Goal: Information Seeking & Learning: Learn about a topic

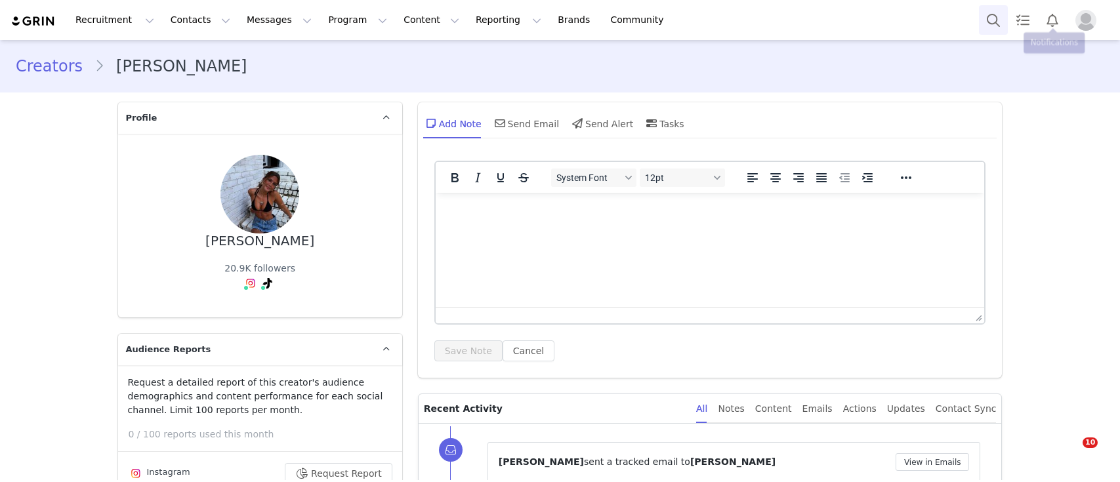
drag, startPoint x: 0, startPoint y: 0, endPoint x: 980, endPoint y: 20, distance: 980.6
click at [980, 20] on button "Search" at bounding box center [993, 20] width 29 height 30
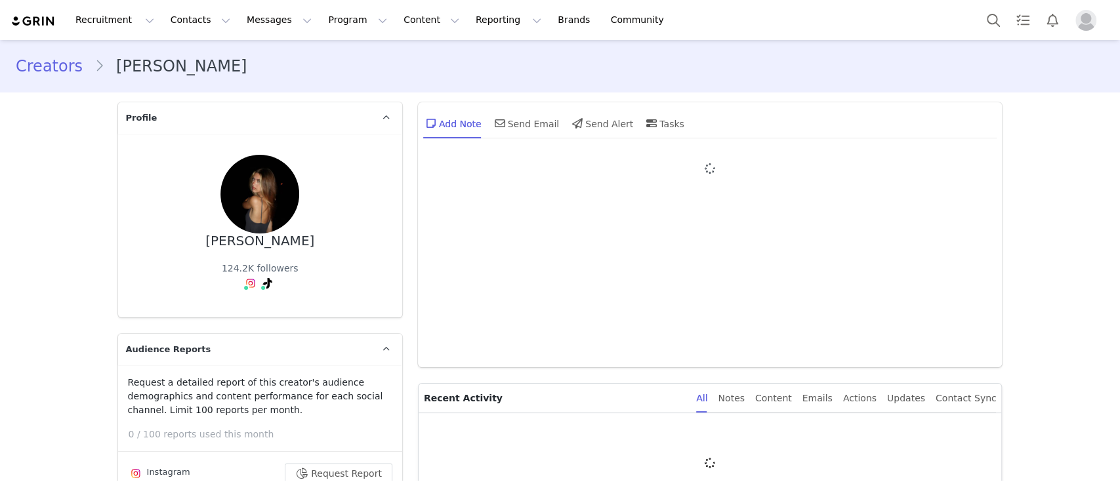
type input "+1 ([GEOGRAPHIC_DATA])"
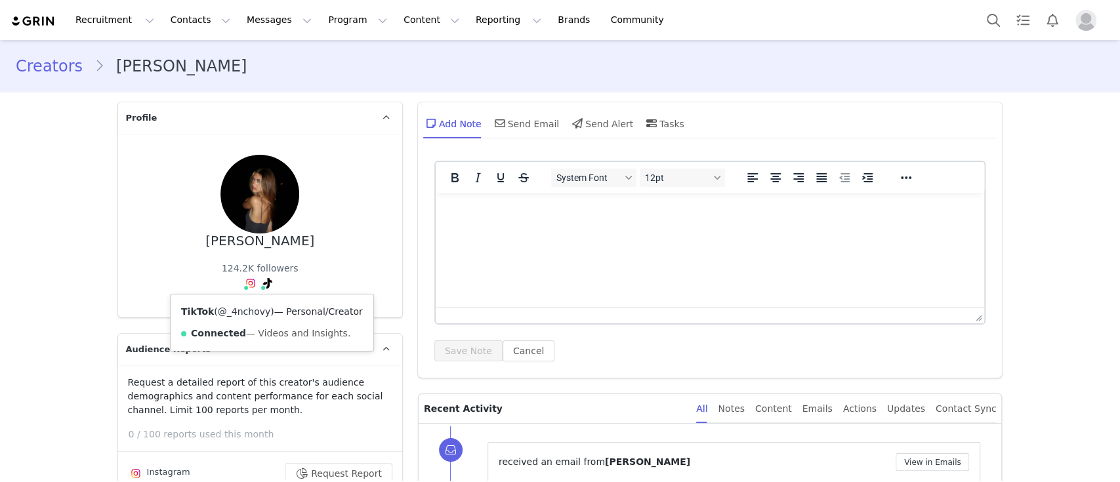
click at [252, 316] on link "@_4nchovy" at bounding box center [244, 311] width 53 height 10
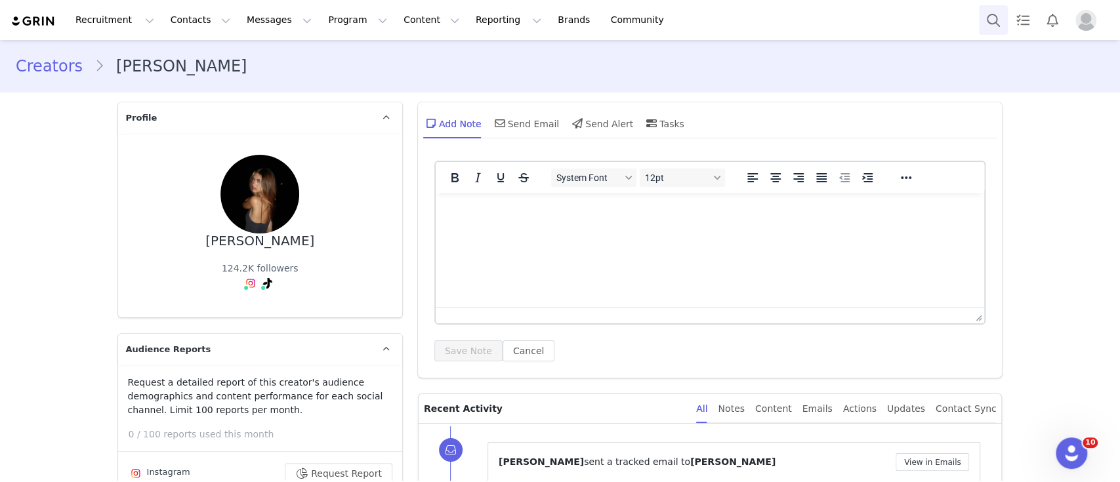
click at [1004, 22] on button "Search" at bounding box center [993, 20] width 29 height 30
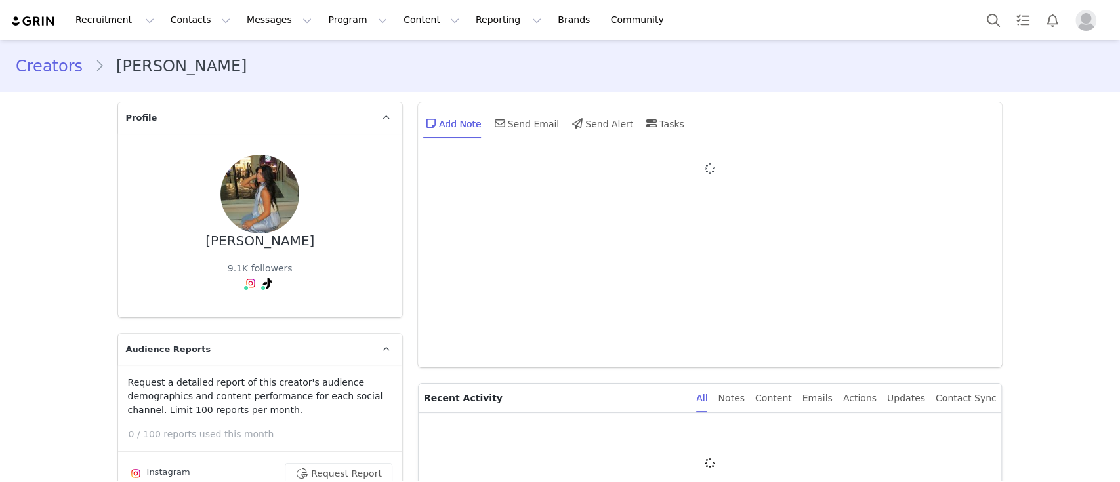
type input "+1 ([GEOGRAPHIC_DATA])"
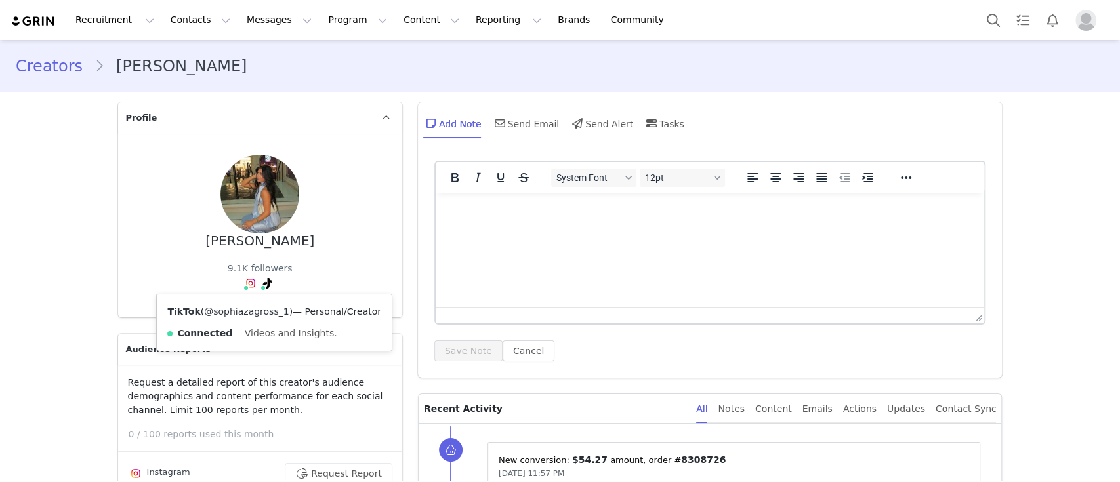
drag, startPoint x: 261, startPoint y: 281, endPoint x: 260, endPoint y: 306, distance: 24.9
click at [261, 307] on link "@sophiazagross_1" at bounding box center [246, 311] width 85 height 10
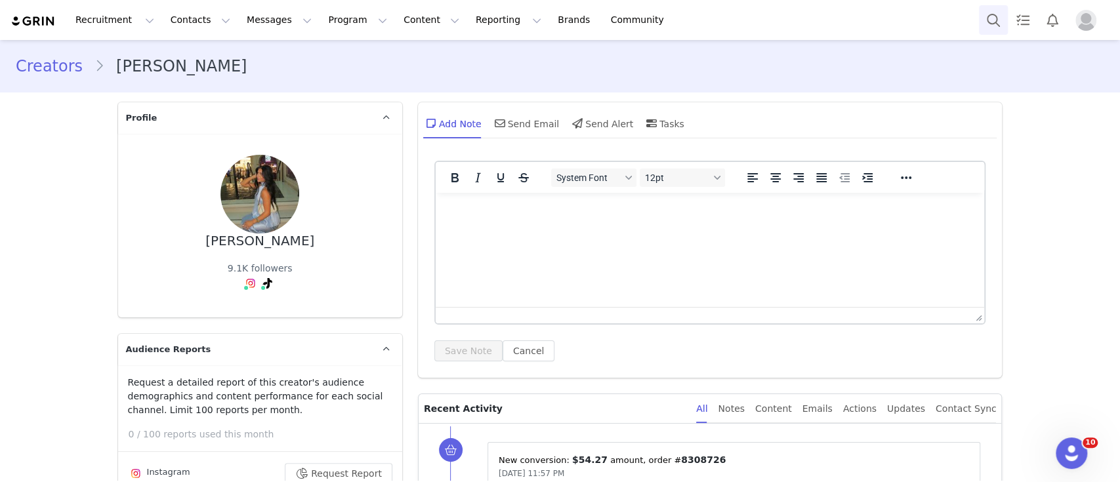
click at [1001, 12] on button "Search" at bounding box center [993, 20] width 29 height 30
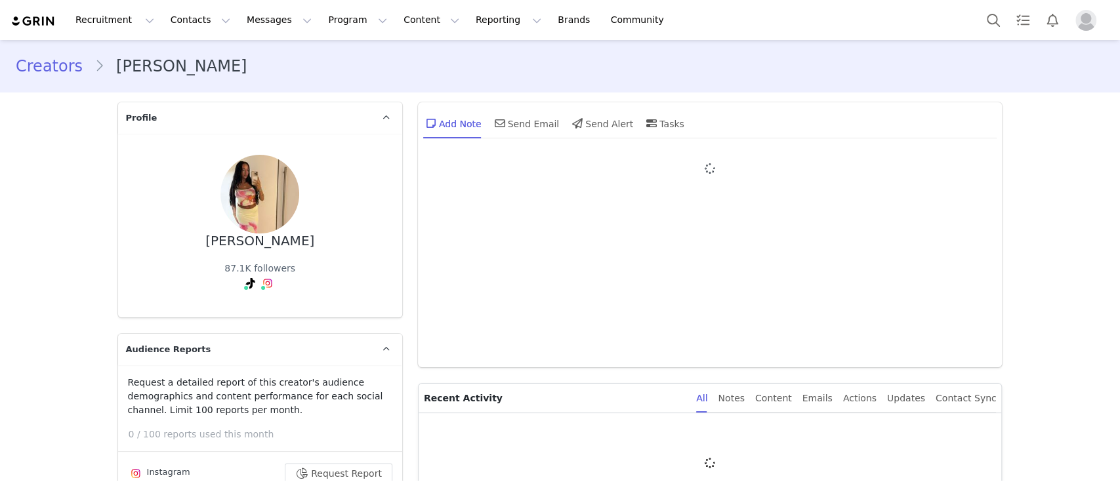
type input "+1 ([GEOGRAPHIC_DATA])"
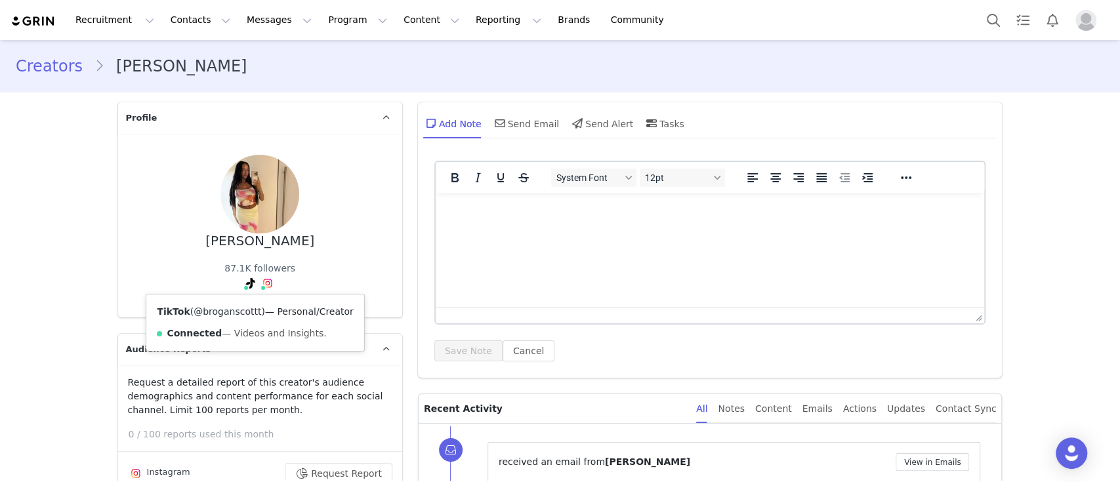
click at [236, 314] on link "@broganscottt" at bounding box center [228, 311] width 68 height 10
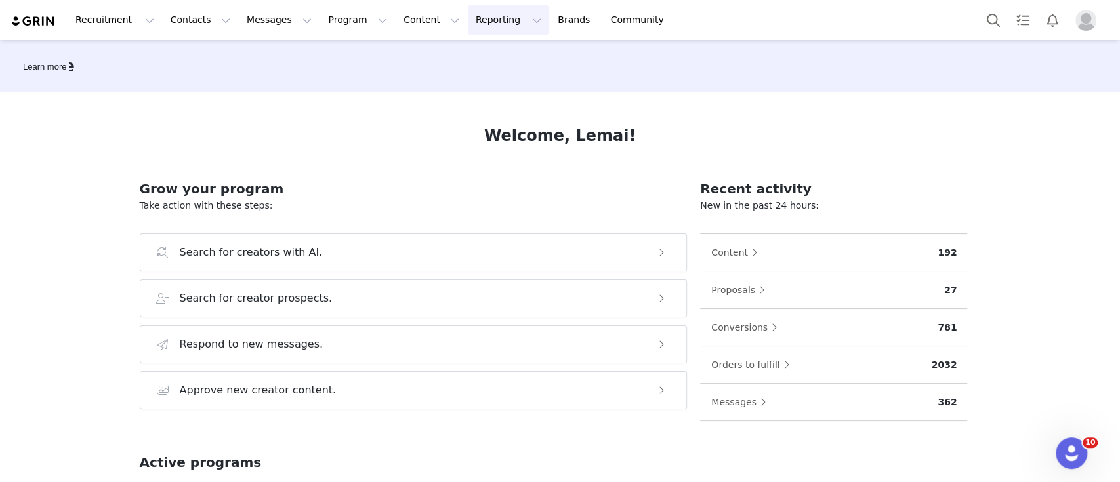
drag, startPoint x: 446, startPoint y: 25, endPoint x: 451, endPoint y: 33, distance: 10.0
click at [468, 26] on button "Reporting Reporting" at bounding box center [508, 20] width 81 height 30
click at [476, 81] on p "Report Builder" at bounding box center [463, 82] width 66 height 14
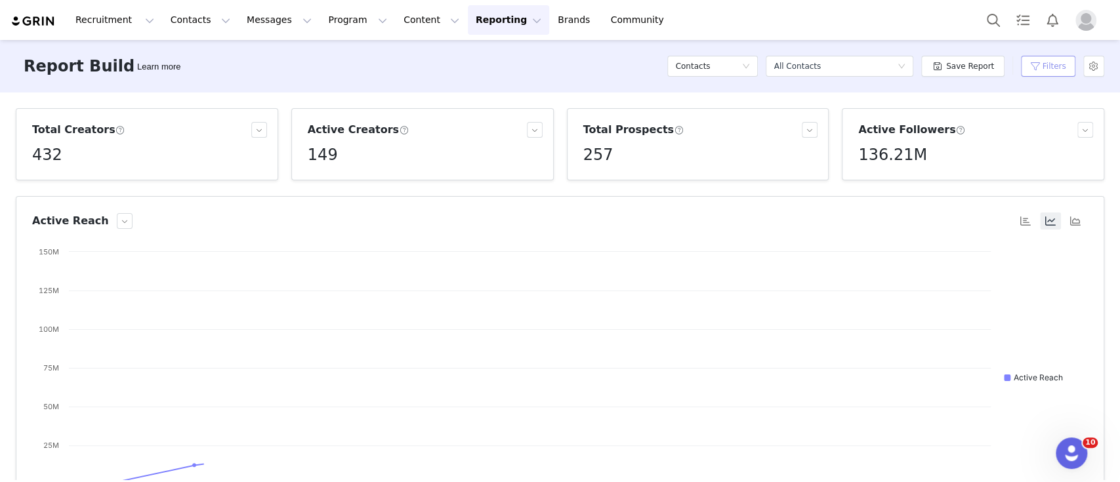
click at [1046, 73] on button "Filters" at bounding box center [1048, 66] width 54 height 21
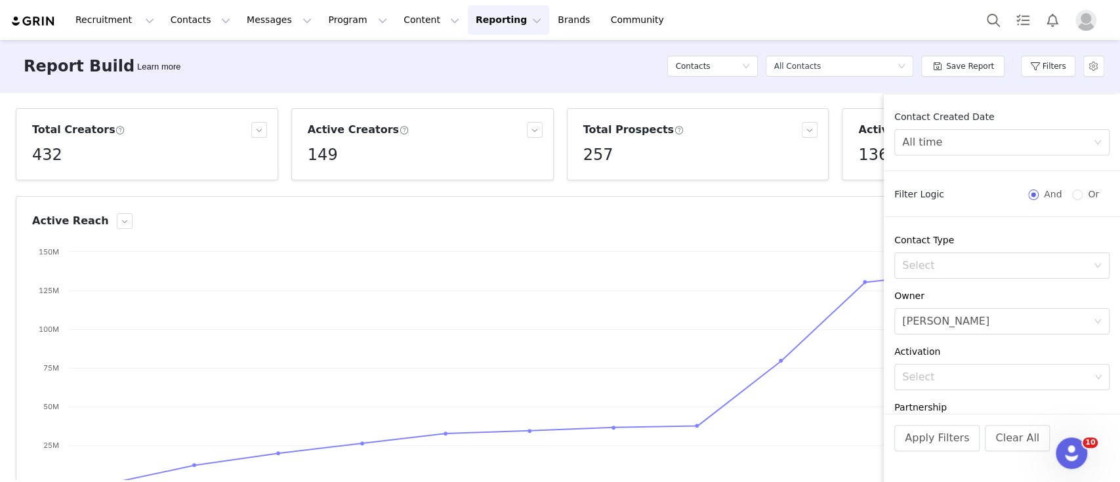
click at [716, 200] on article "Active Reach Created with Highcharts 9.3.3 Chart title Active Reach Q1 2023 Q3 …" at bounding box center [560, 356] width 1089 height 320
click at [931, 438] on button "Apply Filters" at bounding box center [936, 438] width 85 height 26
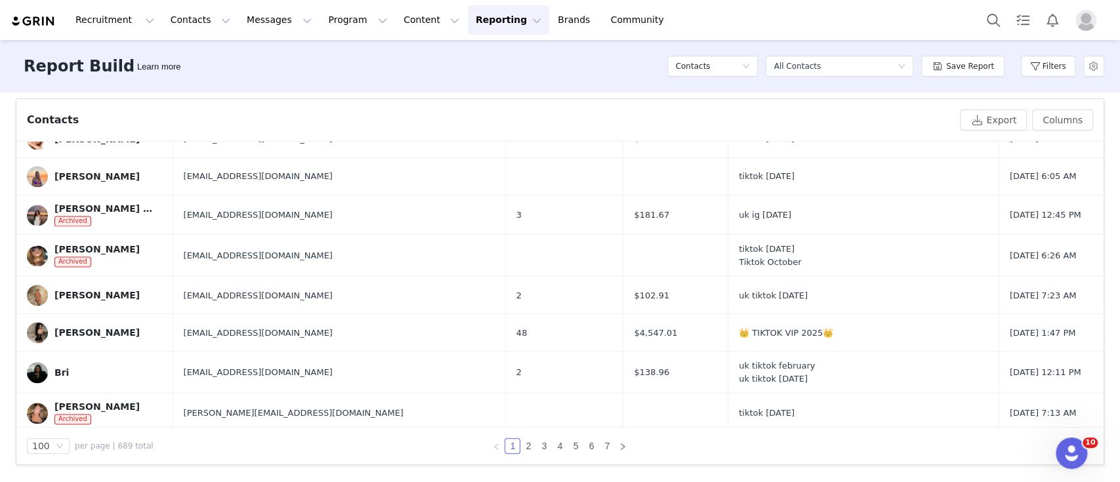
scroll to position [1196, 0]
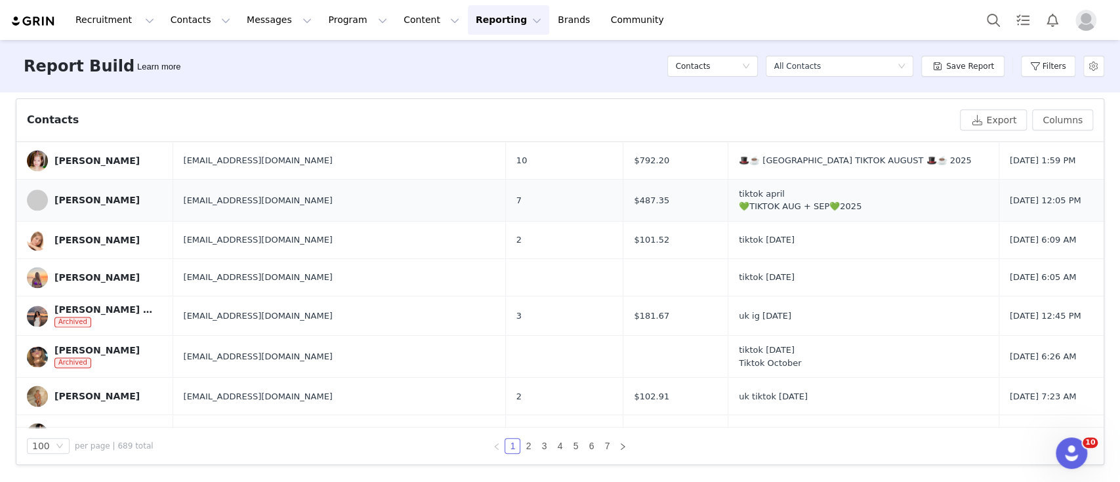
drag, startPoint x: 19, startPoint y: 180, endPoint x: 1049, endPoint y: 197, distance: 1030.4
copy tbody "Lorem ipsumdo sitametco5@adipi.eli 🎩☕️ SE DOEIUS TEMPOR 🎩☕️ 5591 Inc 19, 9324 4…"
click at [1049, 57] on button "Filters" at bounding box center [1048, 66] width 54 height 21
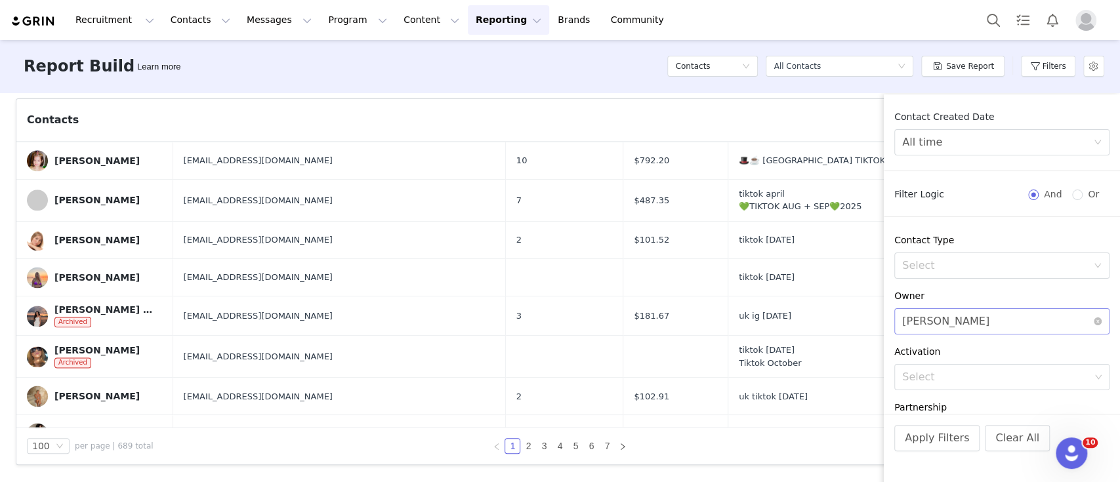
click at [981, 324] on div "Select [PERSON_NAME]" at bounding box center [997, 321] width 191 height 25
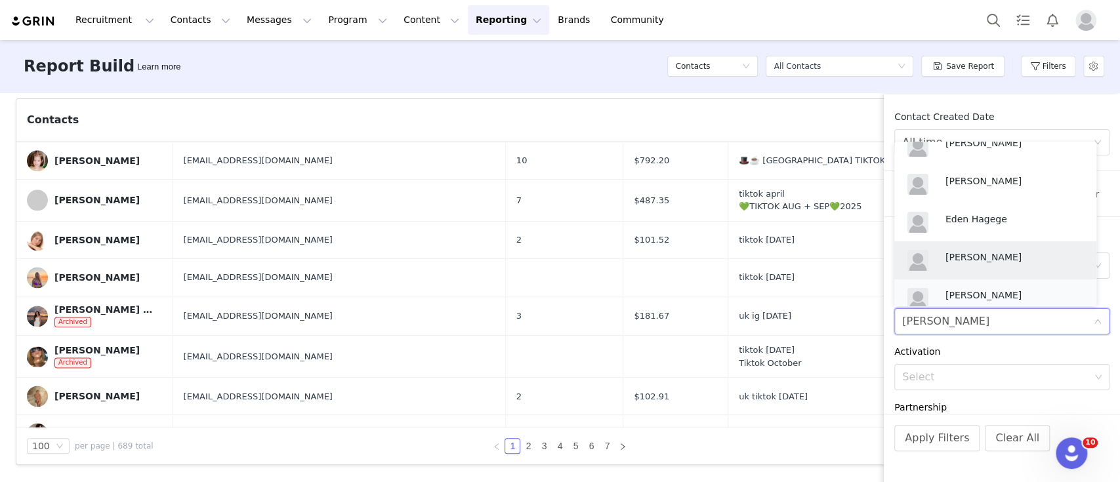
scroll to position [219, 0]
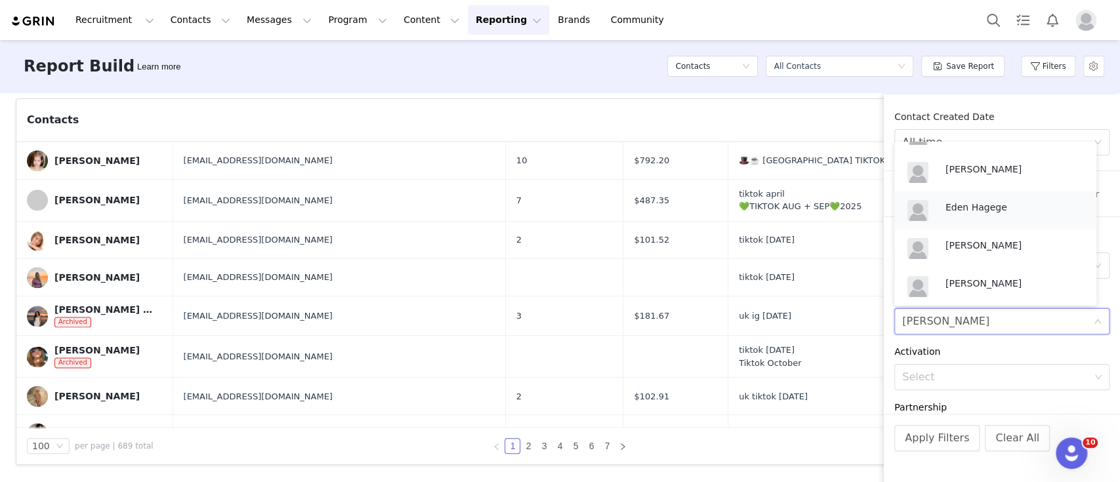
click at [975, 192] on li "Eden Hagege" at bounding box center [995, 211] width 202 height 38
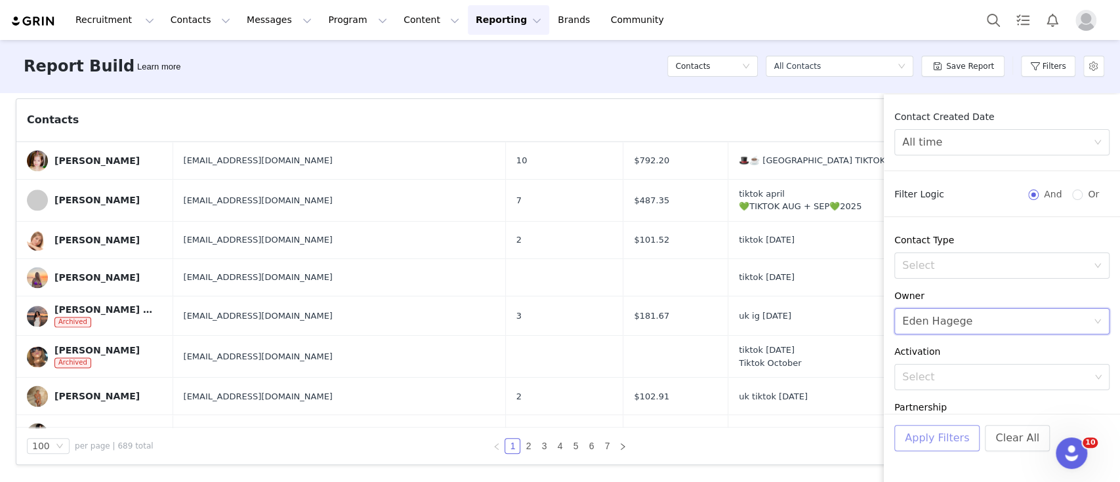
click at [934, 451] on button "Apply Filters" at bounding box center [936, 438] width 85 height 26
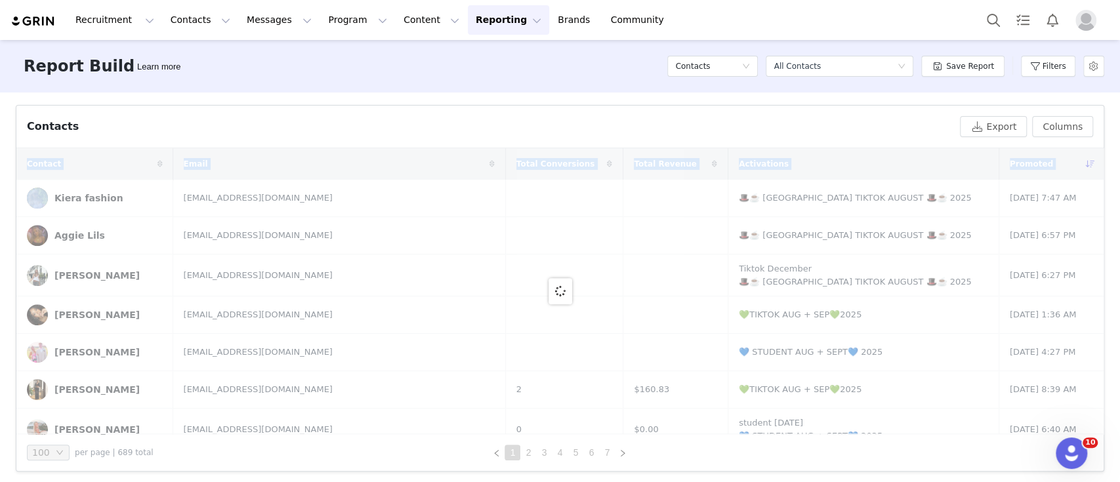
scroll to position [434, 0]
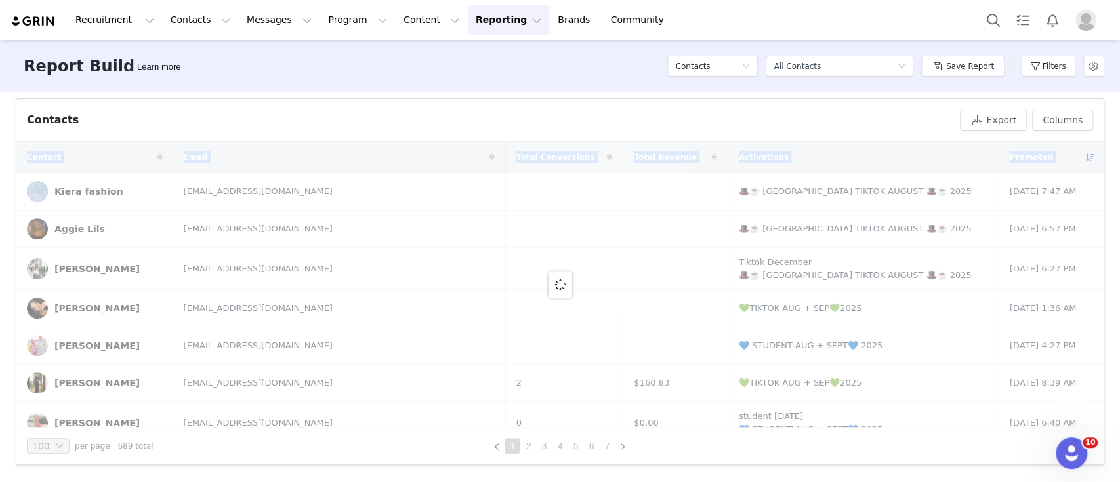
click at [0, 227] on div "Total Creators 1.63K Active Creators 441 Total Prospects 1.22K Active Followers…" at bounding box center [560, 287] width 1120 height 388
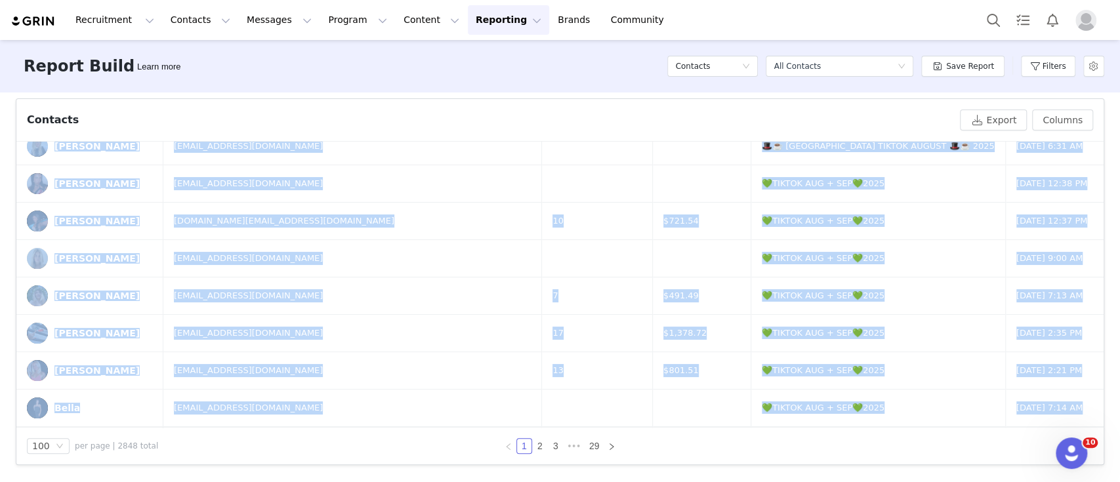
scroll to position [3506, 0]
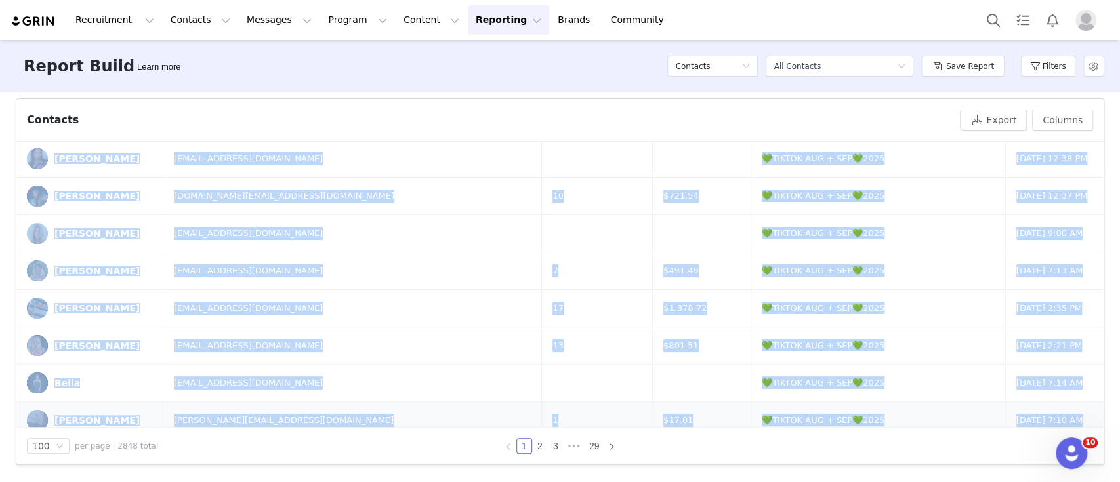
drag, startPoint x: 25, startPoint y: 182, endPoint x: 1034, endPoint y: 414, distance: 1035.0
copy tbody "Lorem ipsumdo4@sitame.con 🎩☕️ AD ELITSE DOEIUS 🎩☕️ 8022 Tem 88, 8871 4:62 IN Ut…"
click at [535, 442] on link "2" at bounding box center [540, 446] width 14 height 14
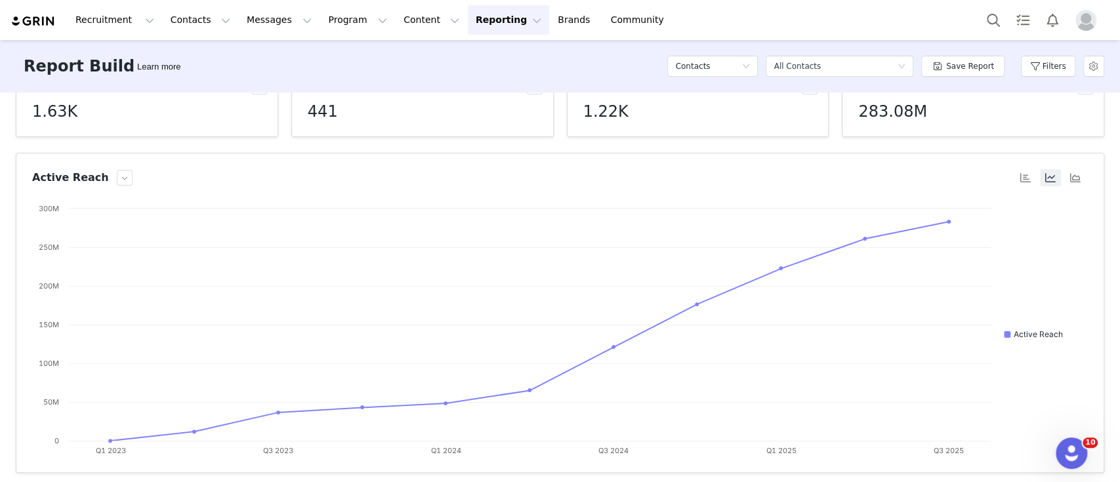
scroll to position [0, 0]
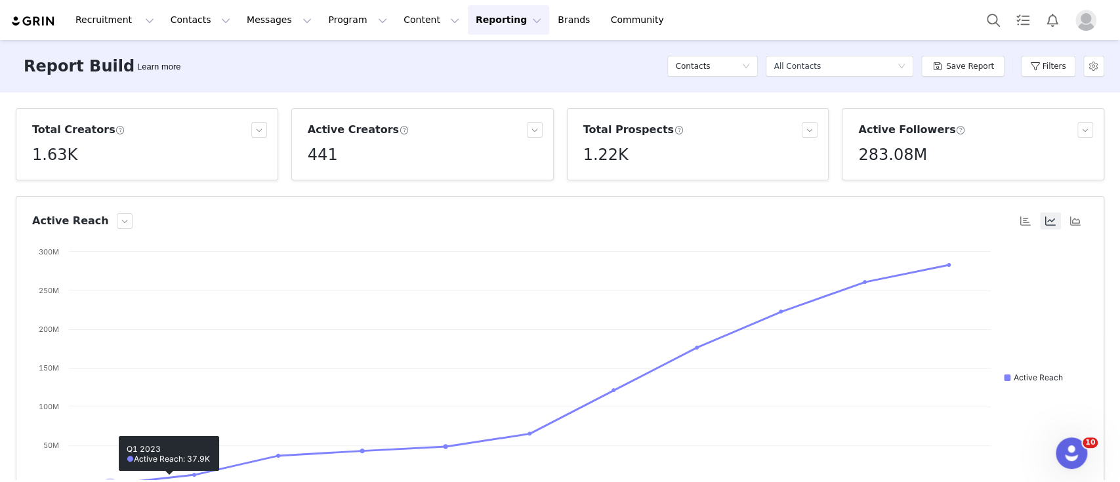
click at [0, 236] on div "Total Creators 1.63K Active Creators 441 Total Prospects 1.22K Active Followers…" at bounding box center [560, 287] width 1120 height 388
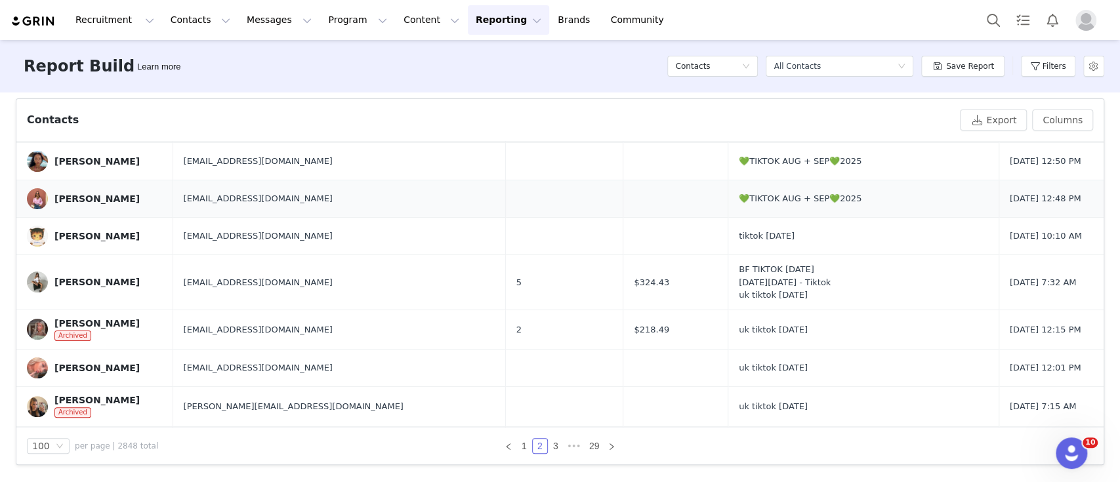
scroll to position [173, 0]
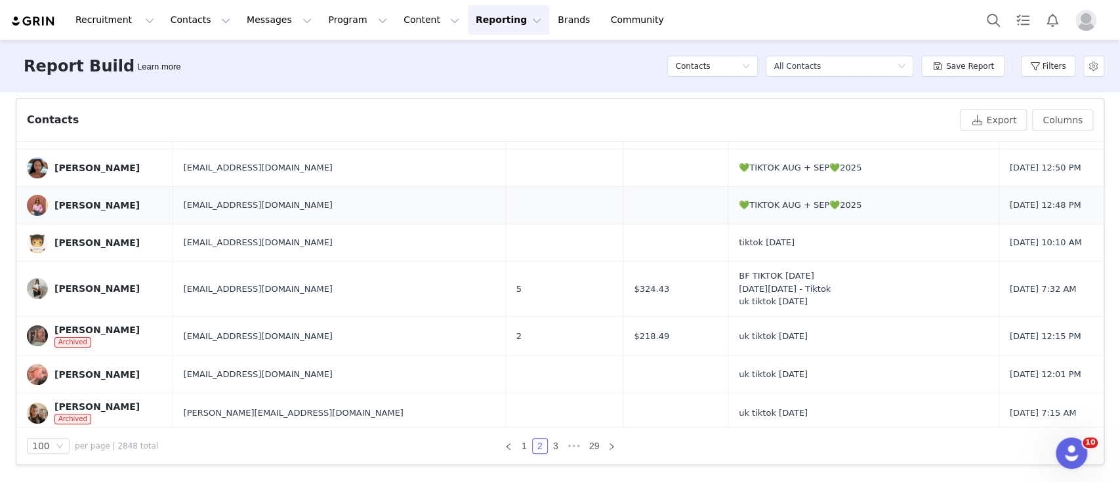
drag, startPoint x: 24, startPoint y: 176, endPoint x: 1048, endPoint y: 199, distance: 1024.0
copy tbody "Carice Harrewijn [EMAIL_ADDRESS][DOMAIN_NAME] 💚TIKTOK AUG + SEP💚2025 [DATE] 7:0…"
click at [1064, 118] on button "Columns" at bounding box center [1062, 120] width 61 height 21
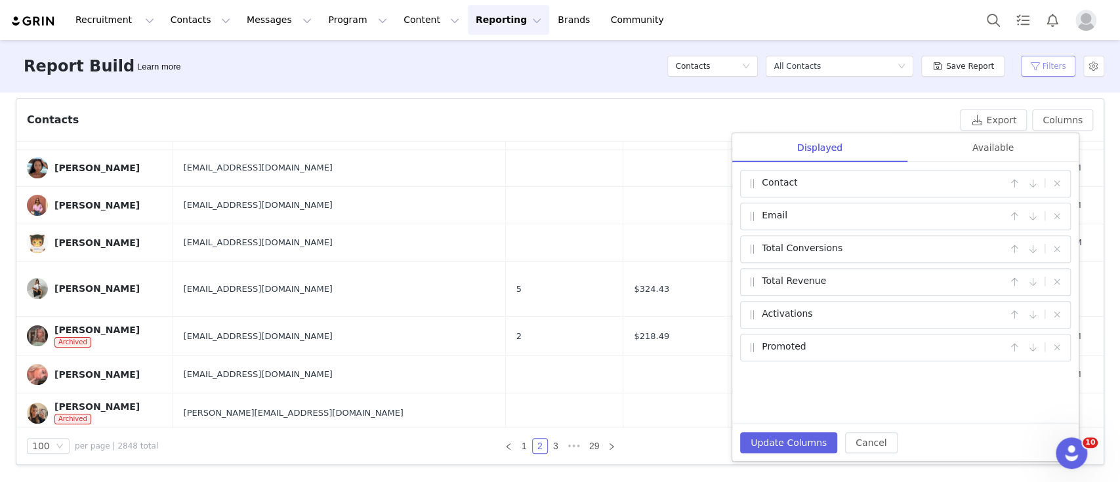
click at [1045, 60] on button "Filters" at bounding box center [1048, 66] width 54 height 21
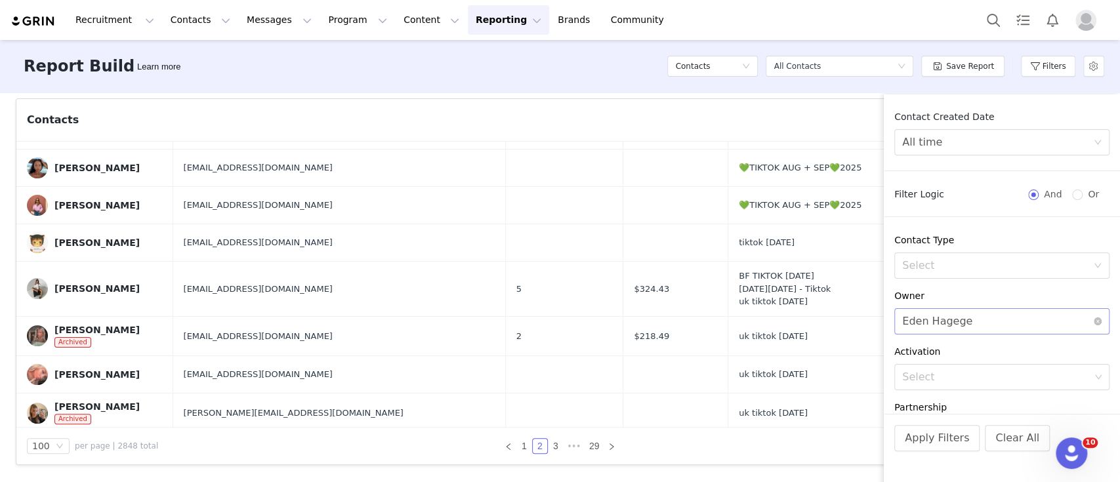
click at [973, 331] on div "Select Eden Hagege" at bounding box center [997, 321] width 191 height 25
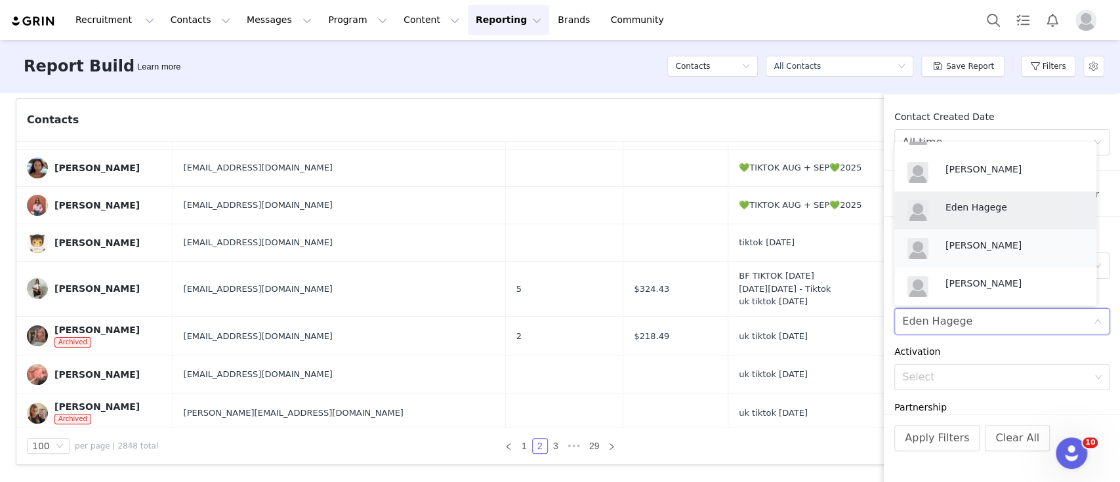
scroll to position [131, 0]
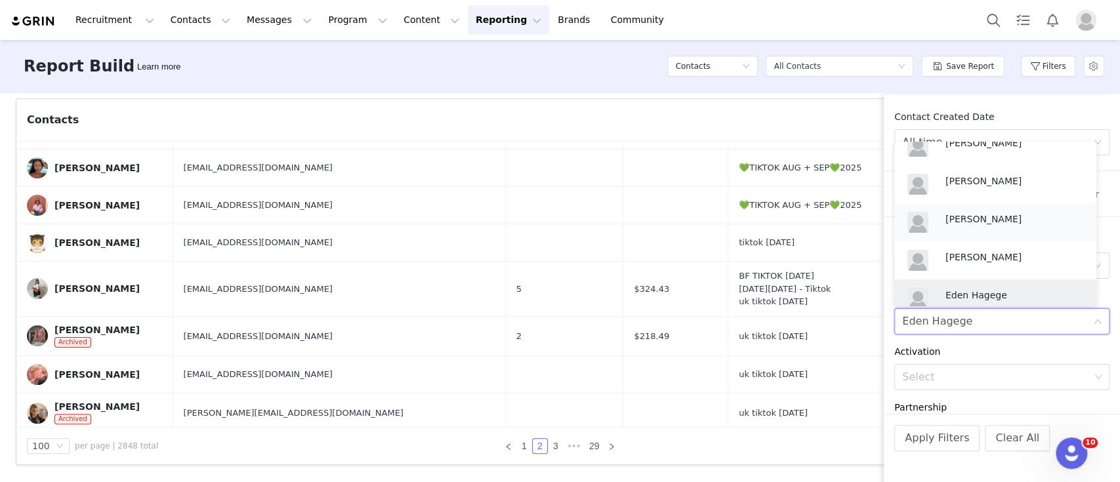
click at [971, 208] on div "[PERSON_NAME]" at bounding box center [995, 222] width 186 height 31
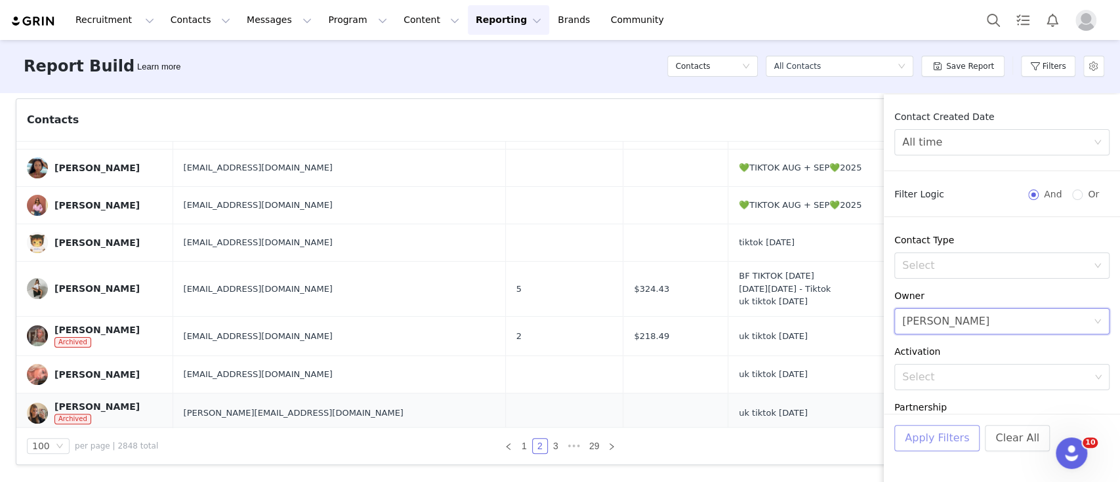
click at [924, 441] on button "Apply Filters" at bounding box center [936, 438] width 85 height 26
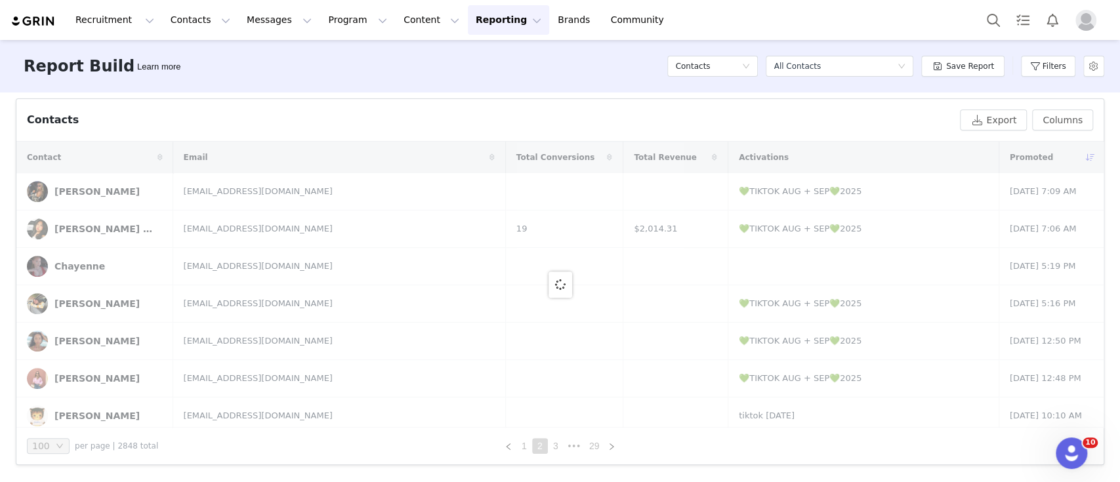
scroll to position [434, 0]
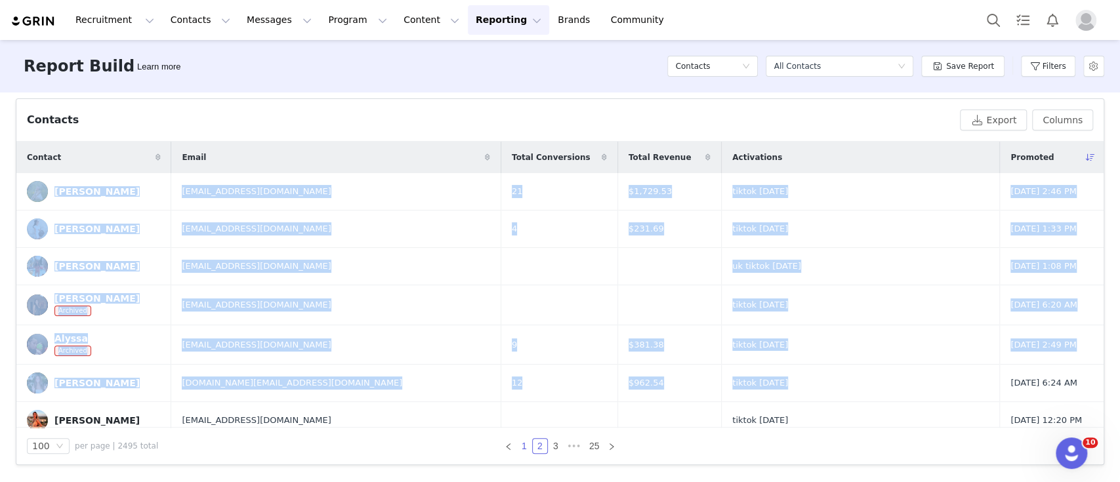
click at [519, 447] on link "1" at bounding box center [524, 446] width 14 height 14
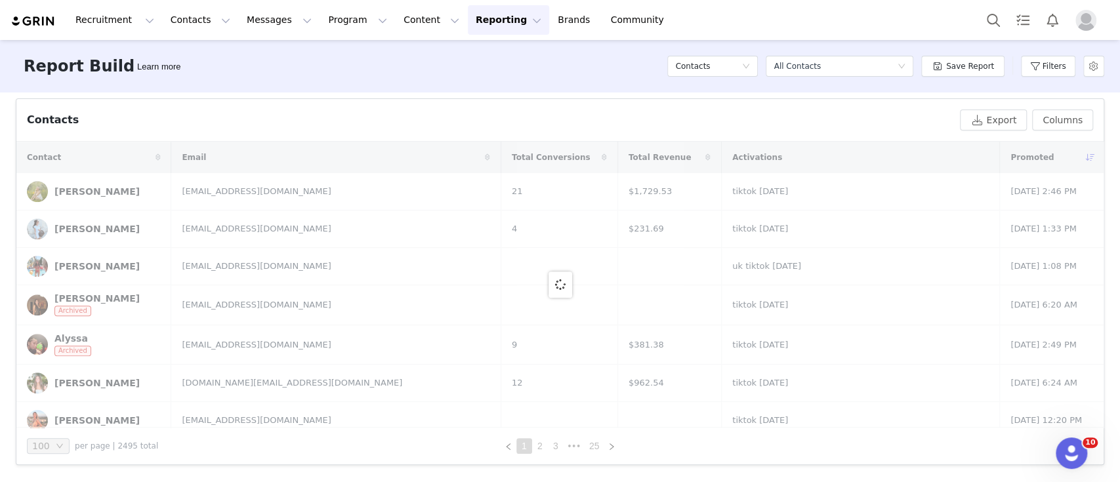
click at [0, 250] on div "Total Creators 1.51K Active Creators 481 Total Prospects 982 Active Followers 2…" at bounding box center [560, 287] width 1120 height 388
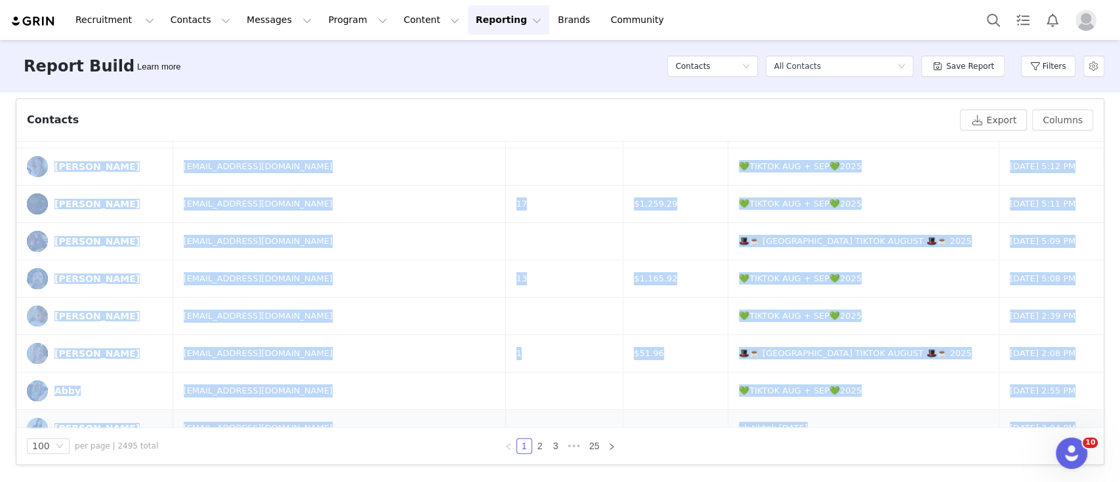
scroll to position [3531, 0]
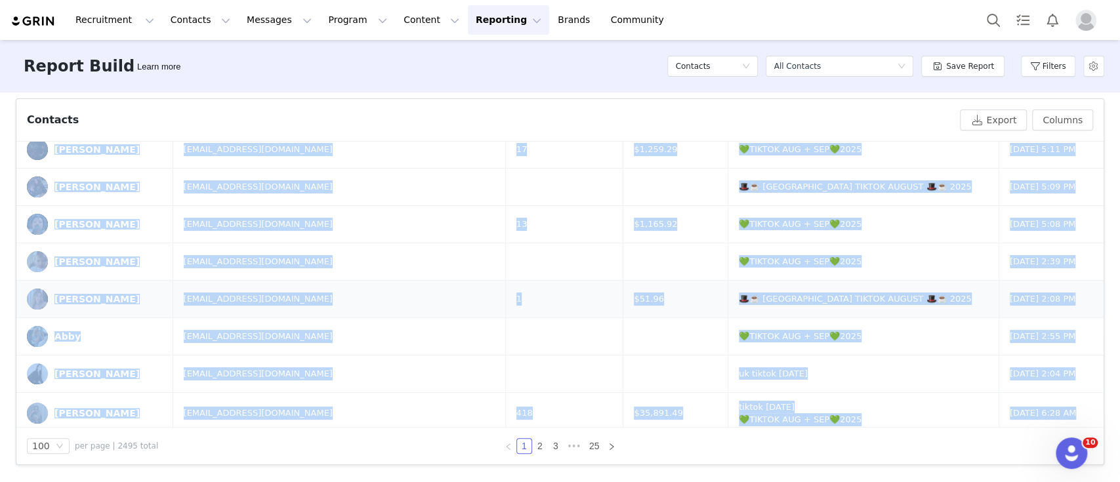
drag, startPoint x: 24, startPoint y: 178, endPoint x: 1039, endPoint y: 295, distance: 1022.6
copy tbody "Lore Ipsumd sitametcons.adipisci@elits.doe 💚TEMPOR INC + UTL💚6447 Etd 38, 4299 …"
click at [1066, 70] on button "Filters" at bounding box center [1048, 66] width 54 height 21
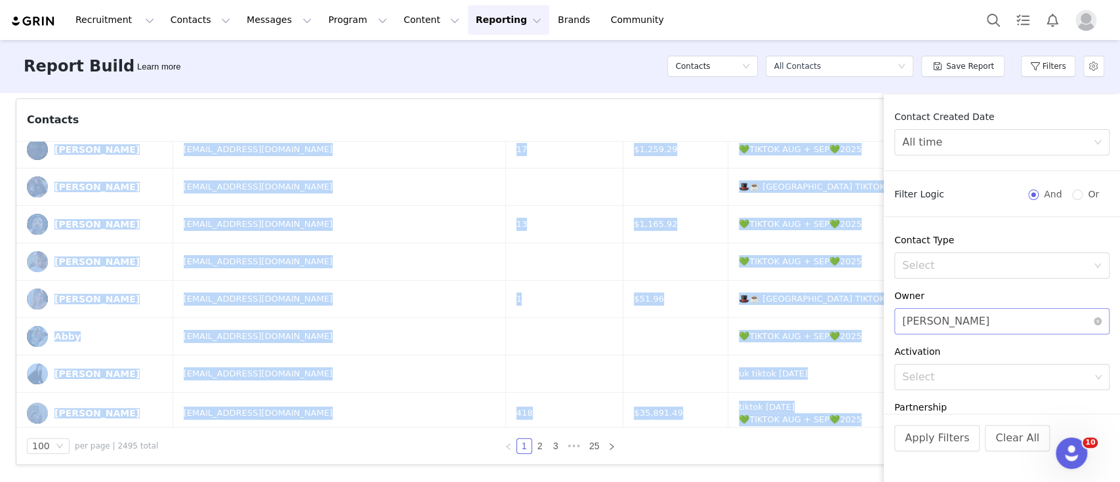
click at [959, 324] on div "[PERSON_NAME]" at bounding box center [945, 321] width 87 height 25
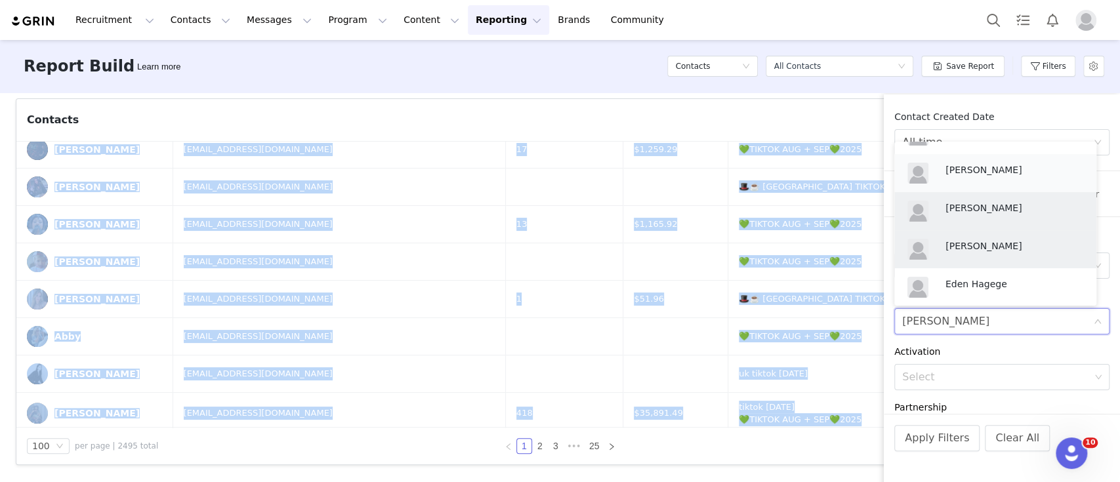
scroll to position [55, 0]
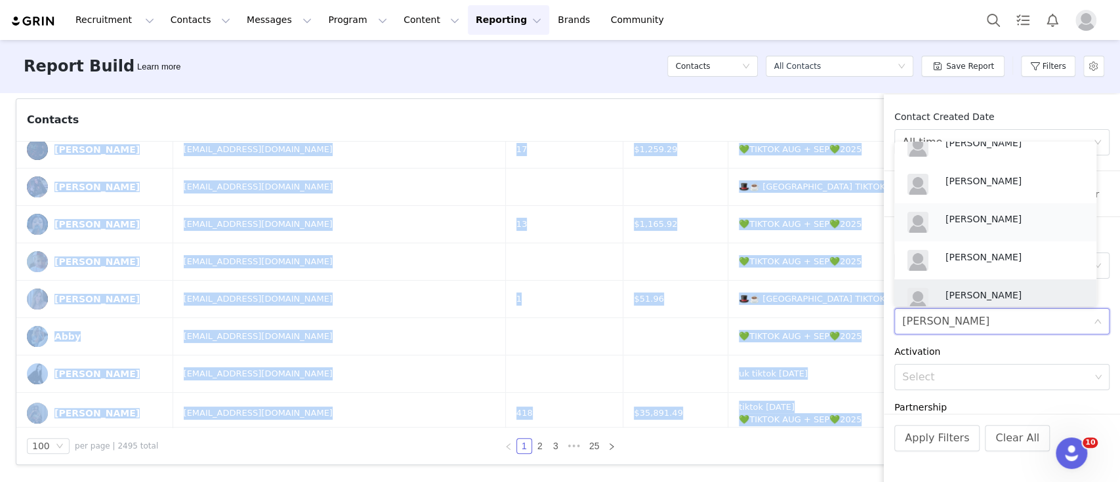
click at [974, 204] on li "[PERSON_NAME]" at bounding box center [995, 222] width 202 height 38
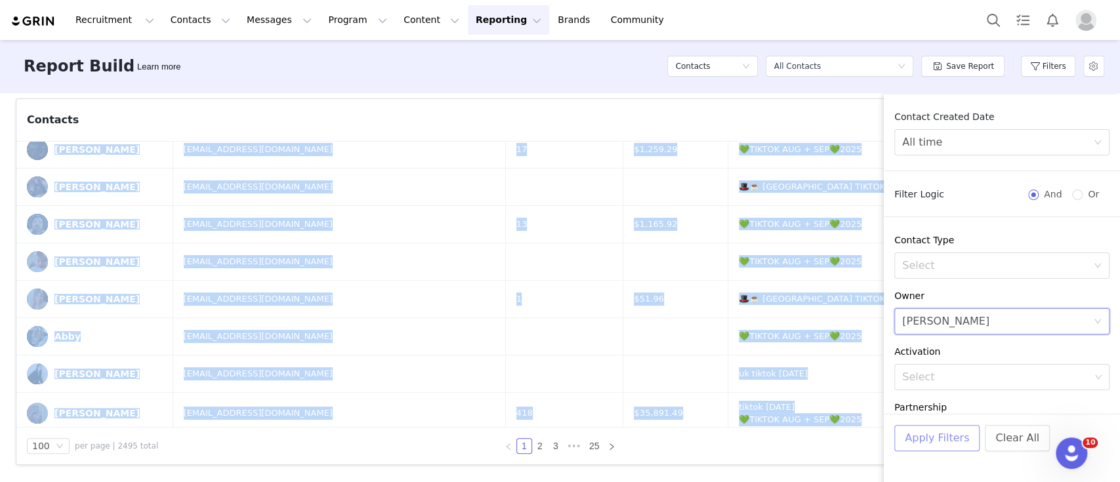
click at [933, 433] on button "Apply Filters" at bounding box center [936, 438] width 85 height 26
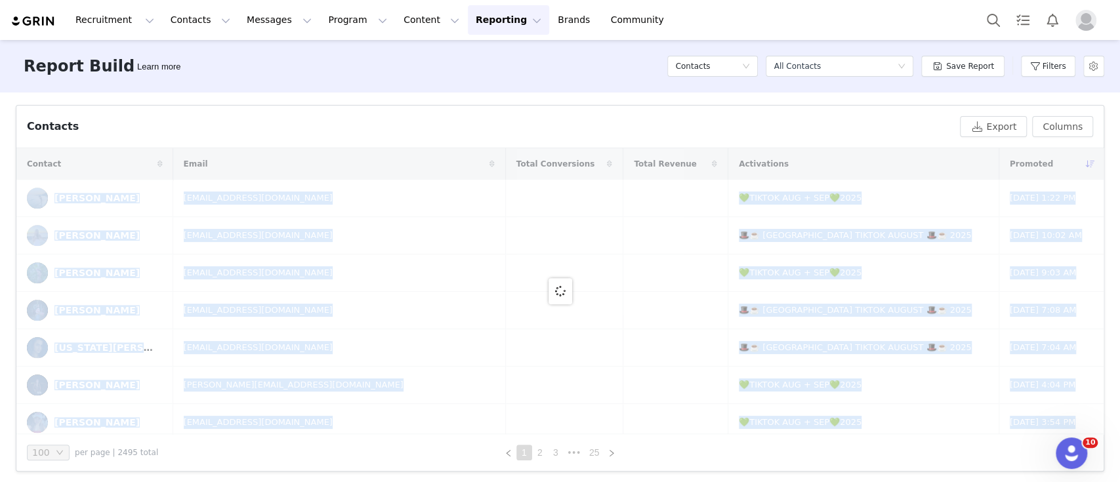
scroll to position [434, 0]
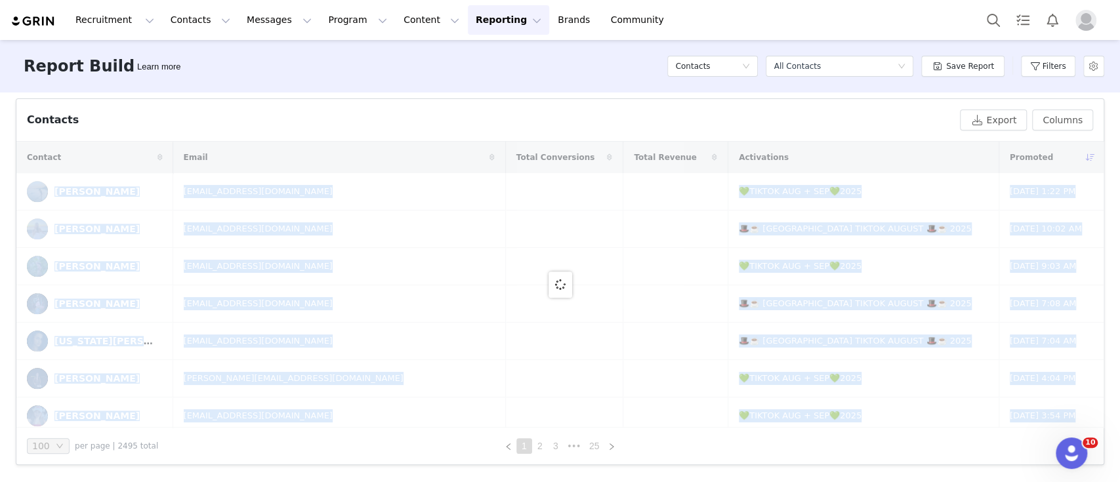
click at [0, 217] on div "Total Creators 1.56K Active Creators 380 Total Prospects 594 Active Followers 1…" at bounding box center [560, 287] width 1120 height 388
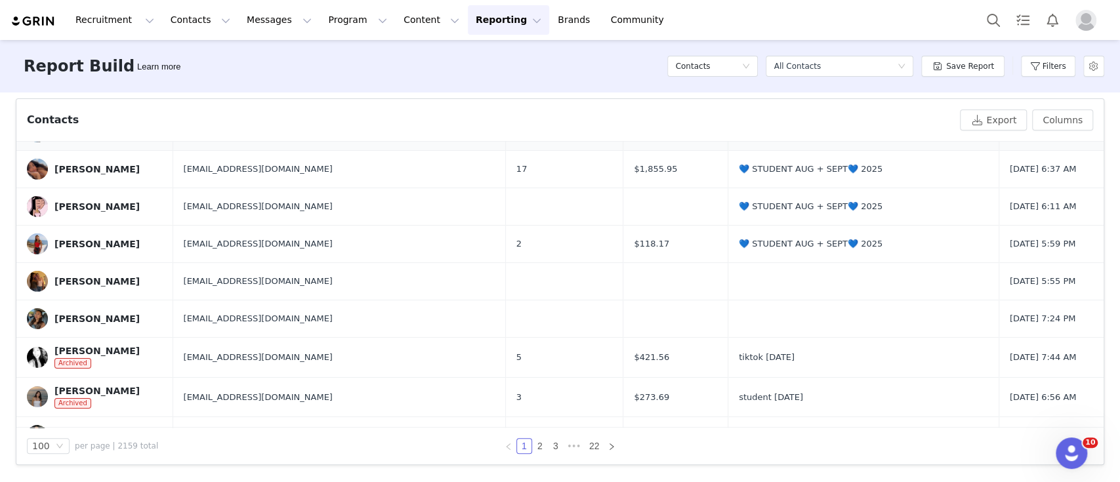
scroll to position [2735, 0]
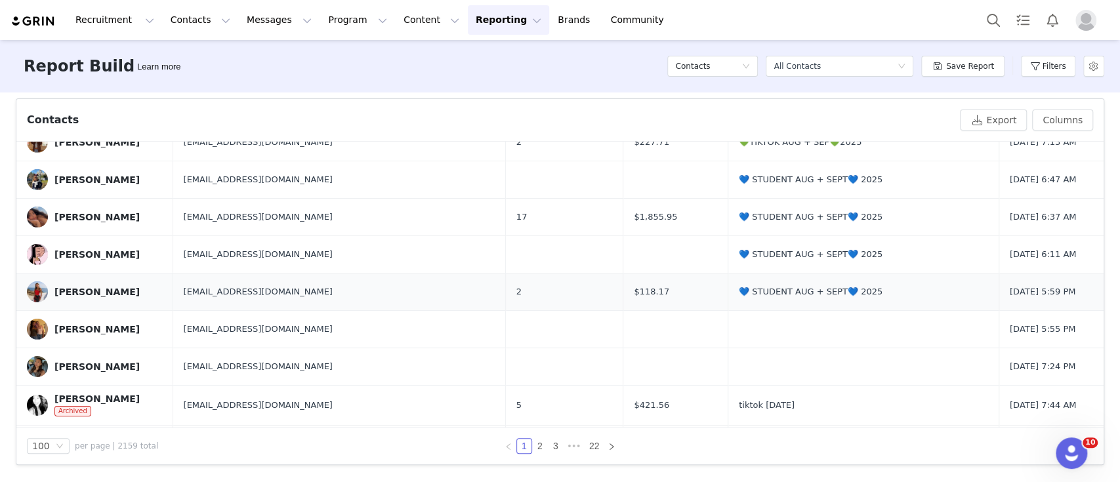
drag, startPoint x: 26, startPoint y: 175, endPoint x: 1020, endPoint y: 291, distance: 1001.0
copy tbody "Loremi Dolors Ametco.adipis7@elits.doe 💙 TEMPORI UTL + ETDO💙 4256 Mag 26, 9356 …"
click at [1055, 65] on button "Filters" at bounding box center [1048, 66] width 54 height 21
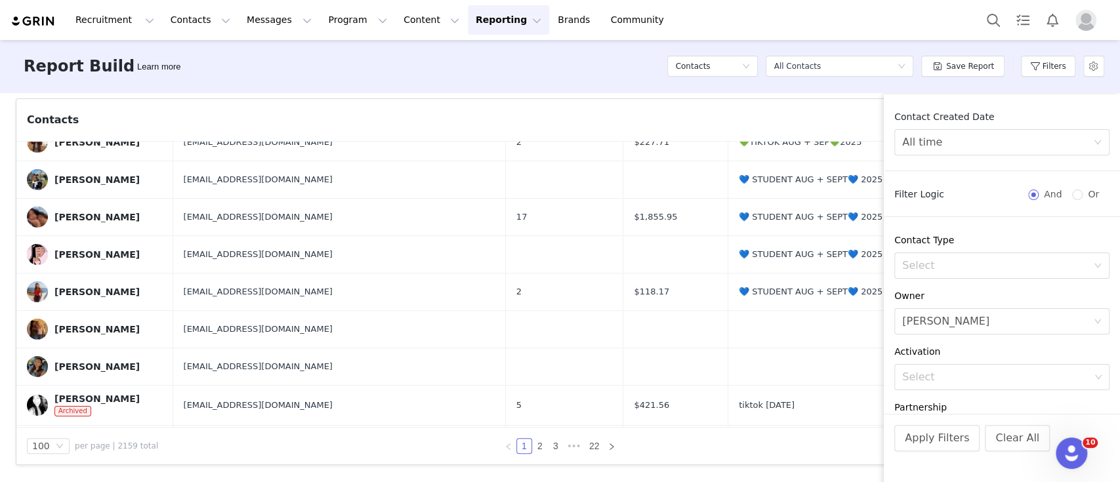
click at [960, 335] on div "Contact Created Date All time Filter Logic And Or Contact Type Select Owner Sel…" at bounding box center [1002, 262] width 236 height 304
click at [960, 318] on div "[PERSON_NAME]" at bounding box center [945, 321] width 87 height 25
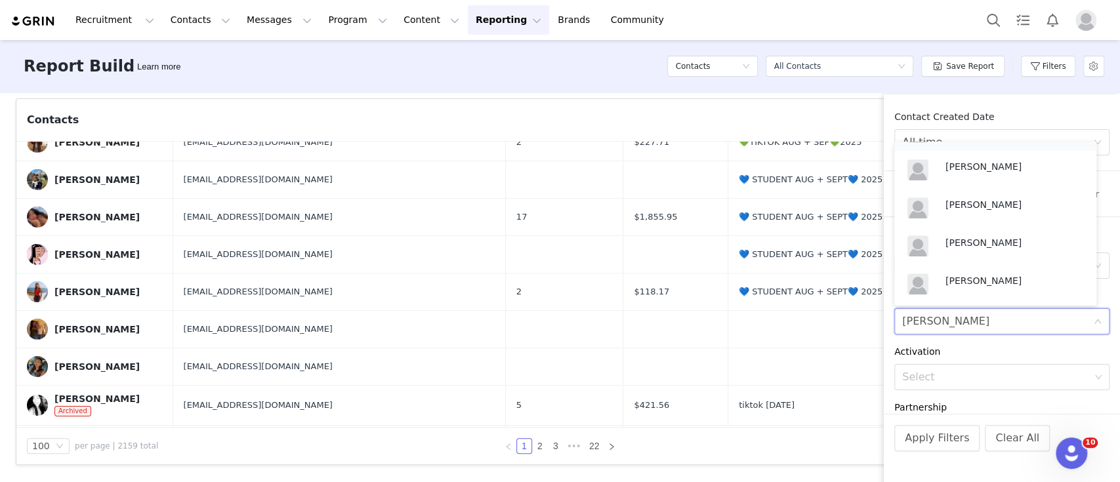
scroll to position [493, 0]
click at [986, 234] on p "[PERSON_NAME]" at bounding box center [1015, 237] width 138 height 14
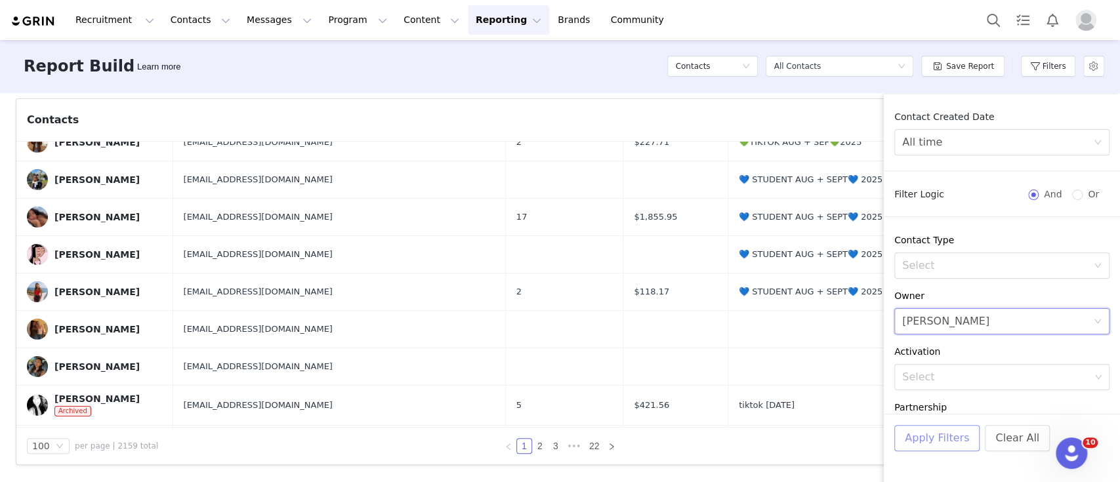
click at [924, 446] on button "Apply Filters" at bounding box center [936, 438] width 85 height 26
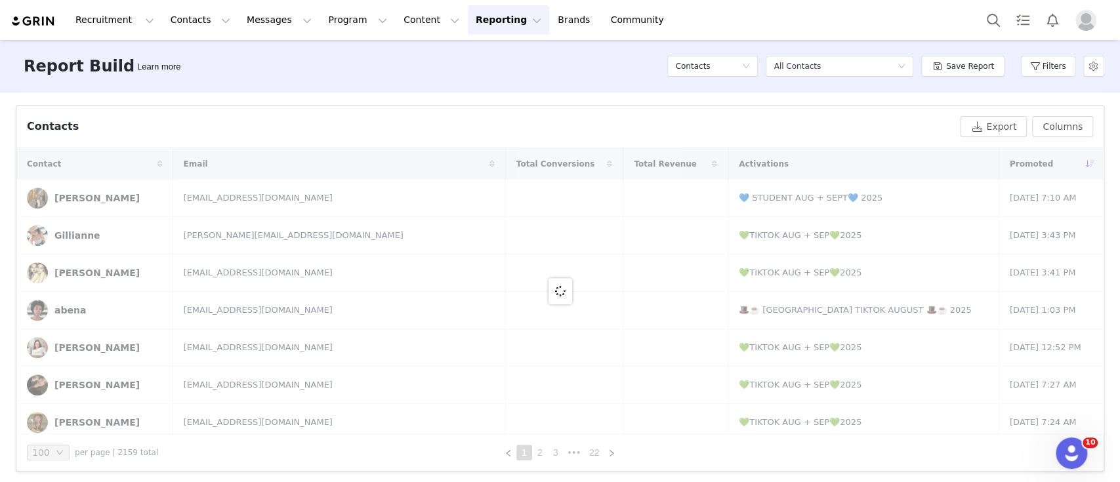
scroll to position [434, 0]
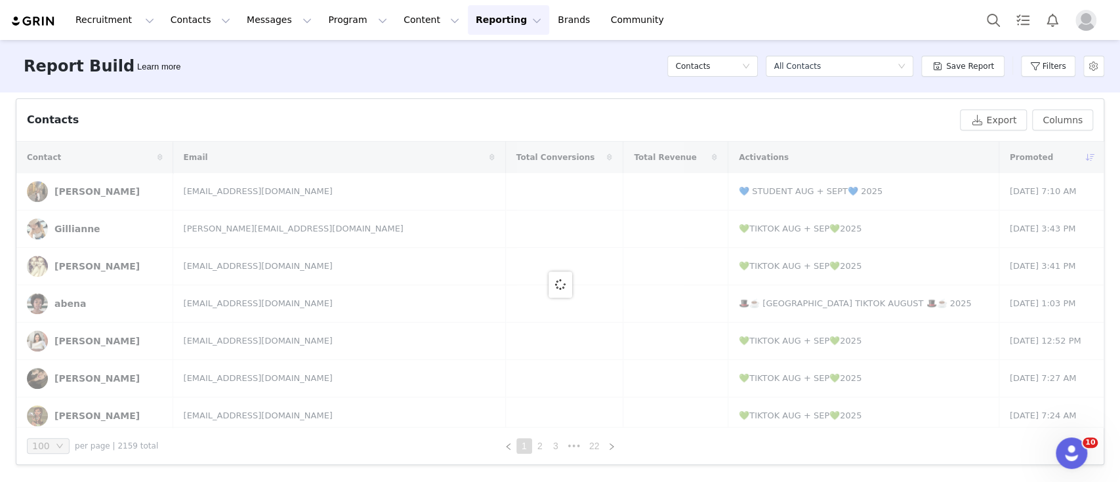
click at [0, 206] on div "Total Creators 138 Active Creators 123 Total Prospects 168 Active Followers 21.…" at bounding box center [560, 287] width 1120 height 388
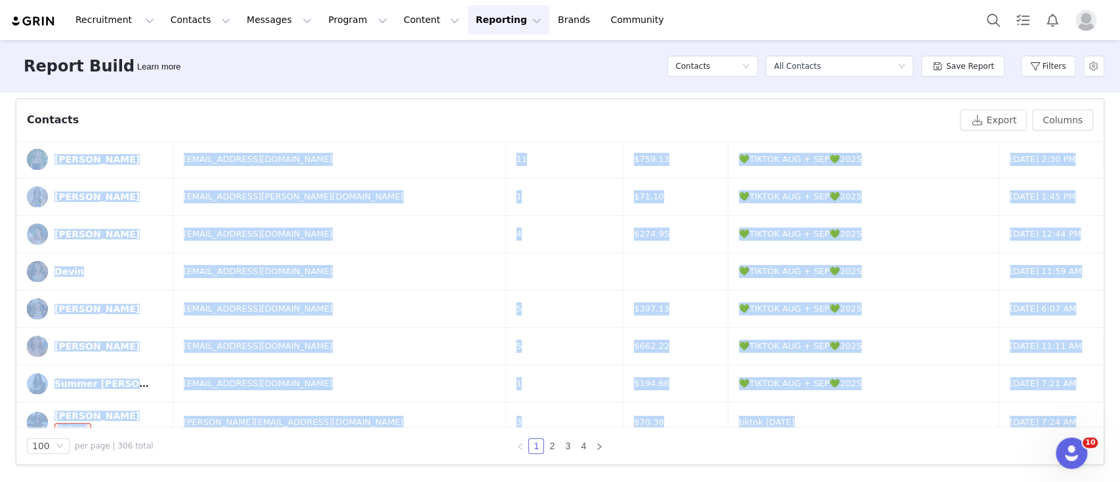
scroll to position [3675, 0]
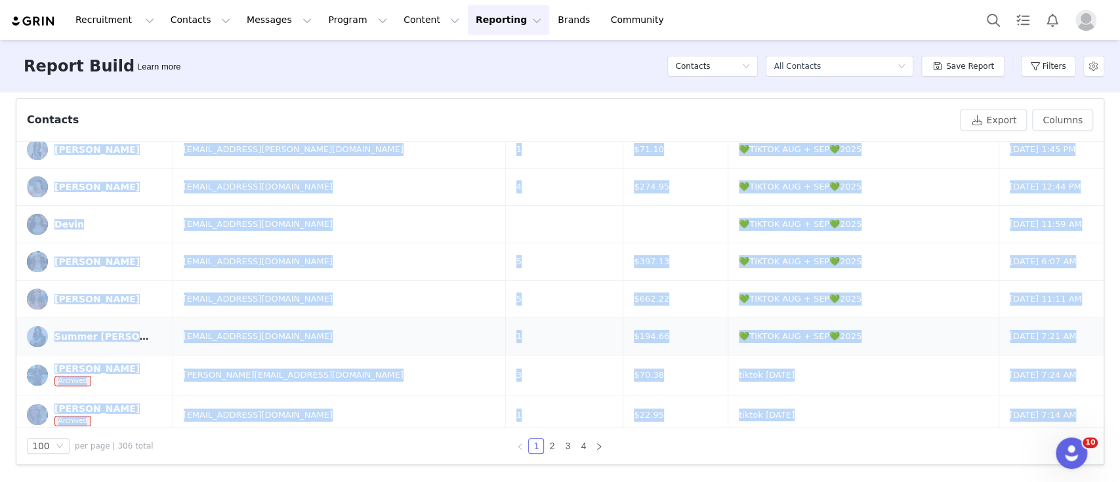
drag, startPoint x: 24, startPoint y: 182, endPoint x: 1032, endPoint y: 324, distance: 1017.9
copy tbody "Lorem Ipsumdo sitametconsecteturad@elits.doe ✨📖 TE INCIDID UTLA 9616 ✨📖 Etd 24,…"
click at [1049, 114] on button "Columns" at bounding box center [1062, 120] width 61 height 21
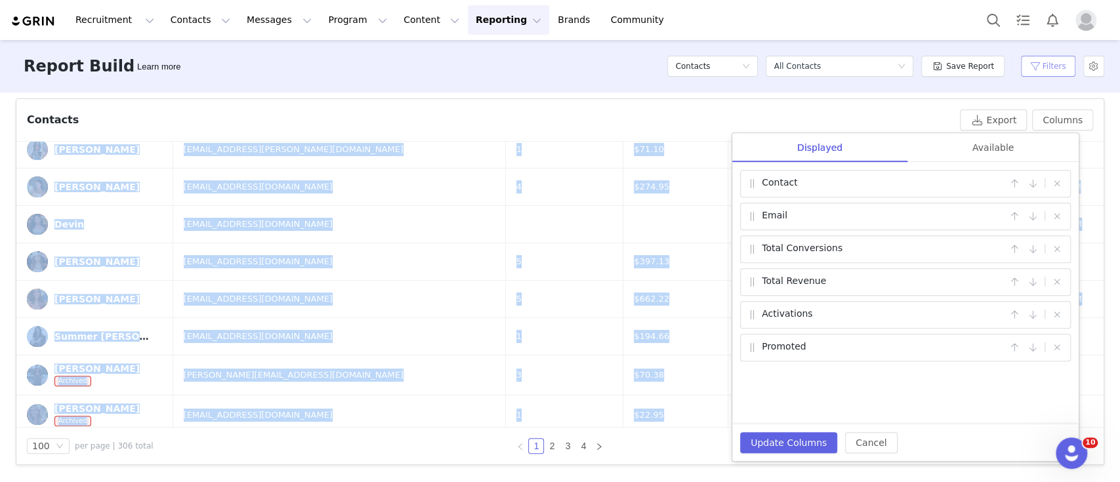
click at [1047, 70] on button "Filters" at bounding box center [1048, 66] width 54 height 21
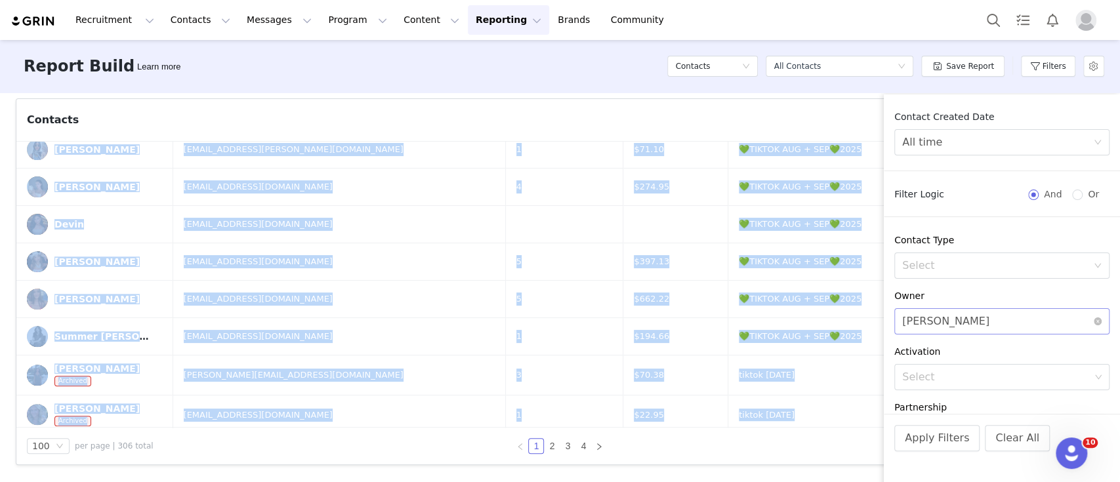
click at [965, 327] on div "Select [PERSON_NAME]" at bounding box center [997, 321] width 191 height 25
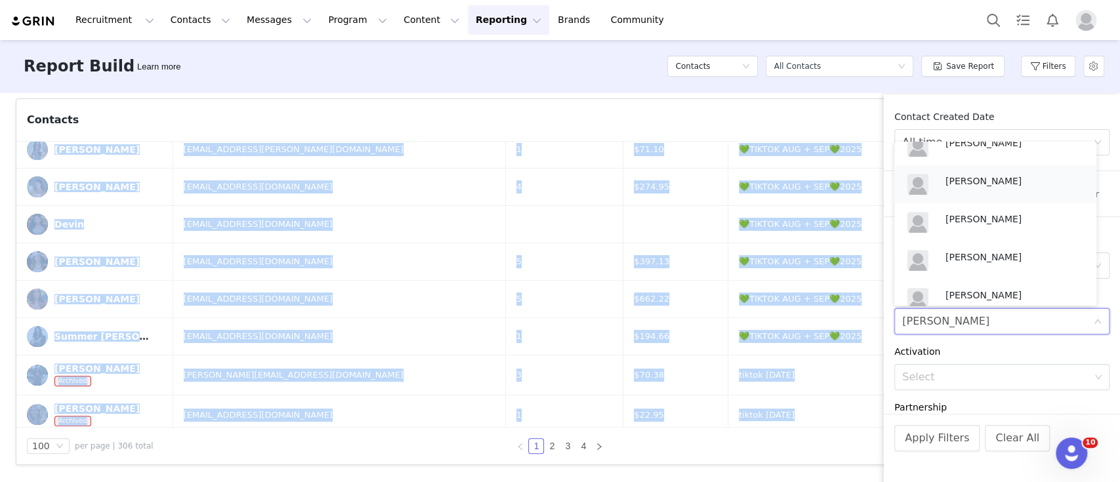
scroll to position [564, 0]
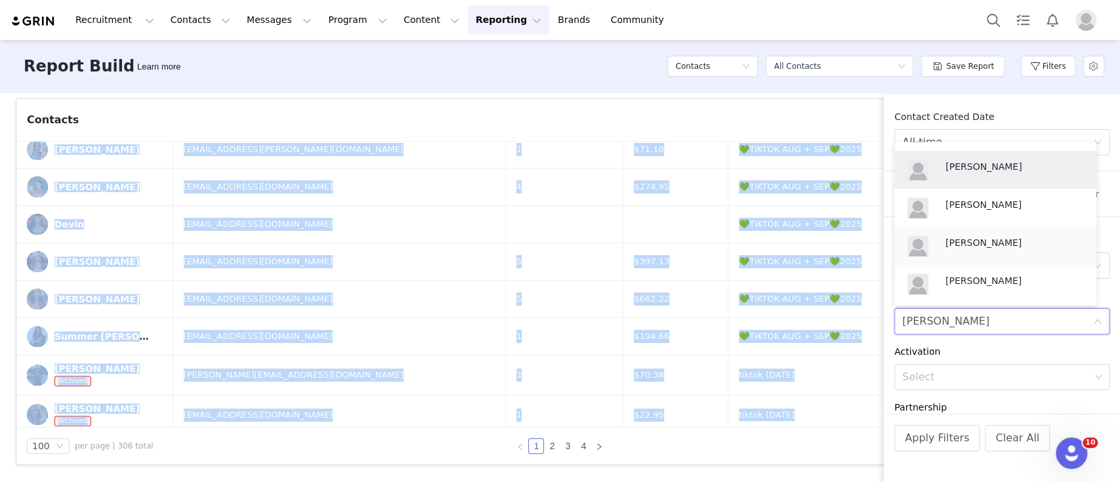
click at [984, 249] on p "[PERSON_NAME]" at bounding box center [1015, 243] width 138 height 14
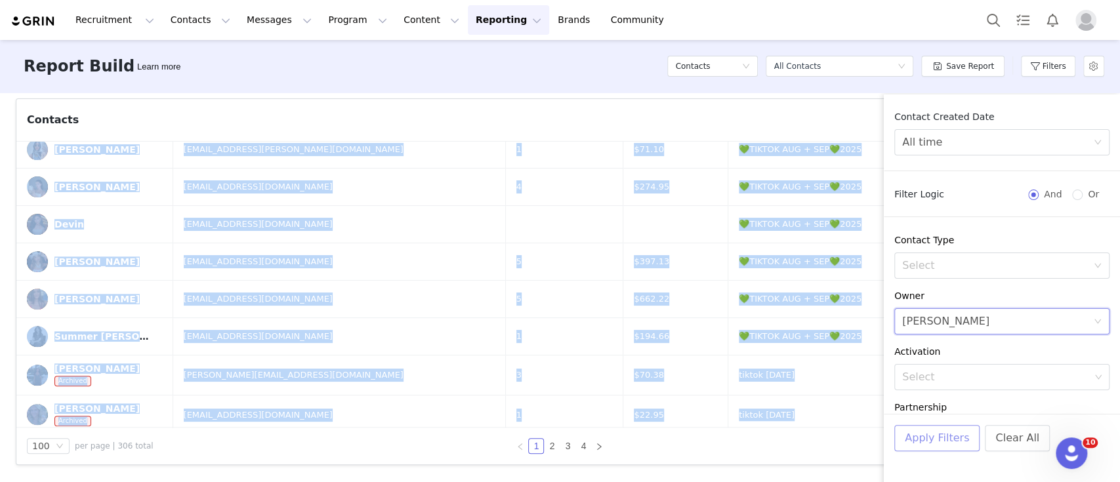
click at [940, 433] on button "Apply Filters" at bounding box center [936, 438] width 85 height 26
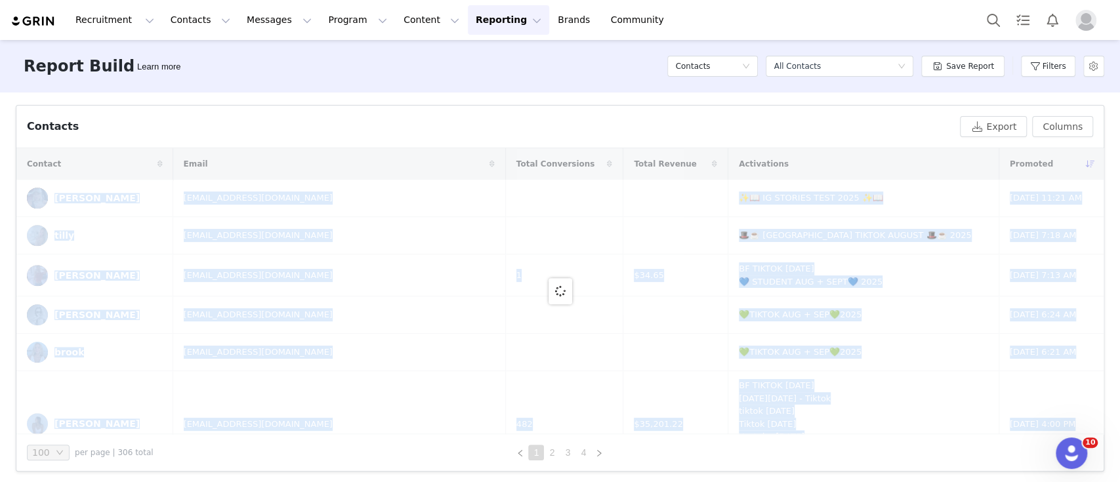
scroll to position [434, 0]
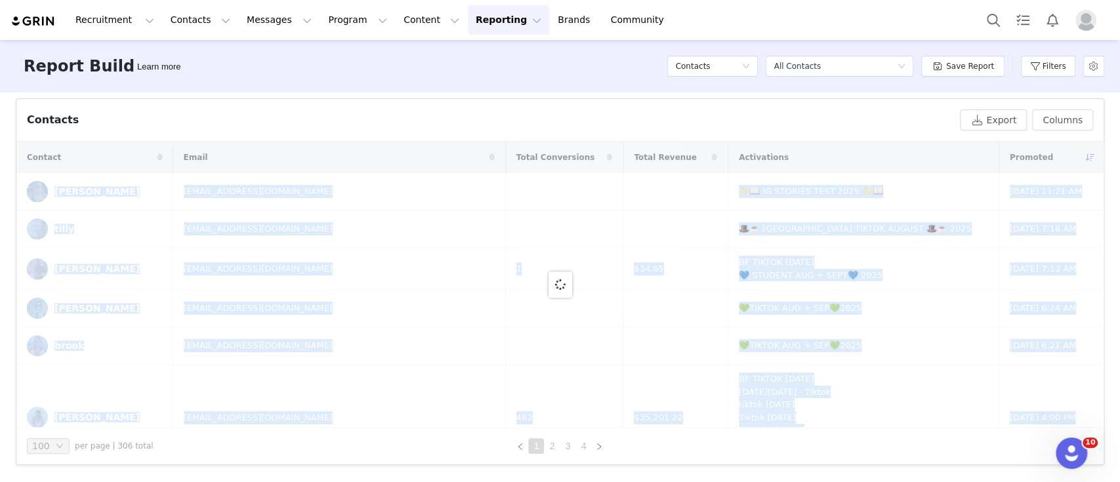
click at [0, 202] on div "Total Creators 103 Active Creators 100 Total Prospects 126 Active Followers 20.…" at bounding box center [560, 287] width 1120 height 388
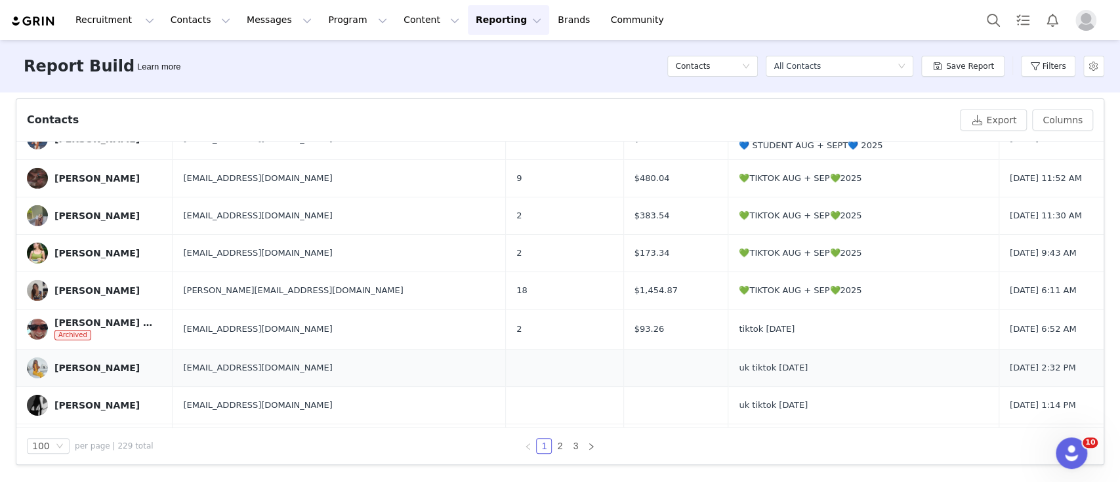
scroll to position [2785, 0]
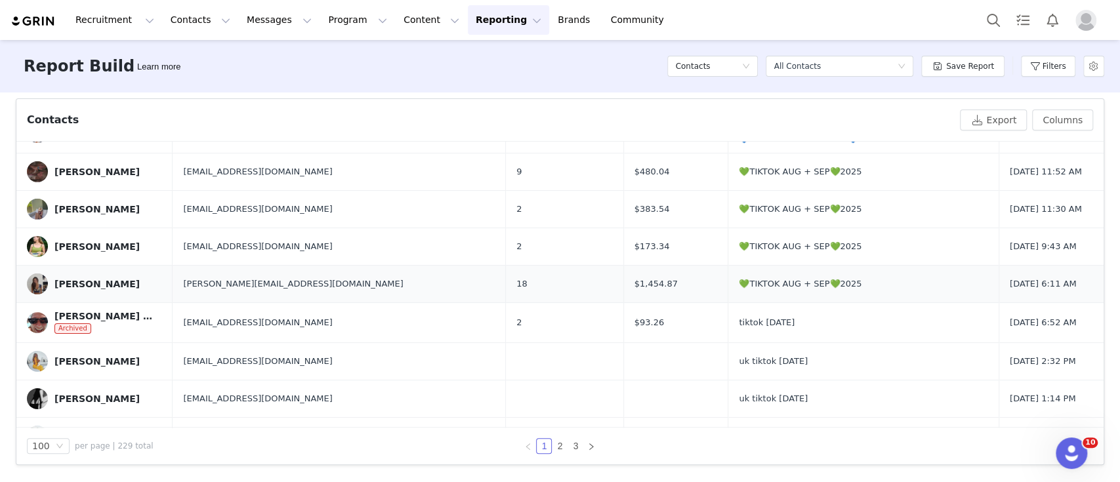
drag, startPoint x: 26, startPoint y: 175, endPoint x: 1025, endPoint y: 283, distance: 1005.3
copy tbody "Lorem Ipsu dolor.sita@consec.adi 💚ELITSE DOE + TEM💚5688 Inc 25, 6384 1:79 UT La…"
click at [320, 23] on button "Program Program" at bounding box center [357, 20] width 75 height 30
click at [329, 53] on p "Activations" at bounding box center [324, 58] width 51 height 14
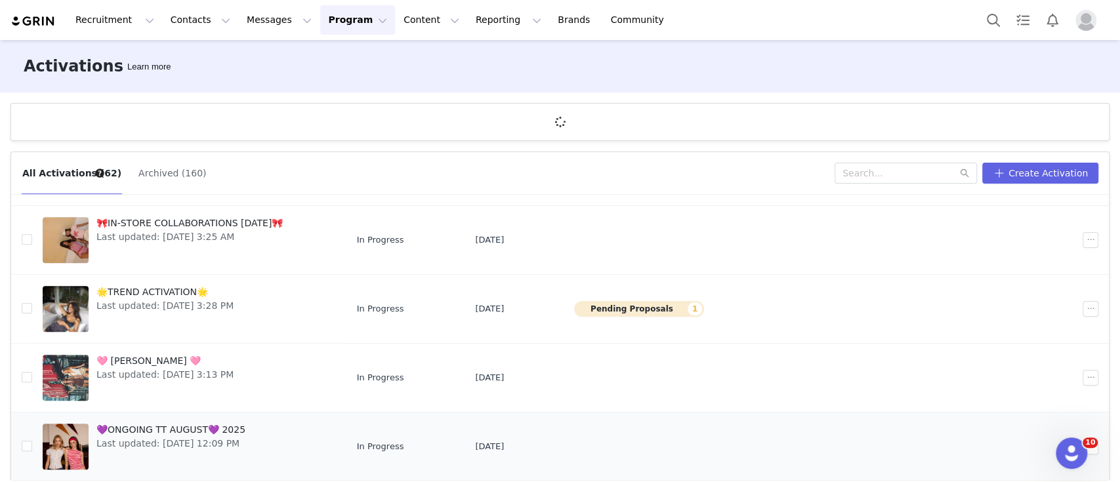
scroll to position [48, 0]
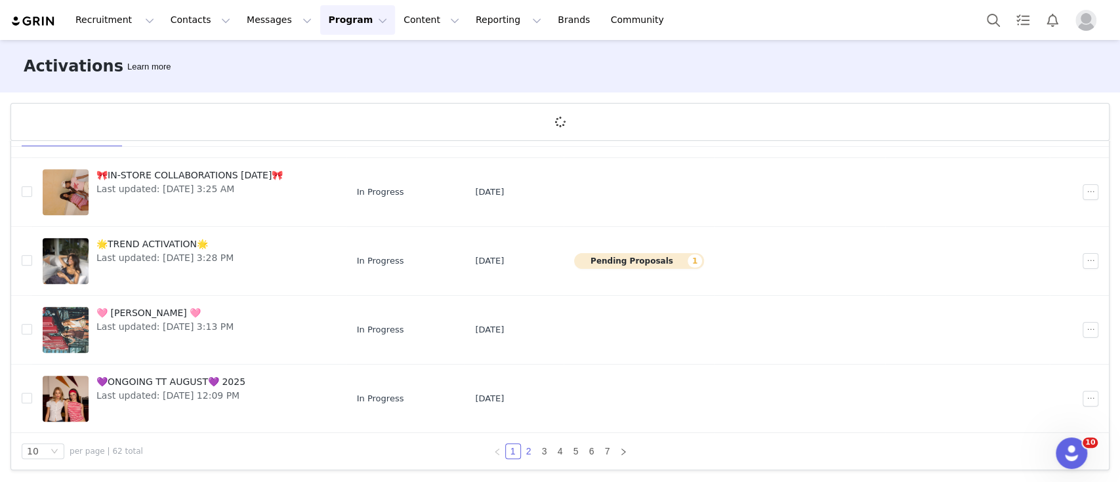
click at [522, 453] on link "2" at bounding box center [529, 451] width 14 height 14
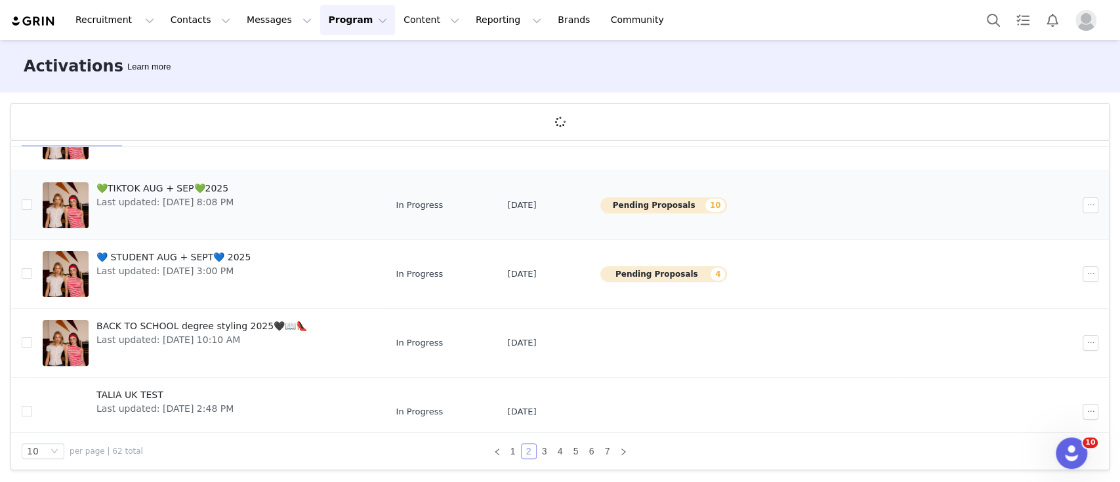
scroll to position [175, 0]
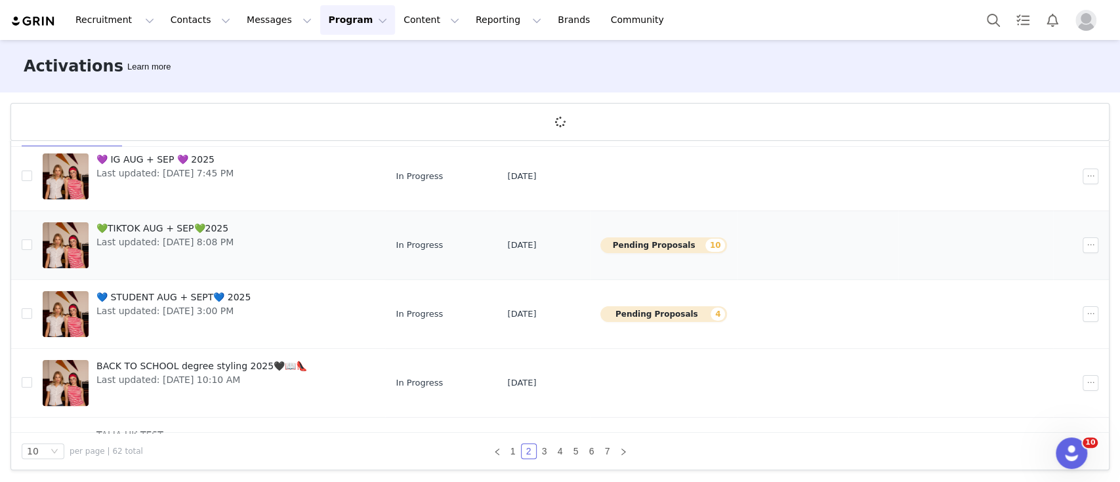
click at [176, 236] on span "Last updated: [DATE] 8:08 PM" at bounding box center [164, 243] width 137 height 14
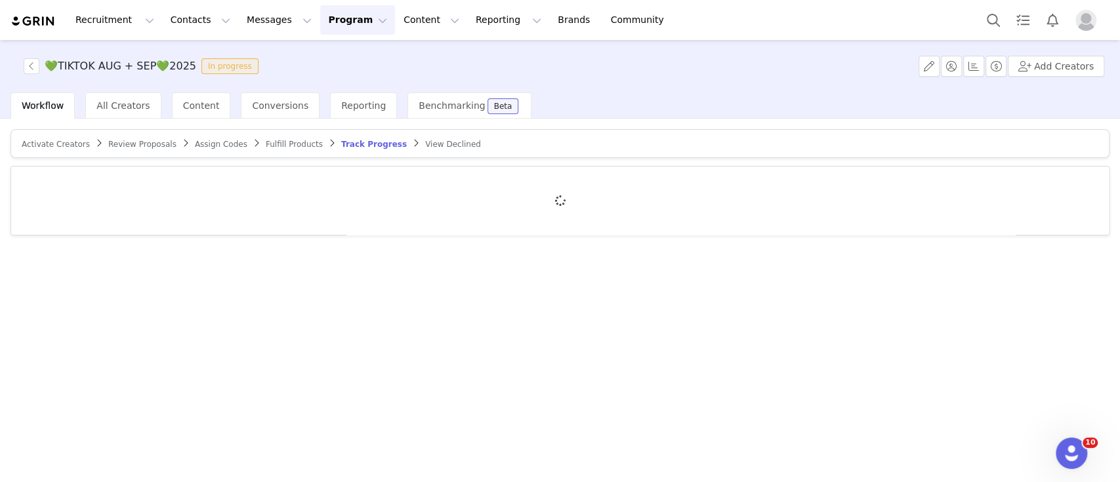
click at [131, 106] on span "All Creators" at bounding box center [122, 105] width 53 height 10
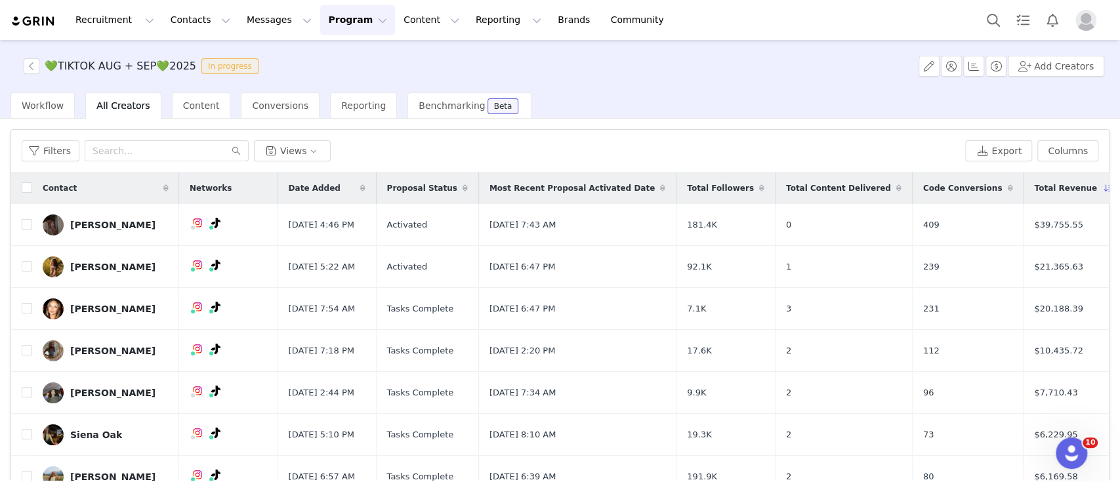
scroll to position [52, 0]
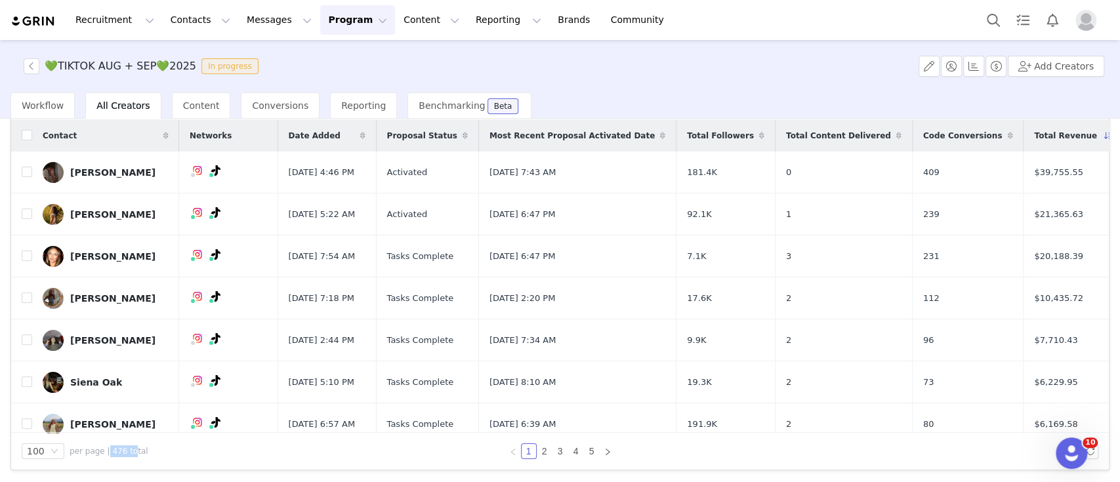
drag, startPoint x: 102, startPoint y: 451, endPoint x: 125, endPoint y: 453, distance: 23.7
click at [125, 453] on span "per page | 476 total" at bounding box center [109, 452] width 79 height 12
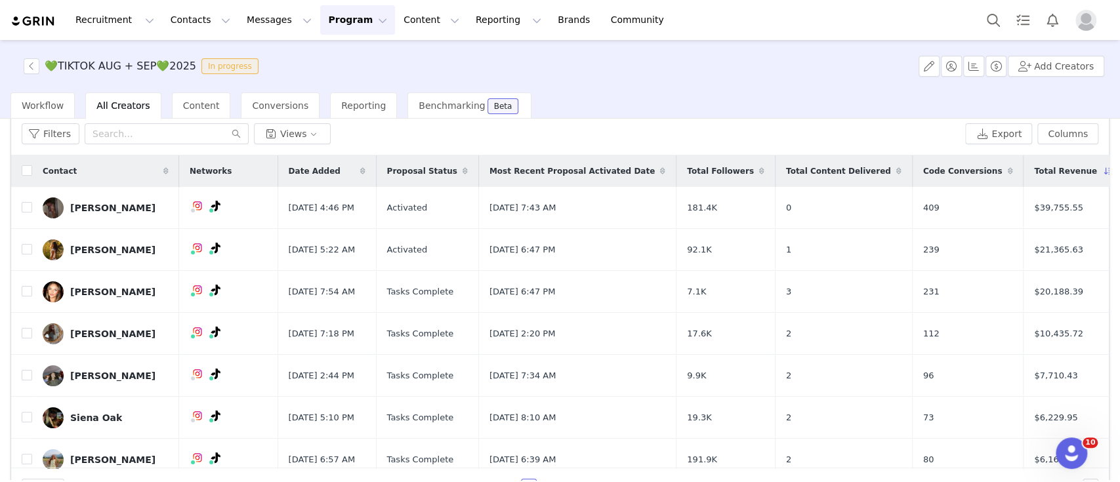
scroll to position [0, 0]
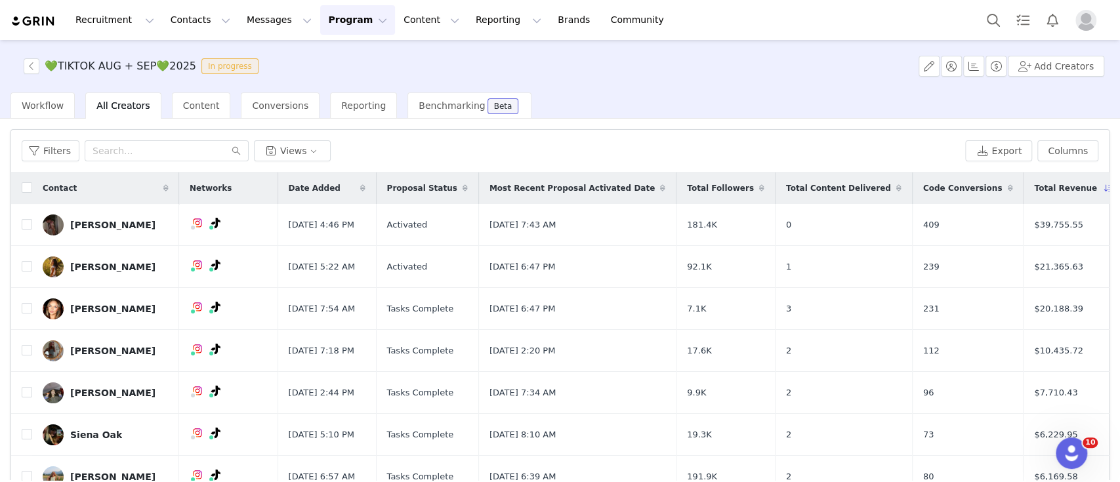
click at [320, 26] on button "Program Program" at bounding box center [357, 20] width 75 height 30
click at [317, 54] on p "Activations" at bounding box center [324, 58] width 51 height 14
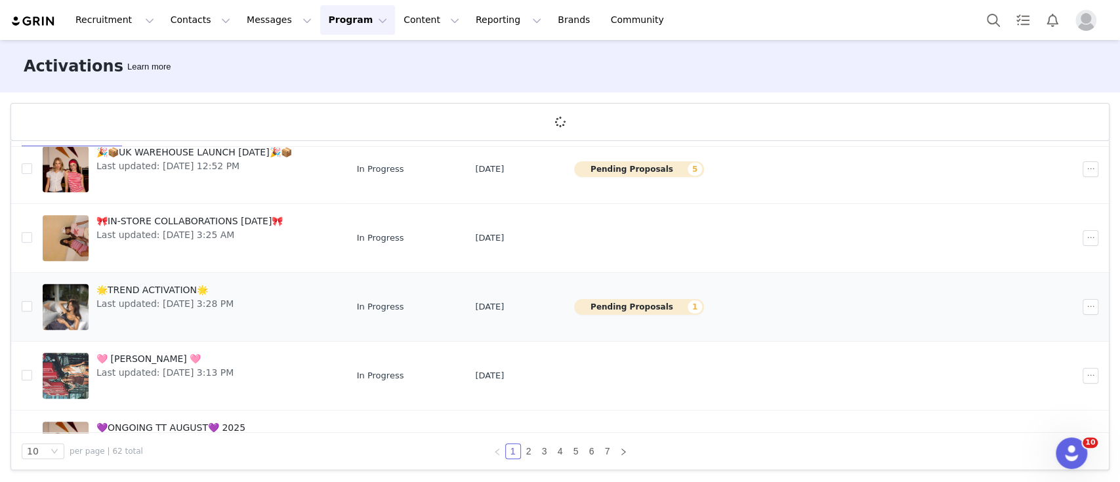
scroll to position [434, 0]
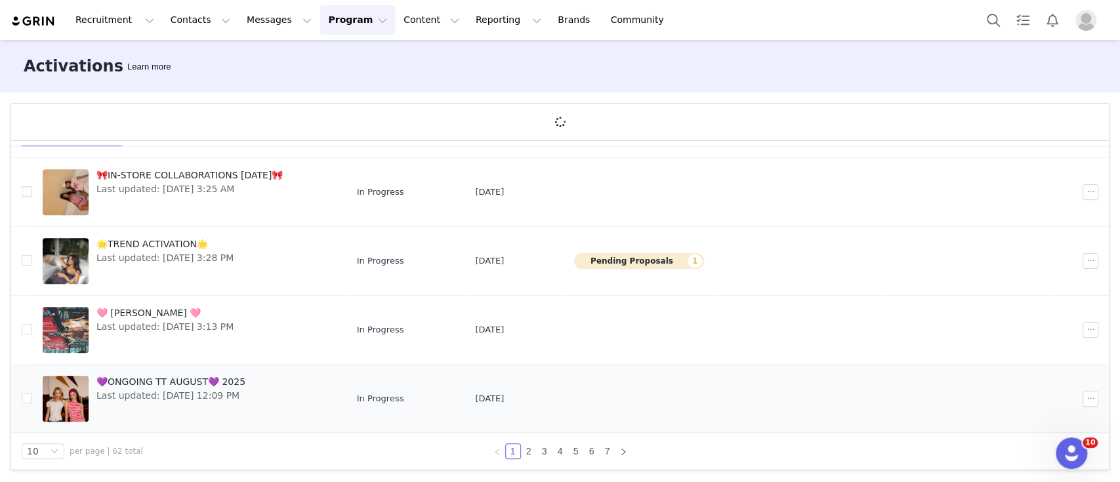
click at [173, 379] on span "💜ONGOING TT AUGUST💜 2025" at bounding box center [170, 382] width 149 height 14
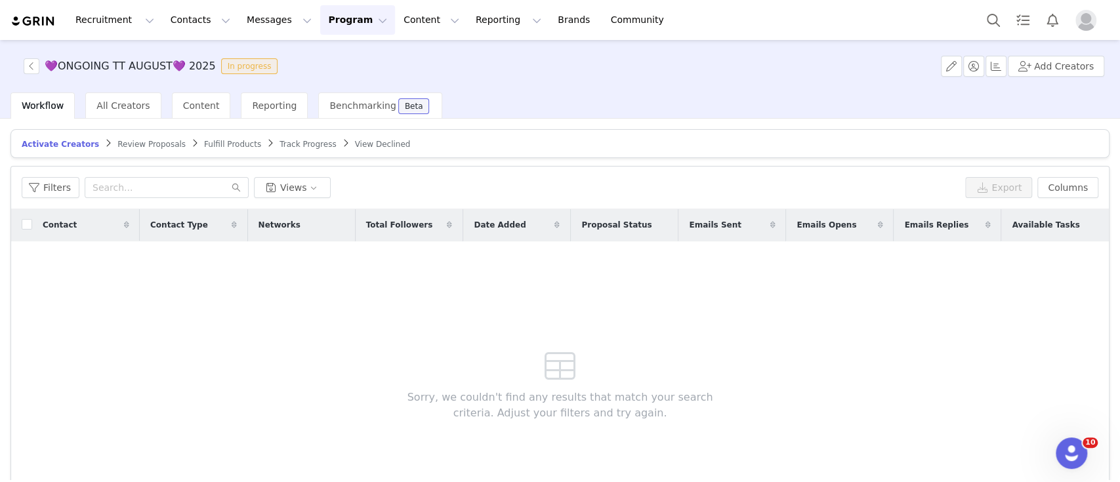
click at [115, 103] on span "All Creators" at bounding box center [122, 105] width 53 height 10
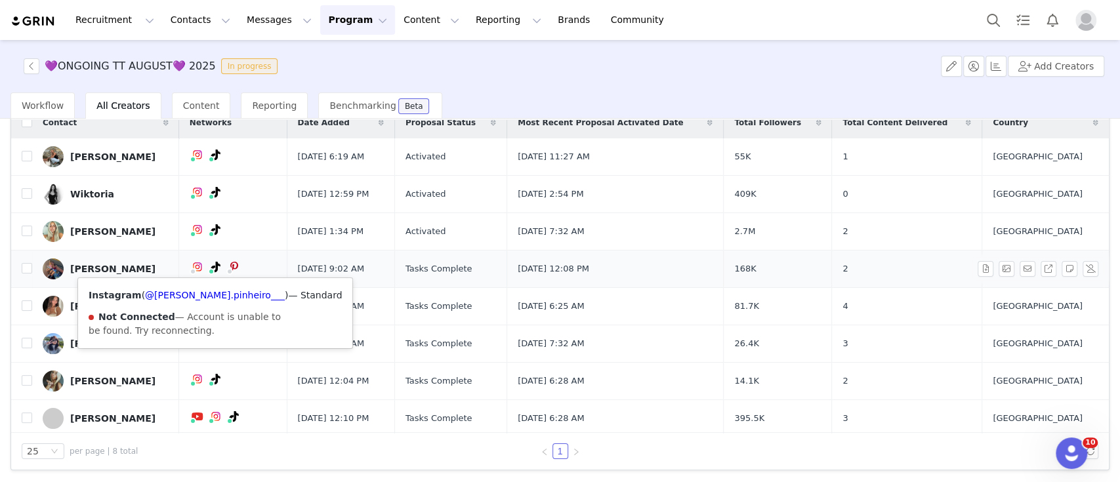
scroll to position [17, 0]
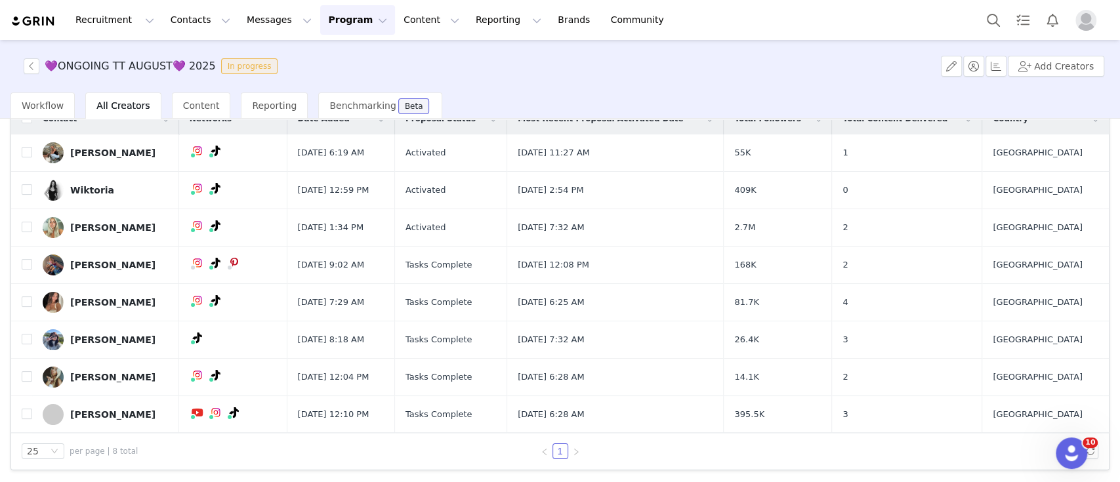
click at [320, 19] on button "Program Program" at bounding box center [357, 20] width 75 height 30
click at [325, 61] on p "Activations" at bounding box center [324, 58] width 51 height 14
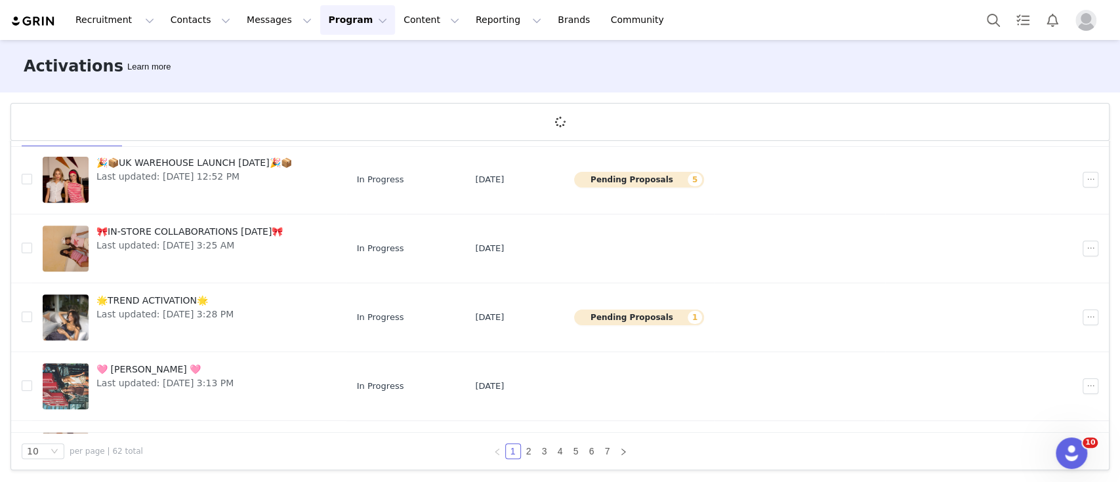
scroll to position [434, 0]
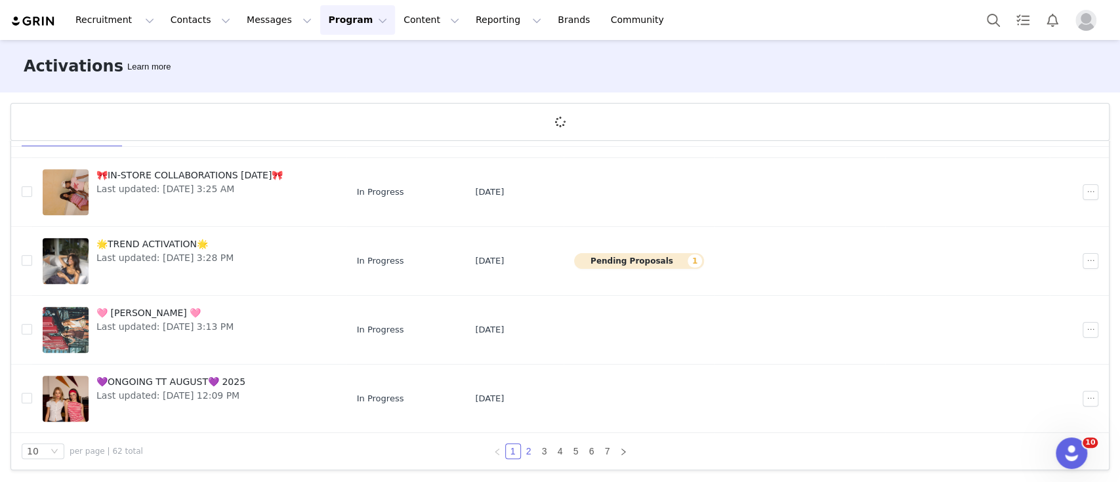
click at [521, 448] on li "2" at bounding box center [529, 452] width 16 height 16
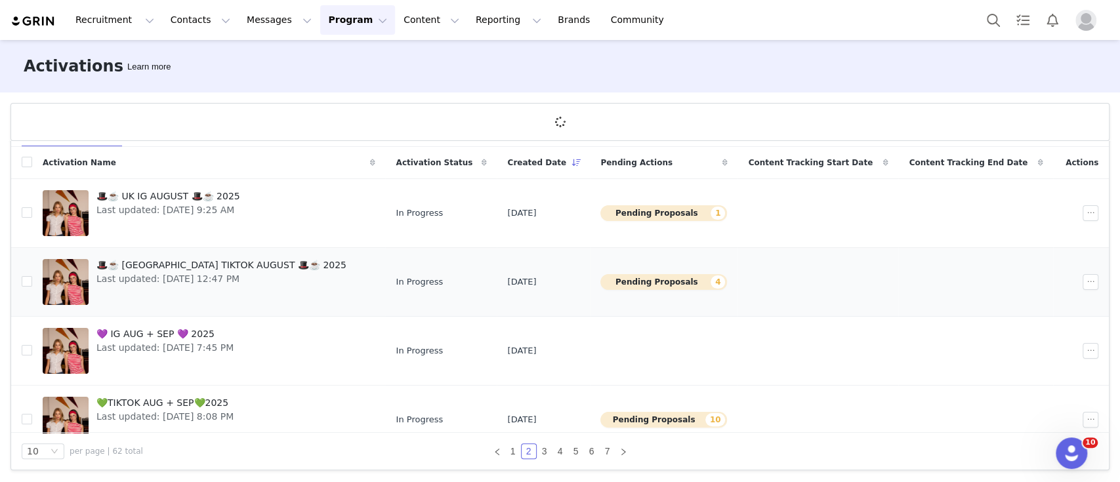
click at [143, 268] on span "🎩☕️ [GEOGRAPHIC_DATA] TIKTOK AUGUST 🎩☕️ 2025" at bounding box center [221, 266] width 250 height 14
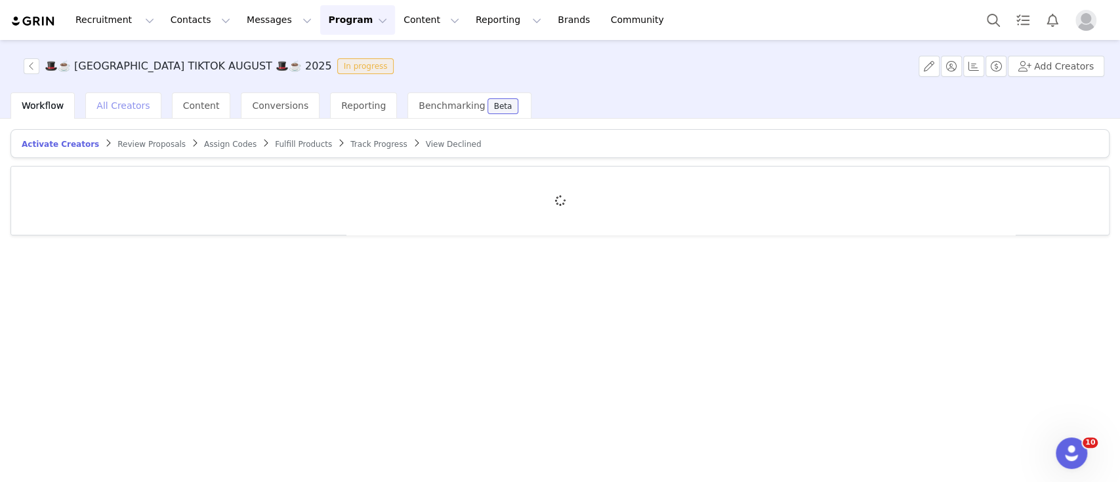
click at [126, 102] on span "All Creators" at bounding box center [122, 105] width 53 height 10
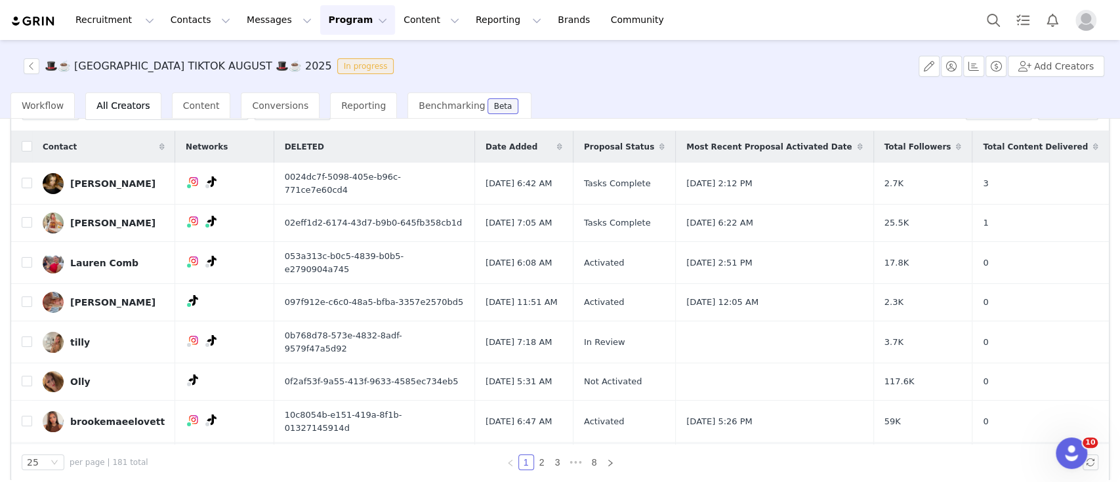
scroll to position [52, 0]
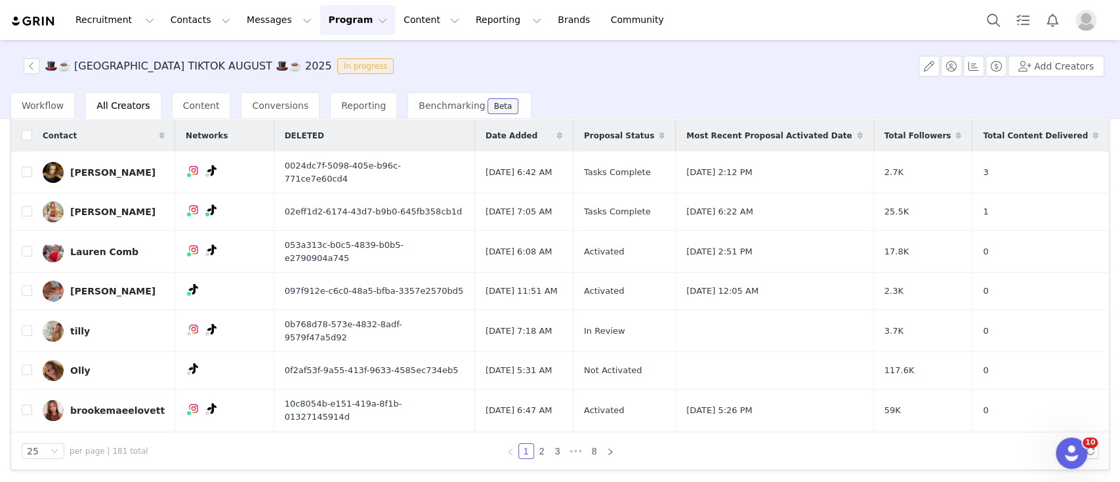
click at [324, 15] on button "Program Program" at bounding box center [357, 20] width 75 height 30
click at [331, 54] on p "Activations" at bounding box center [324, 58] width 51 height 14
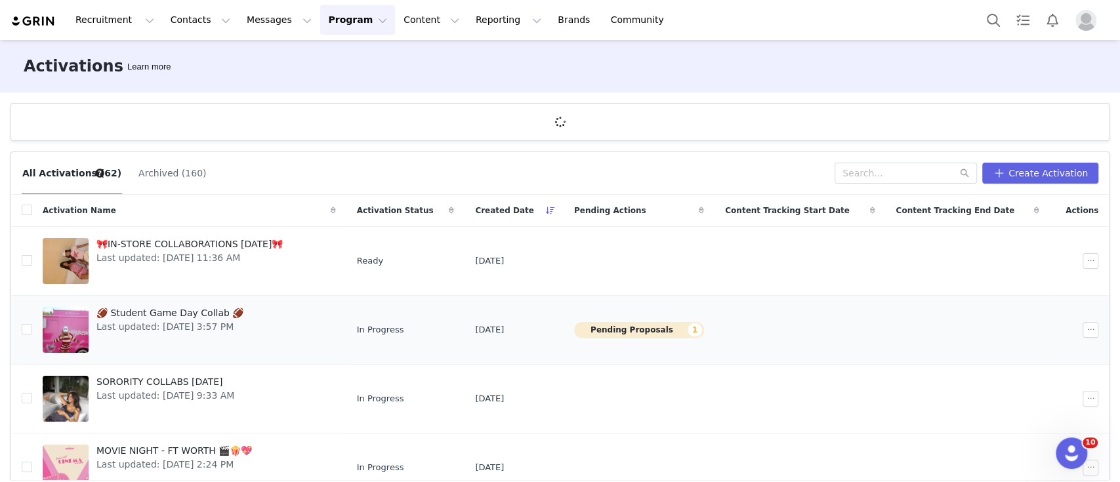
scroll to position [350, 0]
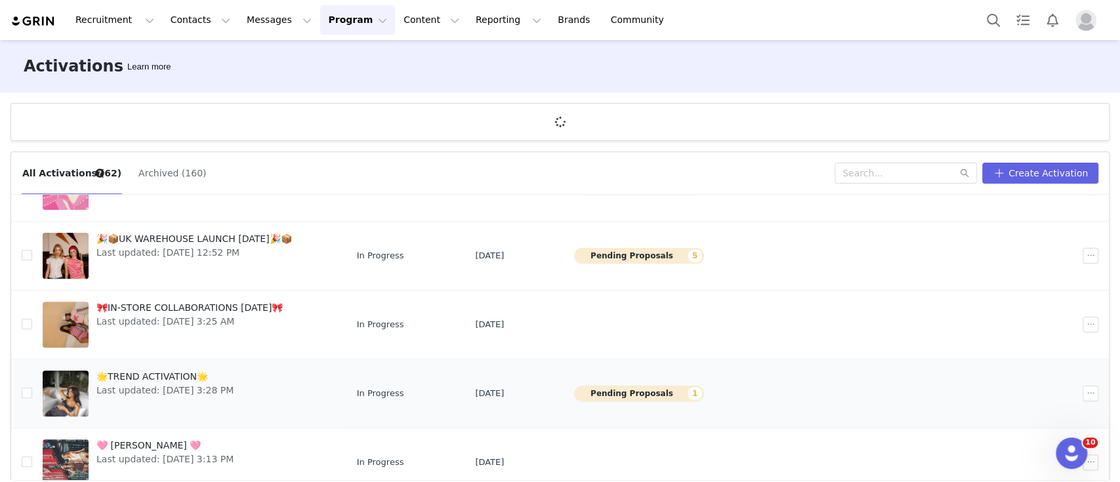
click at [140, 380] on span "🌟TREND ACTIVATION🌟" at bounding box center [164, 377] width 137 height 14
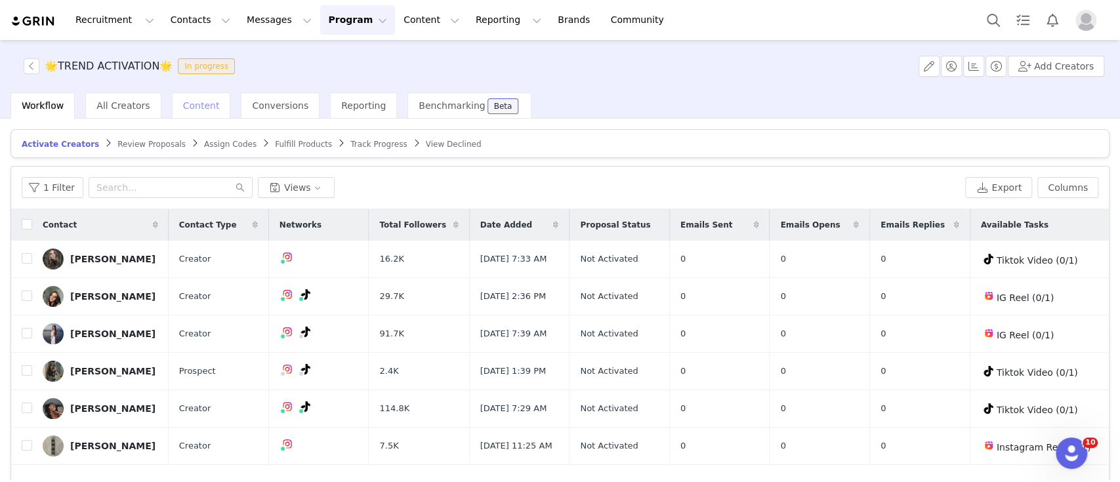
drag, startPoint x: 139, startPoint y: 102, endPoint x: 209, endPoint y: 118, distance: 71.3
click at [138, 102] on span "All Creators" at bounding box center [122, 105] width 53 height 10
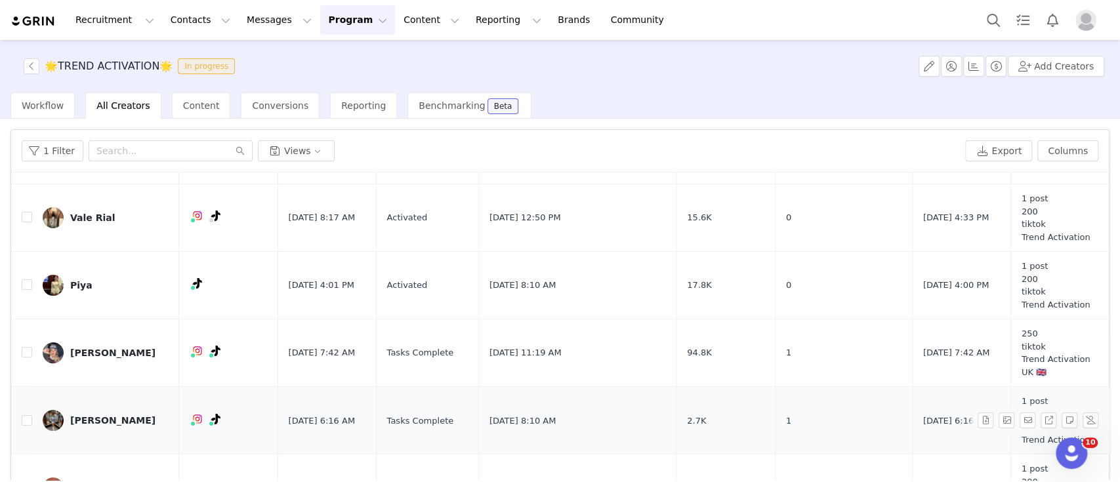
scroll to position [175, 0]
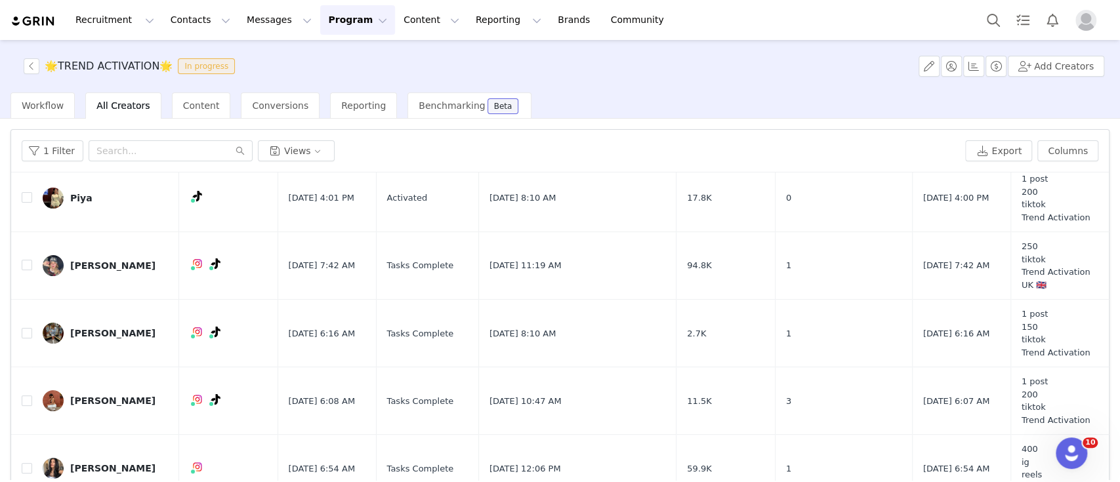
click at [333, 16] on button "Program Program" at bounding box center [357, 20] width 75 height 30
click at [341, 55] on p "Activations" at bounding box center [324, 58] width 51 height 14
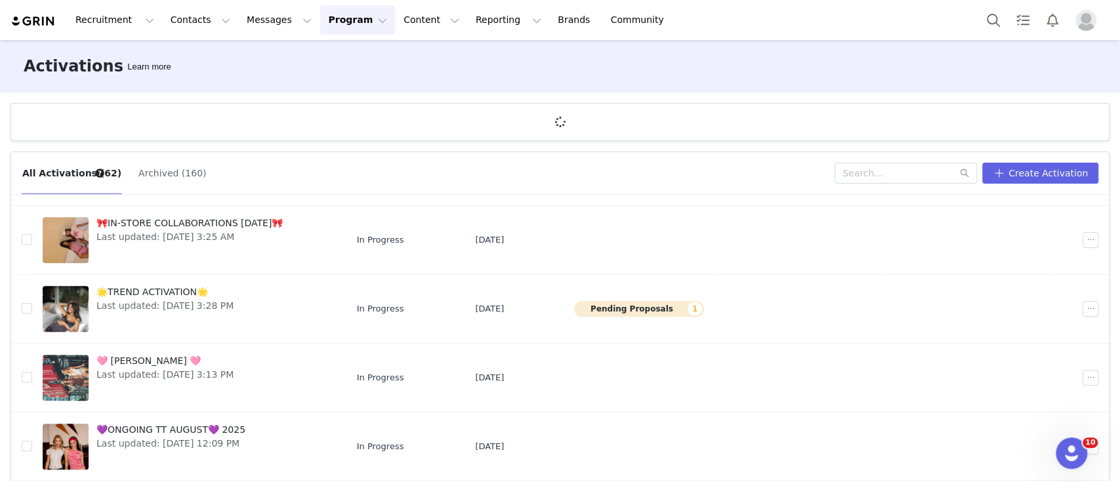
scroll to position [48, 0]
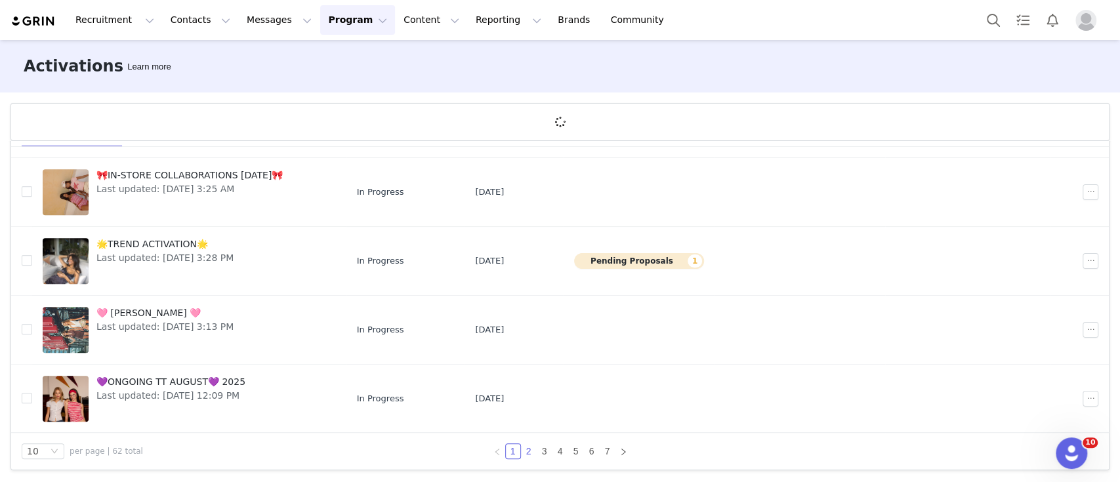
click at [525, 448] on link "2" at bounding box center [529, 451] width 14 height 14
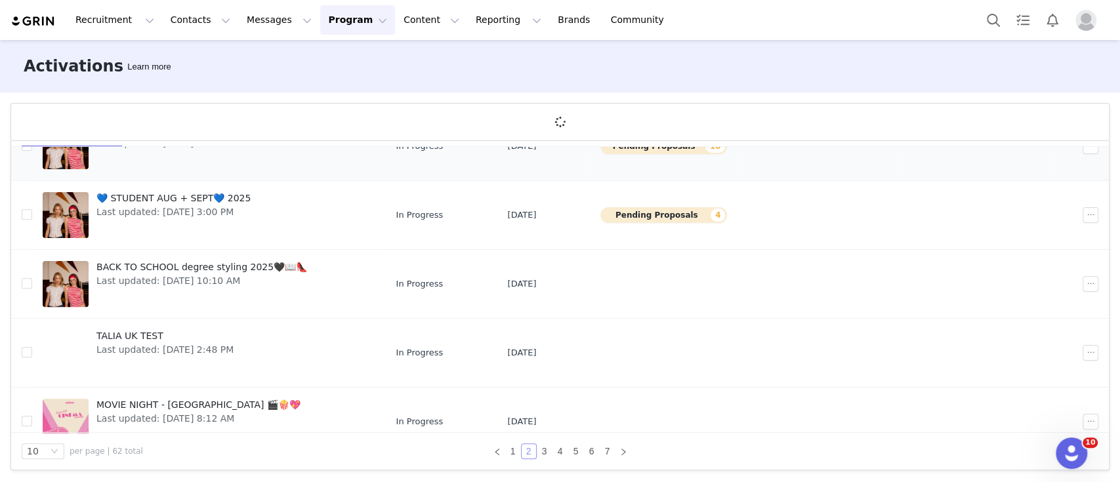
scroll to position [172, 0]
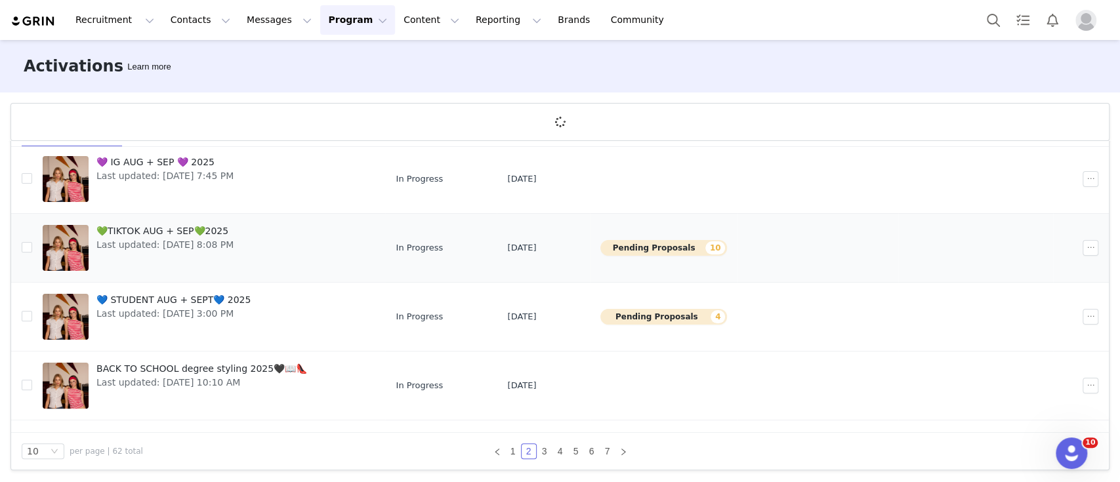
click at [165, 240] on span "Last updated: [DATE] 8:08 PM" at bounding box center [164, 245] width 137 height 14
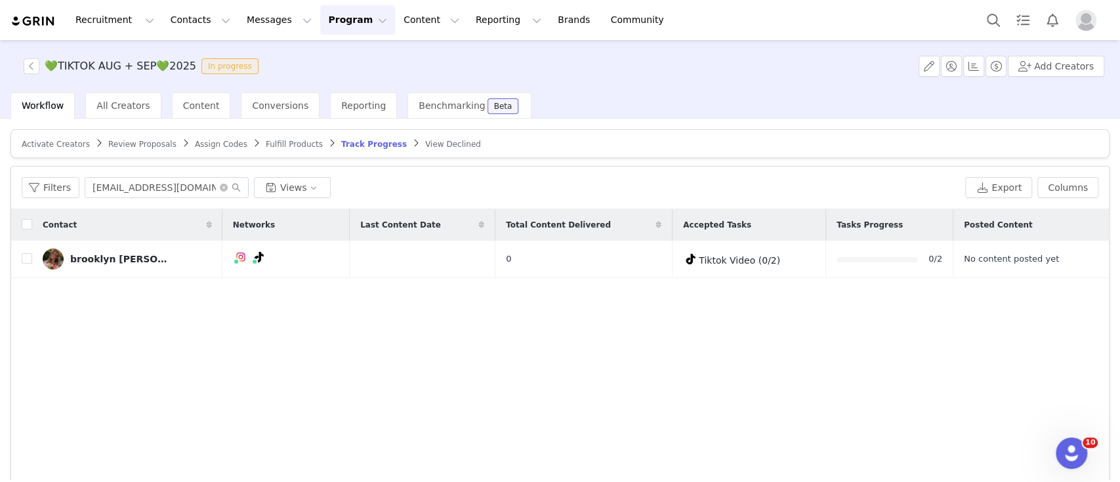
drag, startPoint x: 119, startPoint y: 97, endPoint x: 116, endPoint y: 125, distance: 28.3
click at [119, 97] on div "All Creators" at bounding box center [122, 106] width 75 height 26
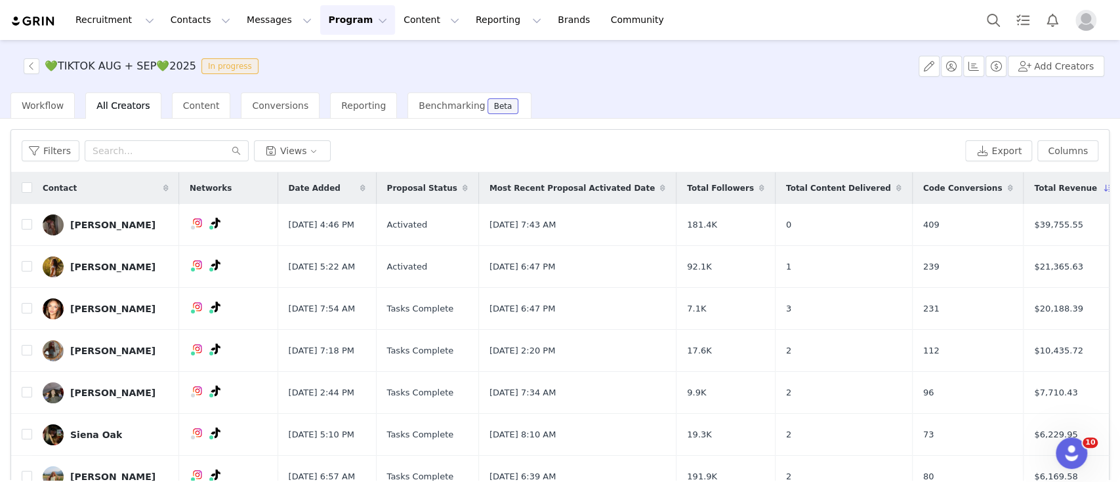
drag, startPoint x: 312, startPoint y: 15, endPoint x: 304, endPoint y: 24, distance: 12.1
click at [320, 15] on button "Program Program" at bounding box center [357, 20] width 75 height 30
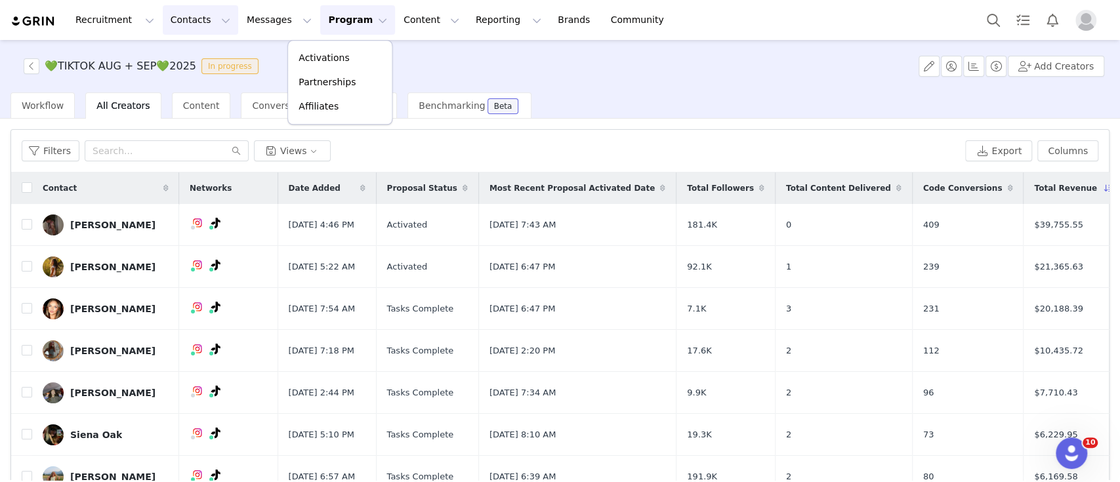
click at [183, 18] on button "Contacts Contacts" at bounding box center [200, 20] width 75 height 30
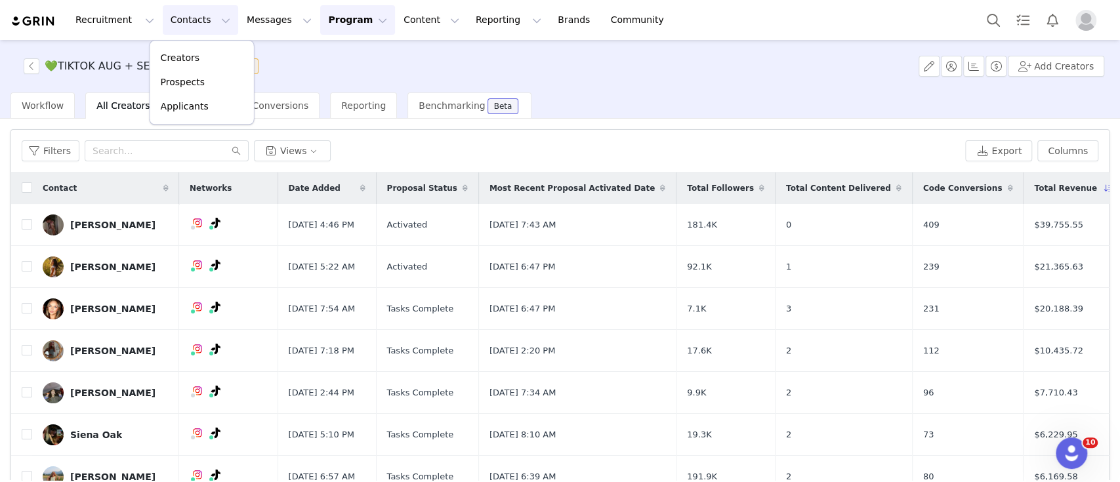
click at [324, 17] on button "Program Program" at bounding box center [357, 20] width 75 height 30
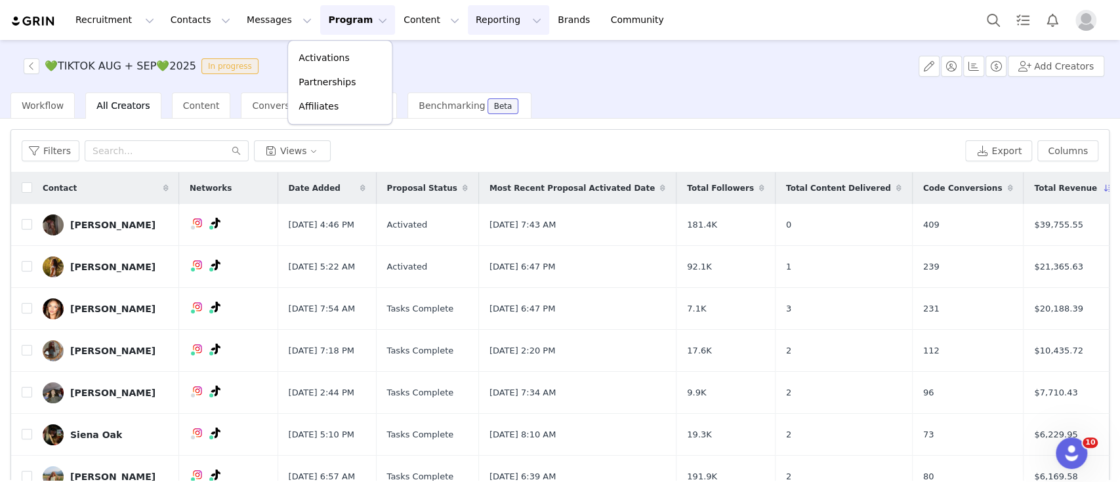
drag, startPoint x: 448, startPoint y: 19, endPoint x: 471, endPoint y: 59, distance: 46.2
click at [468, 19] on button "Reporting Reporting" at bounding box center [508, 20] width 81 height 30
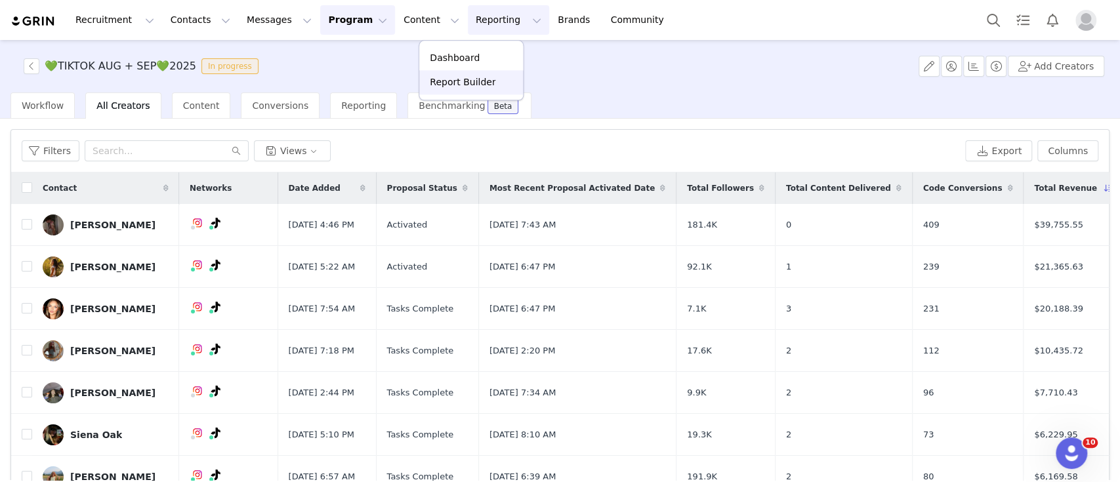
click at [478, 77] on p "Report Builder" at bounding box center [463, 82] width 66 height 14
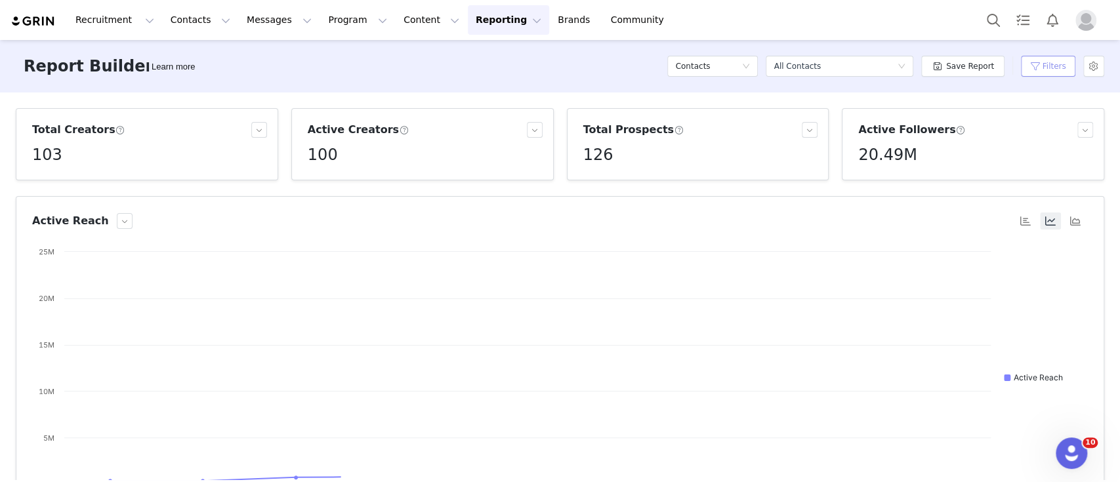
click at [1064, 66] on button "Filters" at bounding box center [1048, 66] width 54 height 21
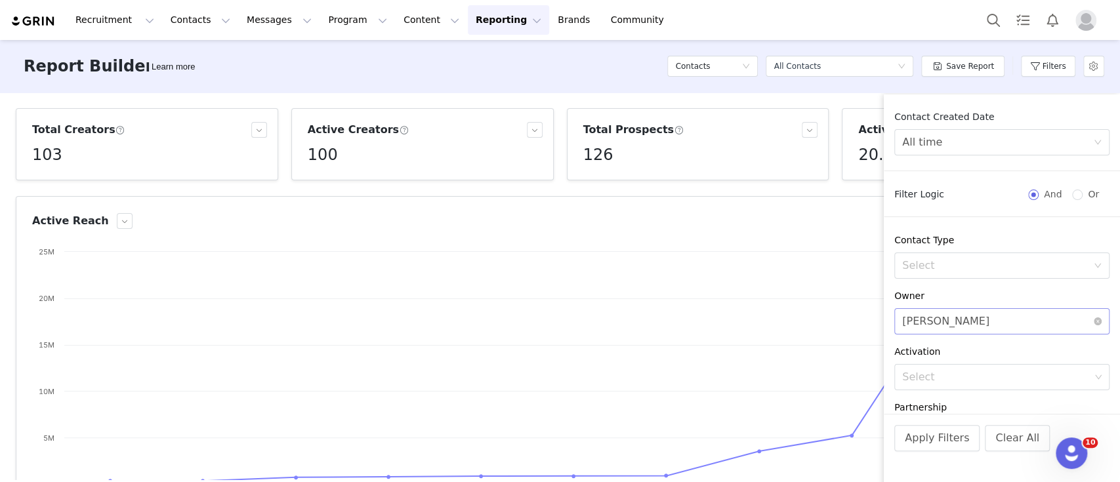
click at [1091, 322] on div "Select [PERSON_NAME]" at bounding box center [1001, 321] width 215 height 26
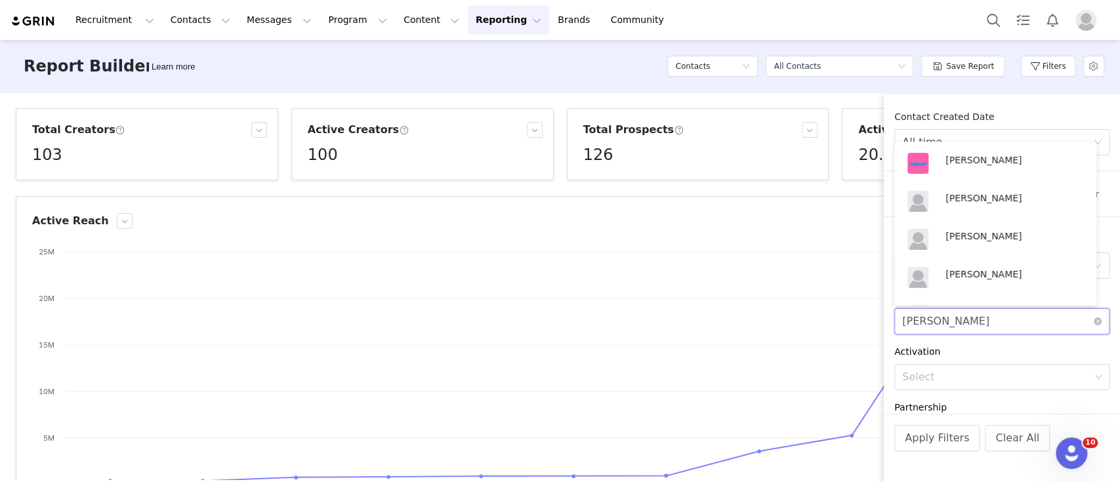
scroll to position [524, 0]
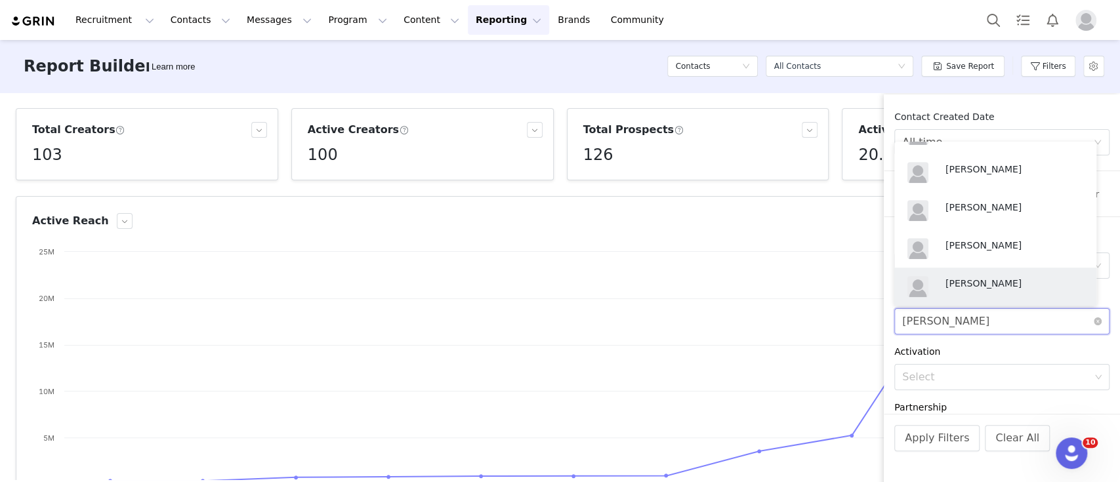
click at [1090, 318] on div "Select [PERSON_NAME]" at bounding box center [1001, 321] width 215 height 26
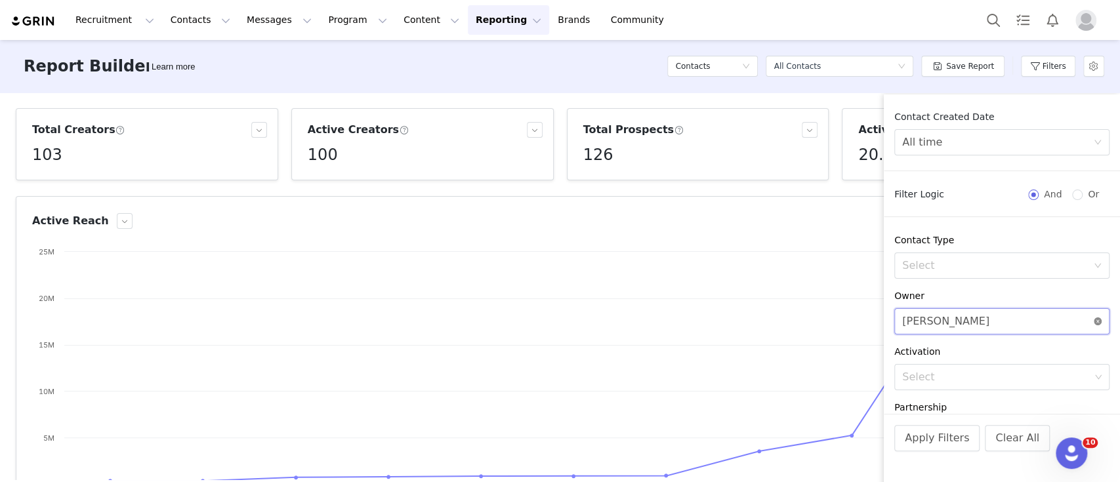
click at [1094, 322] on icon "icon: close-circle" at bounding box center [1098, 322] width 8 height 8
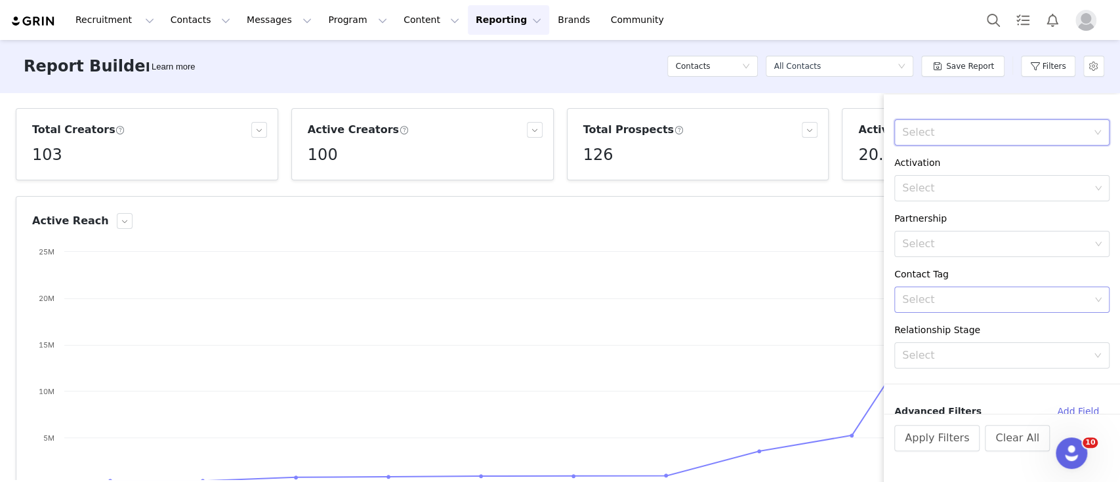
scroll to position [196, 0]
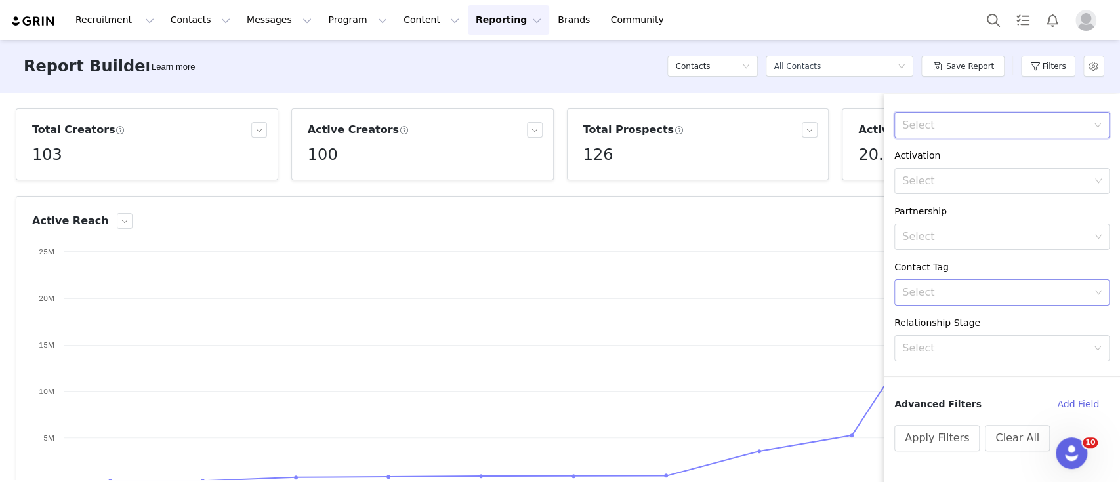
click at [970, 291] on div "Select" at bounding box center [996, 292] width 188 height 13
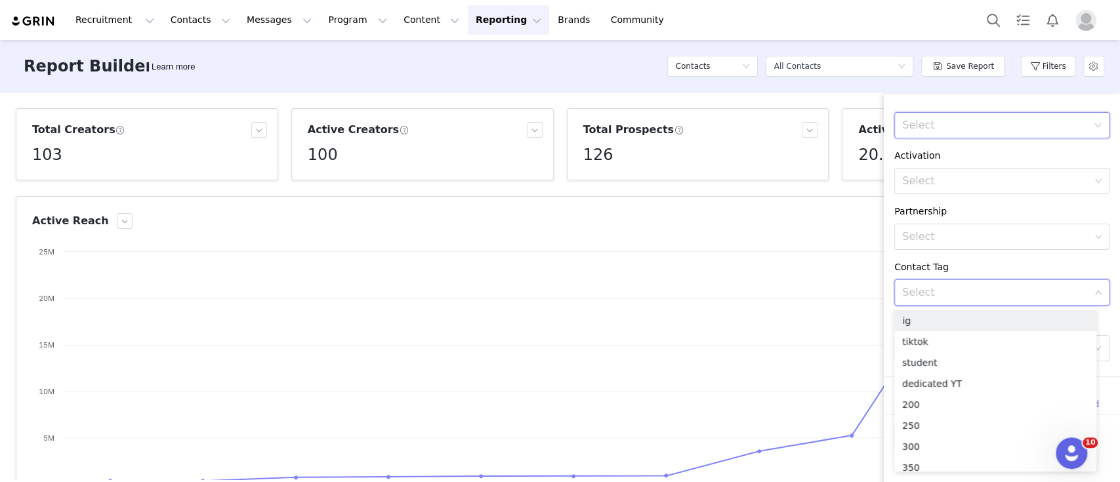
click at [1071, 296] on div "Select" at bounding box center [996, 292] width 188 height 13
click at [926, 339] on li "tiktok" at bounding box center [995, 341] width 202 height 21
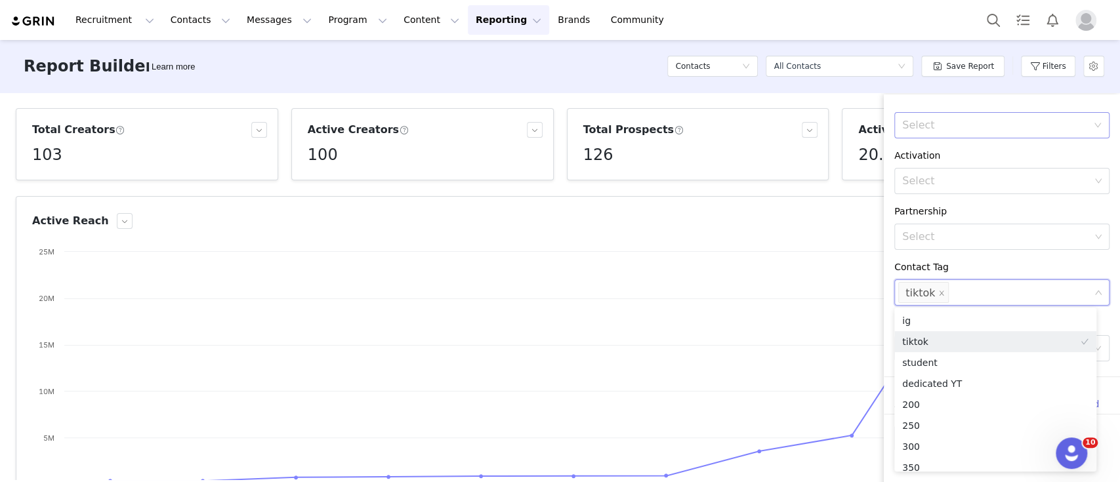
click at [959, 272] on div "Contact Tag" at bounding box center [1001, 268] width 215 height 14
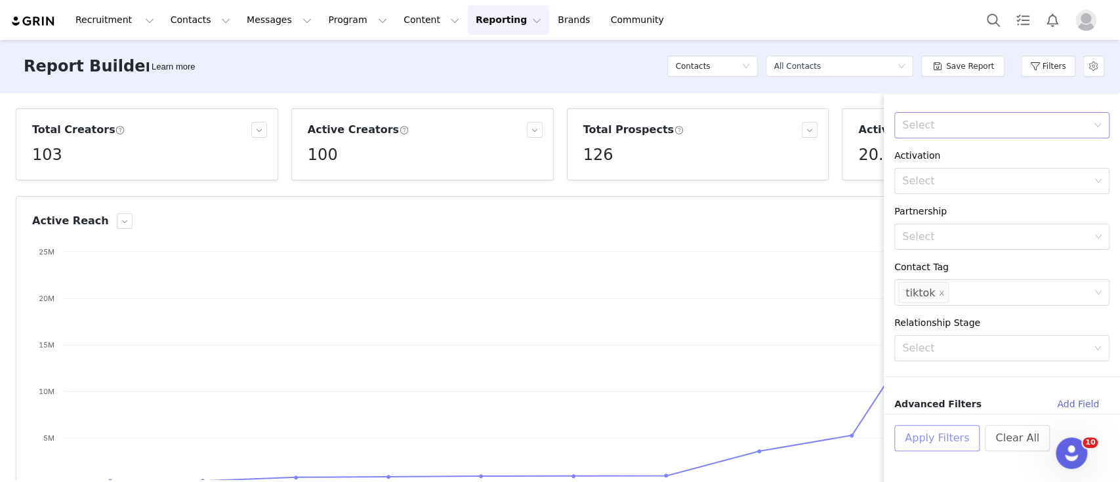
click at [933, 439] on button "Apply Filters" at bounding box center [936, 438] width 85 height 26
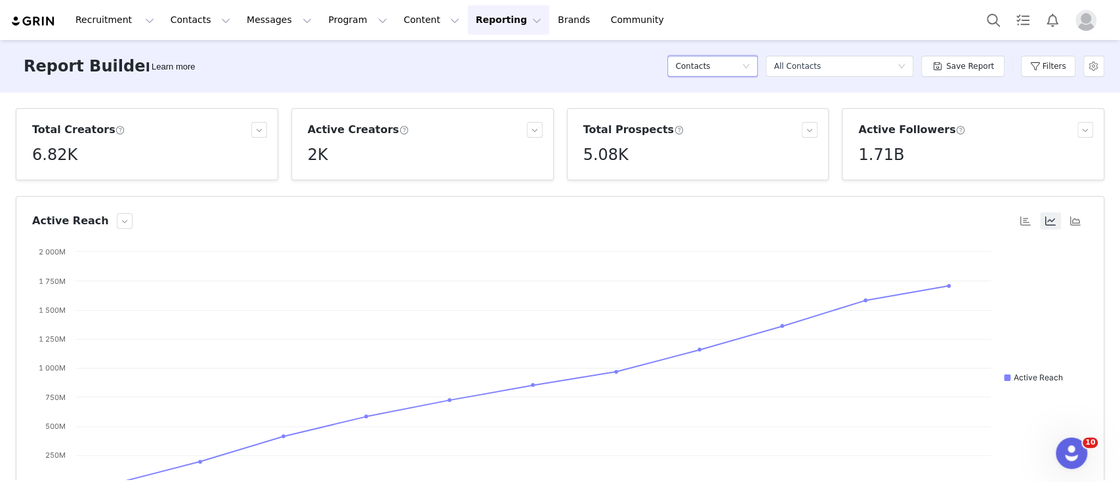
click at [722, 60] on div "Contacts" at bounding box center [708, 66] width 66 height 20
click at [721, 133] on h5 "Conversions" at bounding box center [719, 134] width 75 height 14
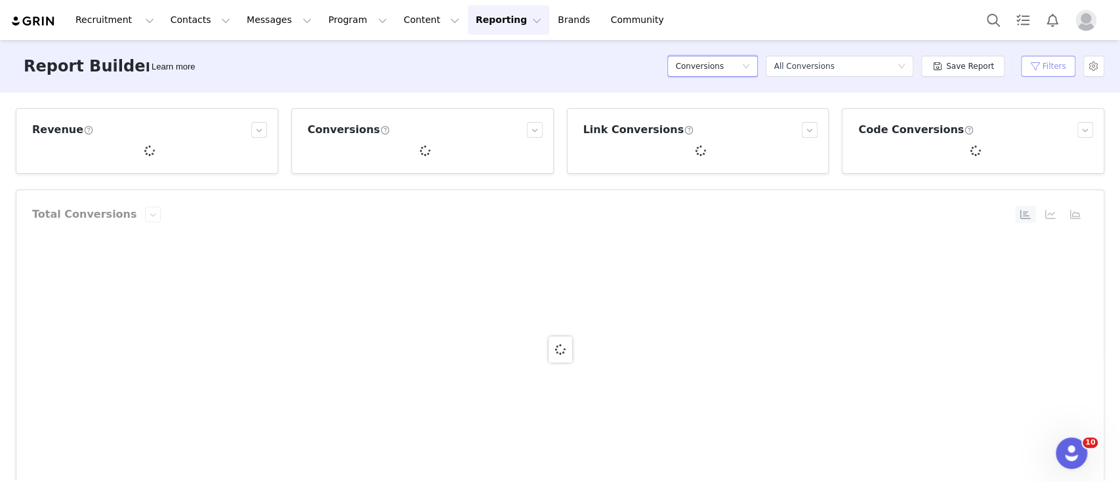
click at [1057, 70] on button "Filters" at bounding box center [1048, 66] width 54 height 21
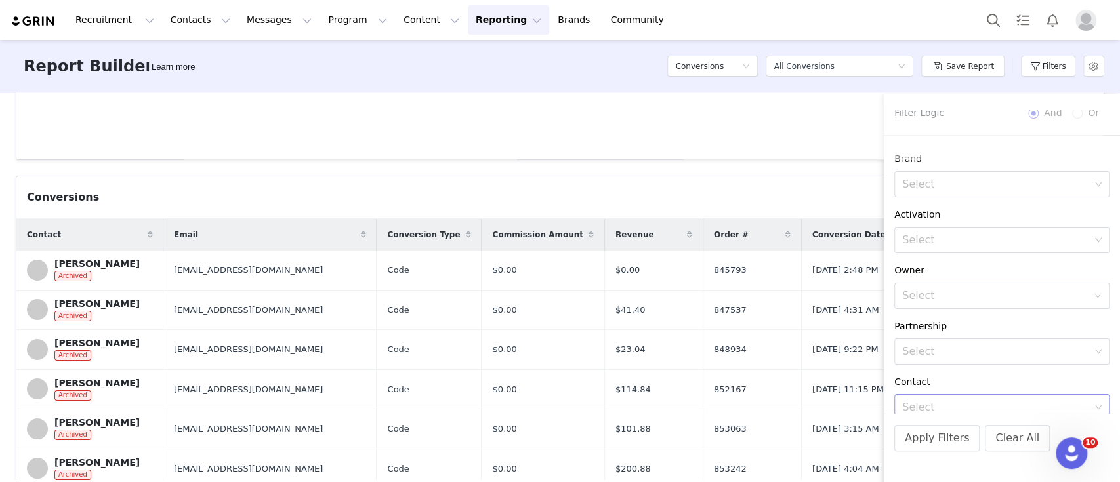
scroll to position [141, 0]
click at [988, 345] on div "Select" at bounding box center [996, 347] width 188 height 13
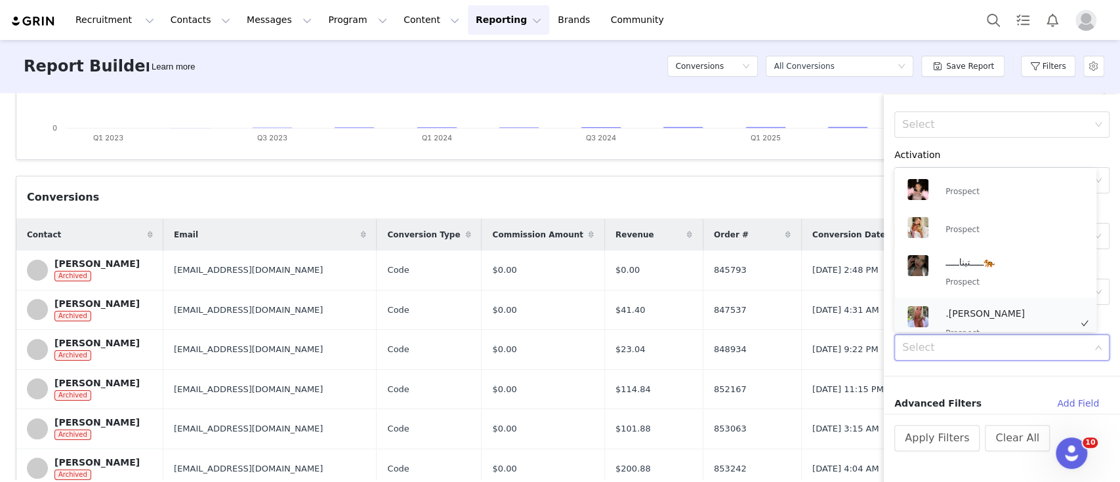
scroll to position [16, 0]
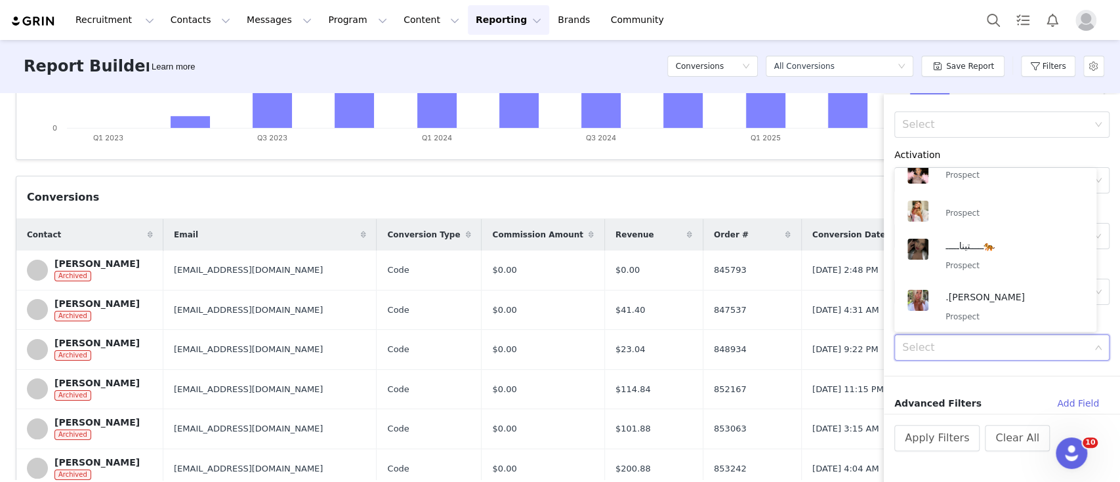
click at [999, 344] on div "Select" at bounding box center [996, 347] width 188 height 13
click at [1047, 380] on div "Conversion Created Date All time Filter Logic And Or Brand Select Activation Se…" at bounding box center [1002, 262] width 236 height 304
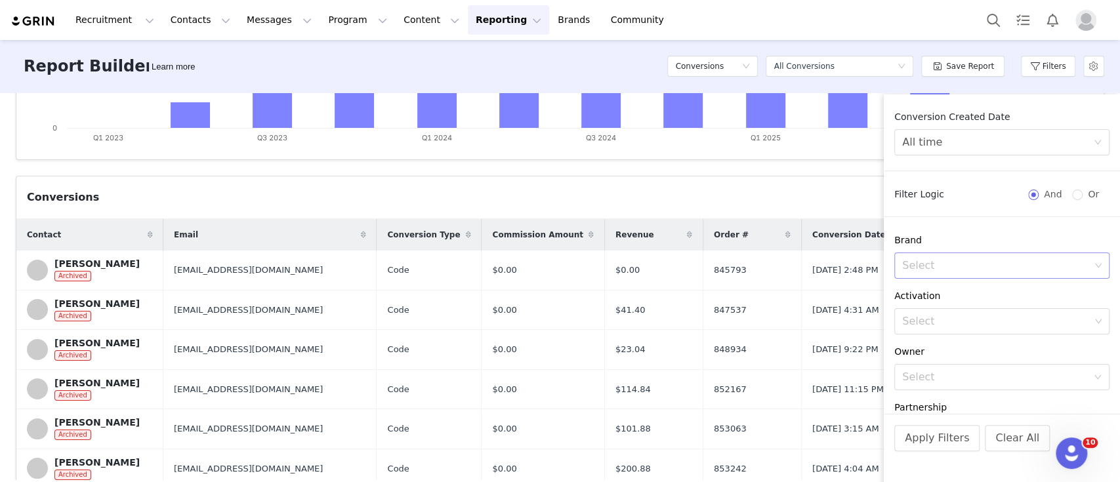
scroll to position [141, 0]
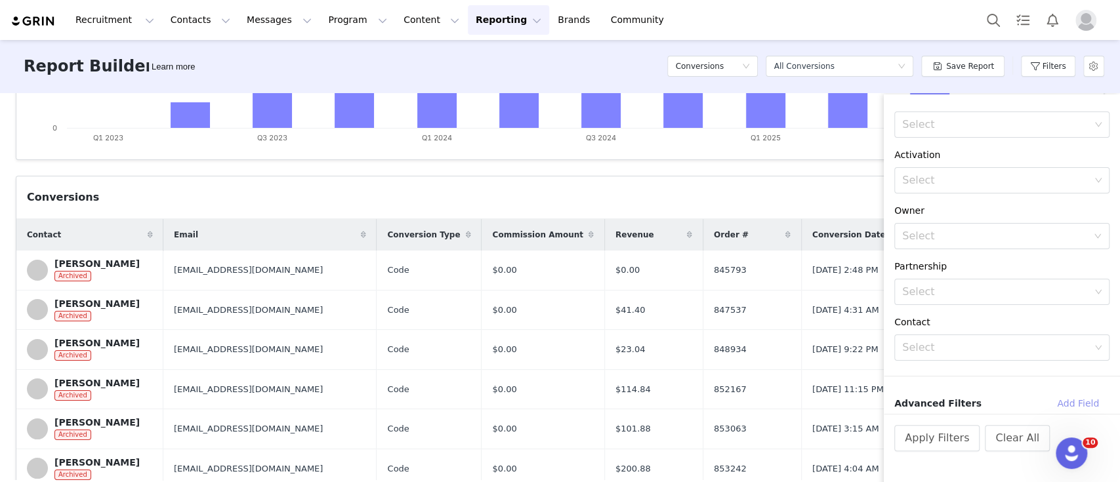
click at [1081, 406] on button "Add Field" at bounding box center [1078, 403] width 63 height 21
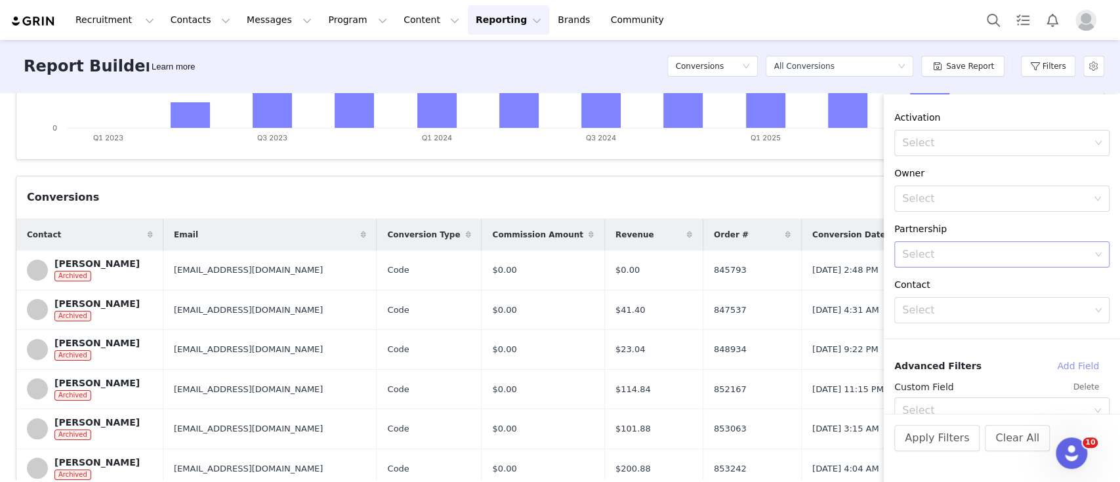
scroll to position [199, 0]
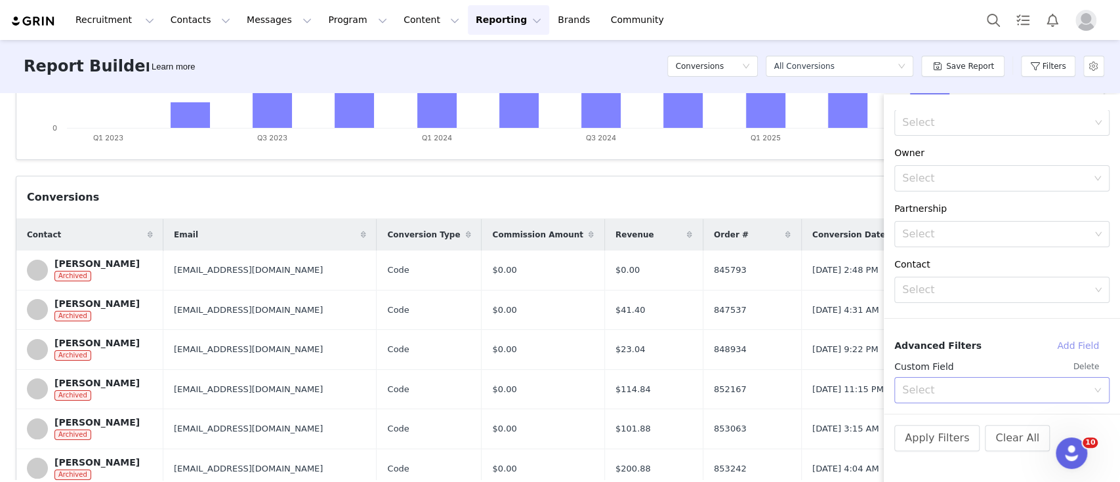
click at [1024, 390] on div "Select" at bounding box center [994, 390] width 185 height 13
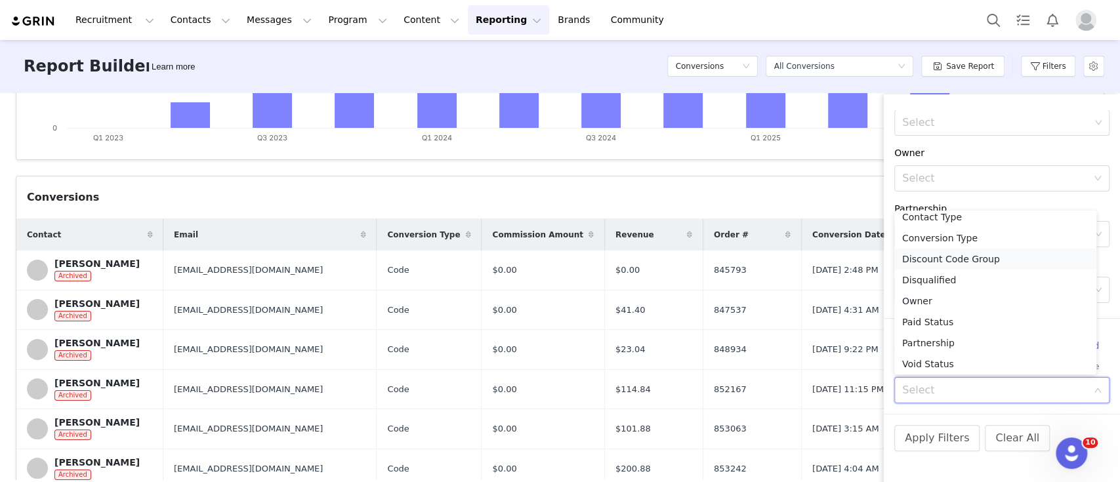
scroll to position [177, 0]
click at [1041, 155] on div "Owner" at bounding box center [1001, 153] width 215 height 14
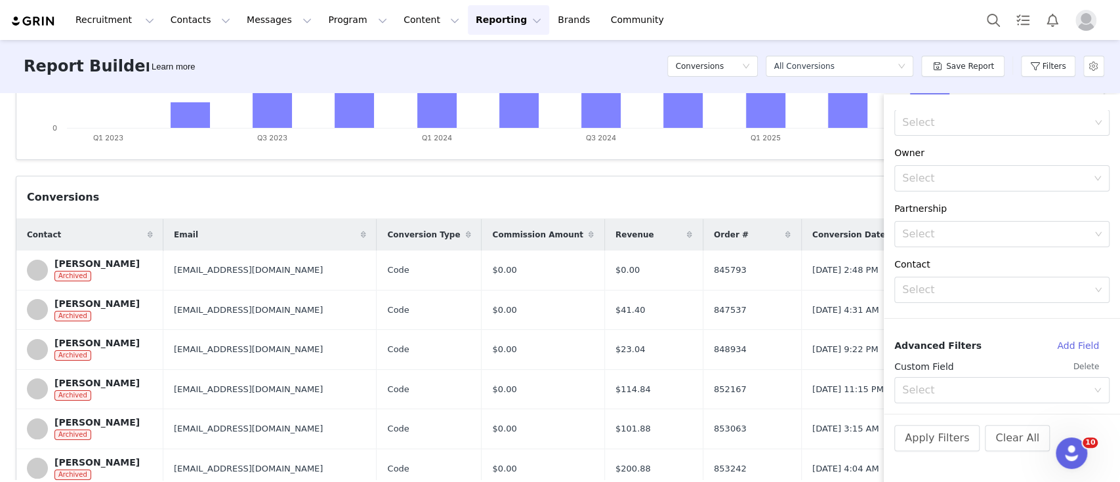
click at [1076, 365] on button "Delete" at bounding box center [1086, 366] width 47 height 21
click at [972, 347] on div "Select" at bounding box center [996, 347] width 188 height 13
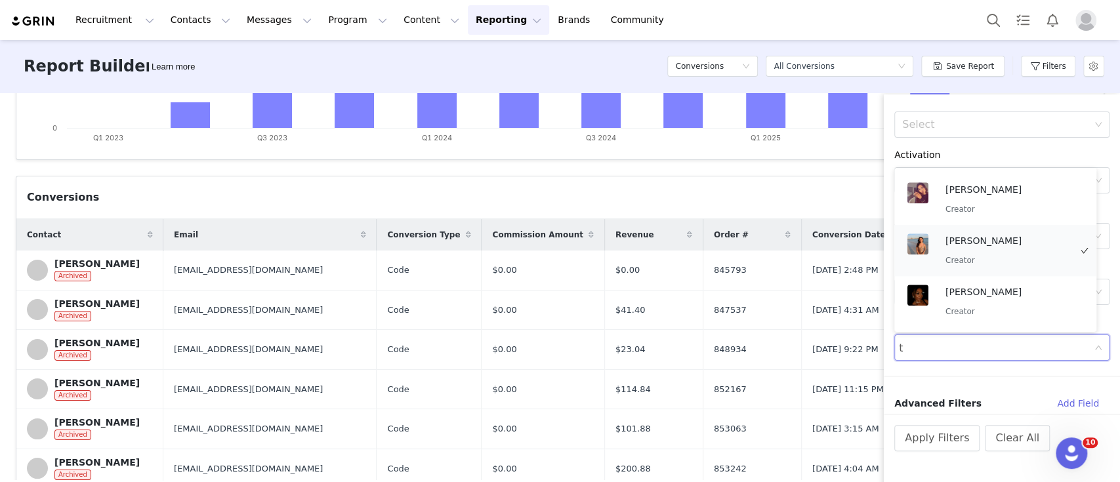
scroll to position [3, 0]
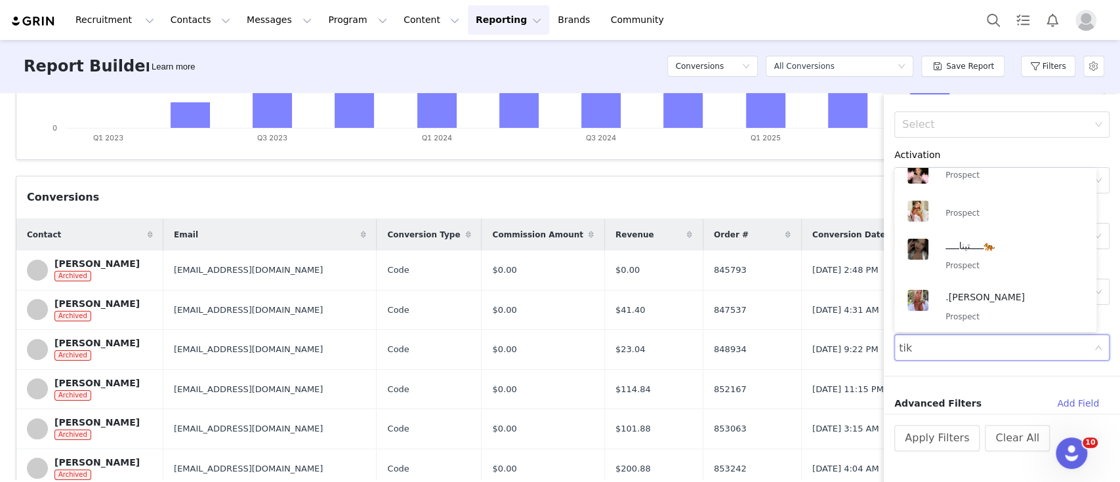
type input "tik"
click at [1003, 363] on div "Conversion Created Date All time Filter Logic And Or Brand Select Activation Se…" at bounding box center [1002, 262] width 236 height 304
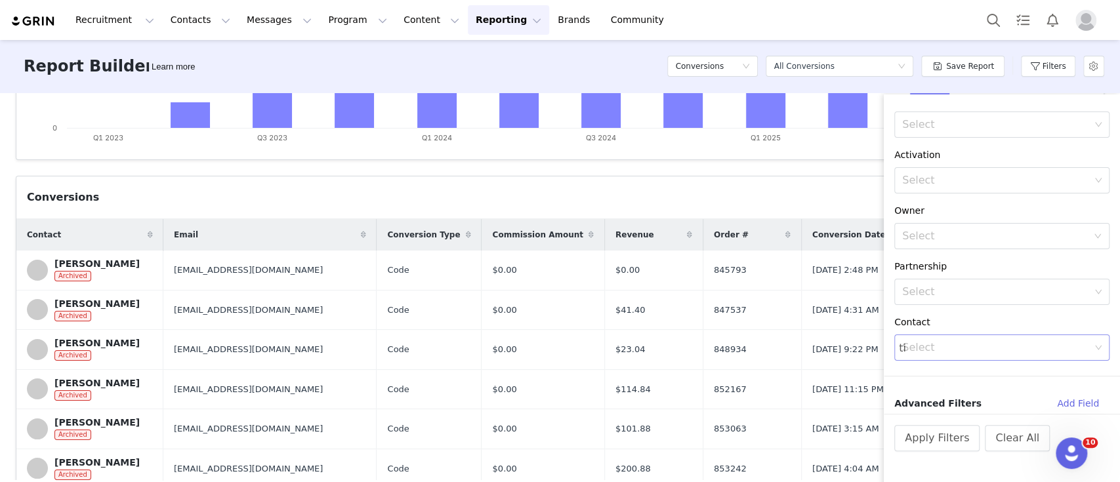
click at [1049, 349] on div "Select" at bounding box center [996, 347] width 188 height 13
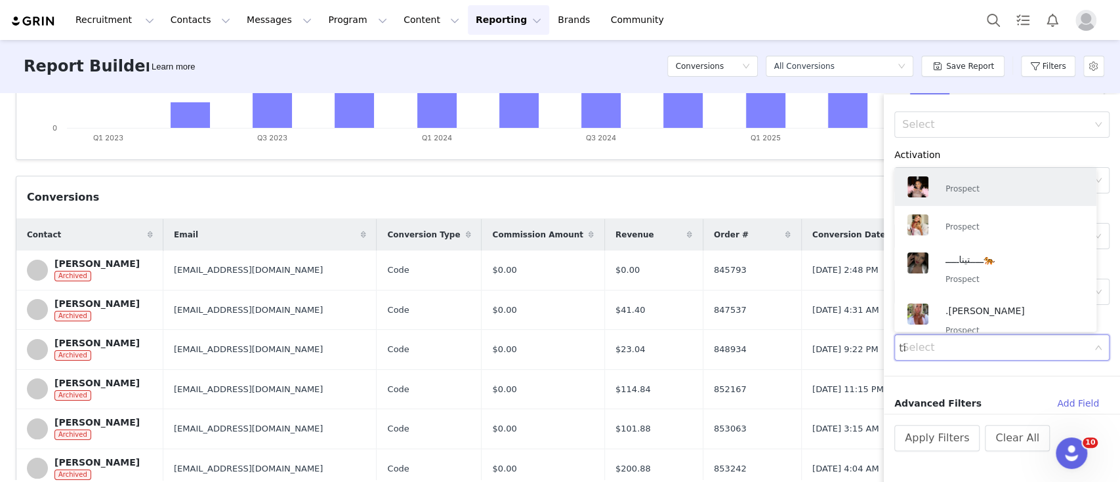
click at [1009, 351] on div "Select" at bounding box center [996, 347] width 188 height 13
click at [1004, 370] on div "Conversion Created Date All time Filter Logic And Or Brand Select Activation Se…" at bounding box center [1002, 262] width 236 height 304
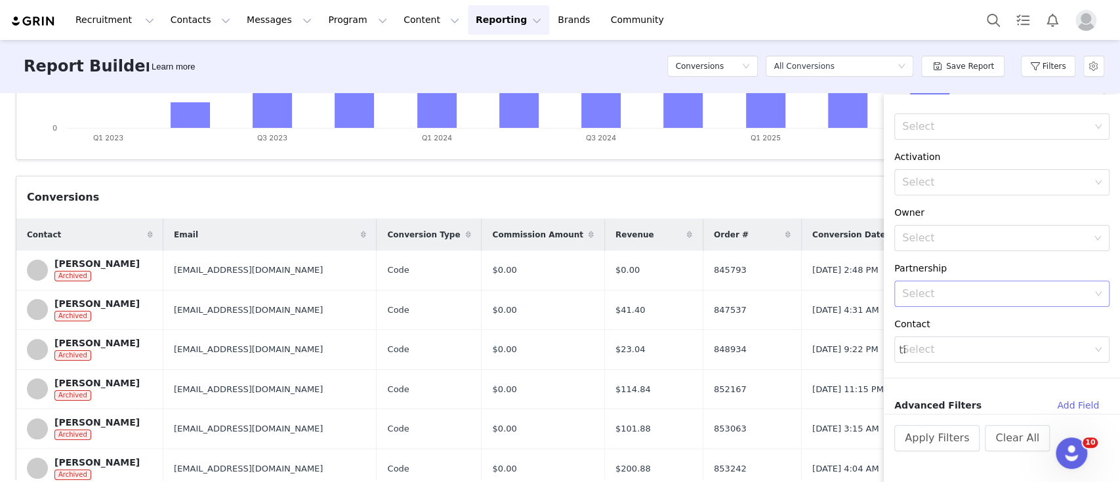
scroll to position [141, 0]
click at [965, 286] on div "Select" at bounding box center [996, 291] width 188 height 13
click at [934, 228] on div "Select" at bounding box center [997, 236] width 191 height 25
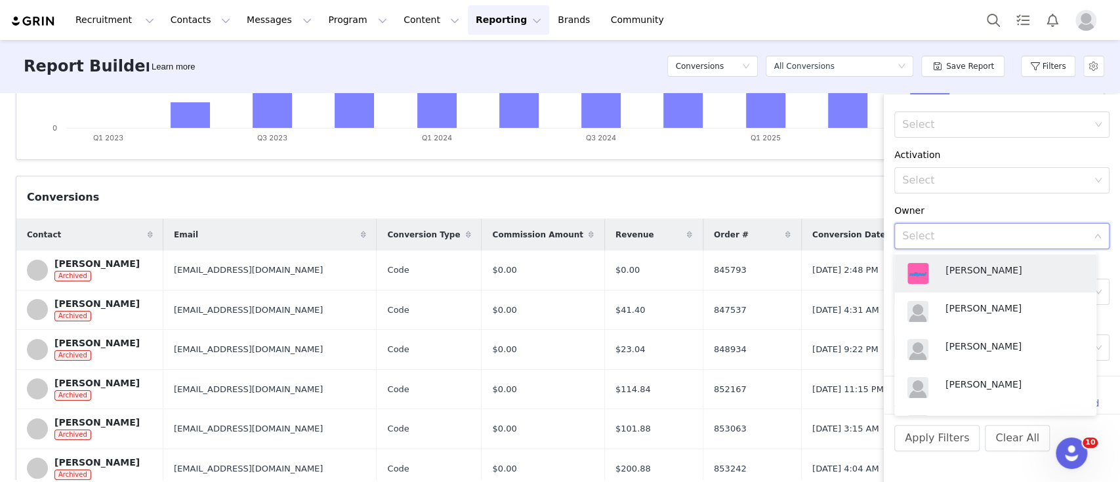
click at [966, 239] on div "Select" at bounding box center [994, 236] width 185 height 13
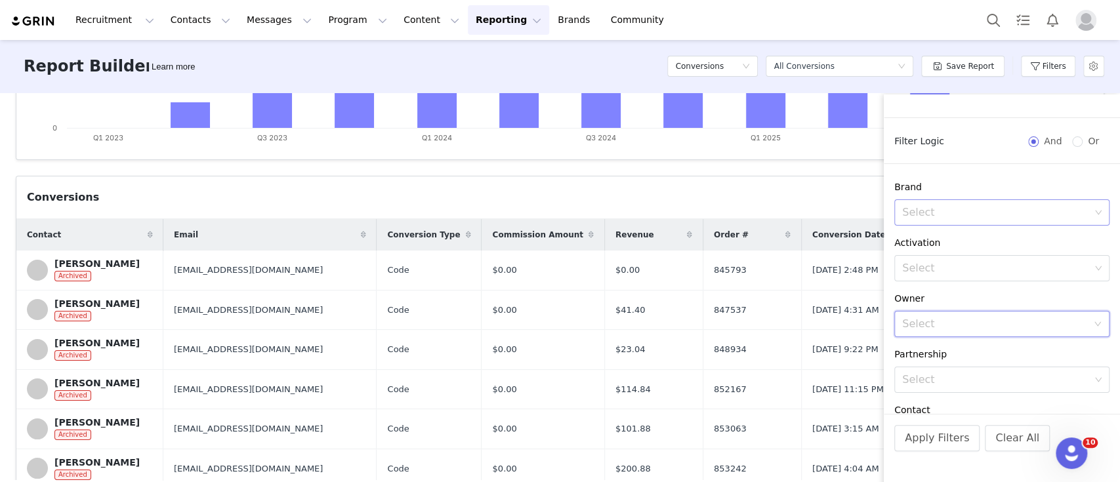
scroll to position [0, 0]
click at [777, 167] on div "Revenue Conversions Link Conversions Code Conversions Total Conversions Created…" at bounding box center [560, 287] width 1120 height 388
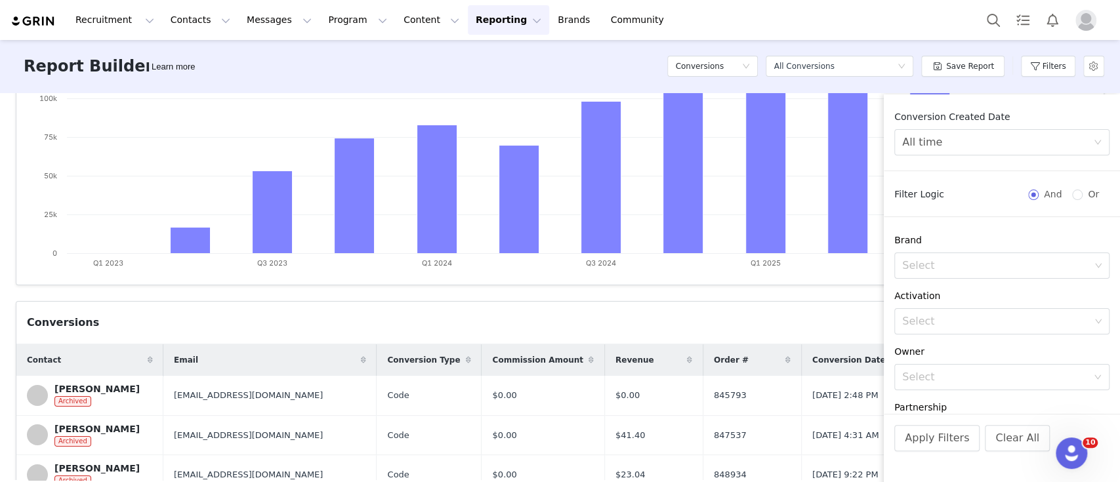
scroll to position [175, 0]
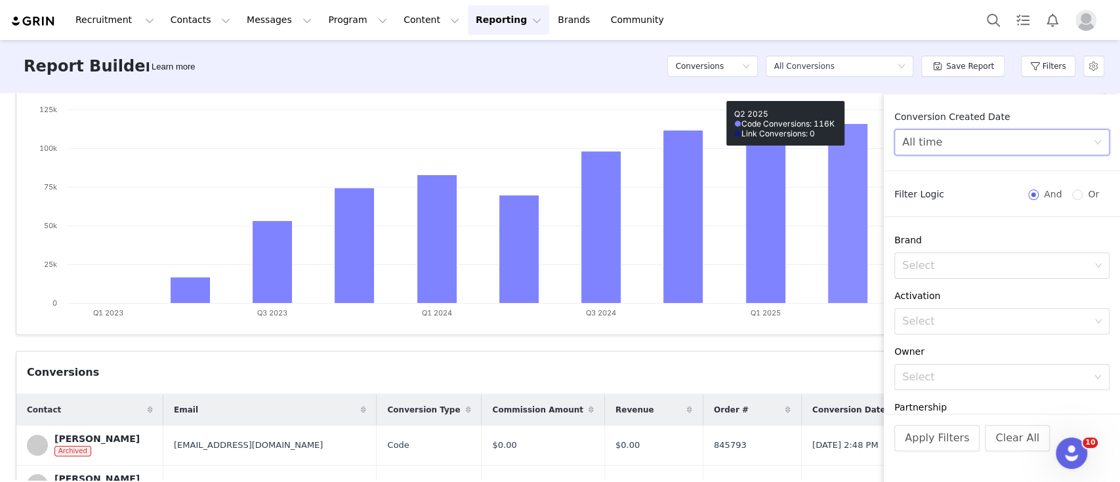
click at [993, 133] on div "All time" at bounding box center [997, 142] width 191 height 25
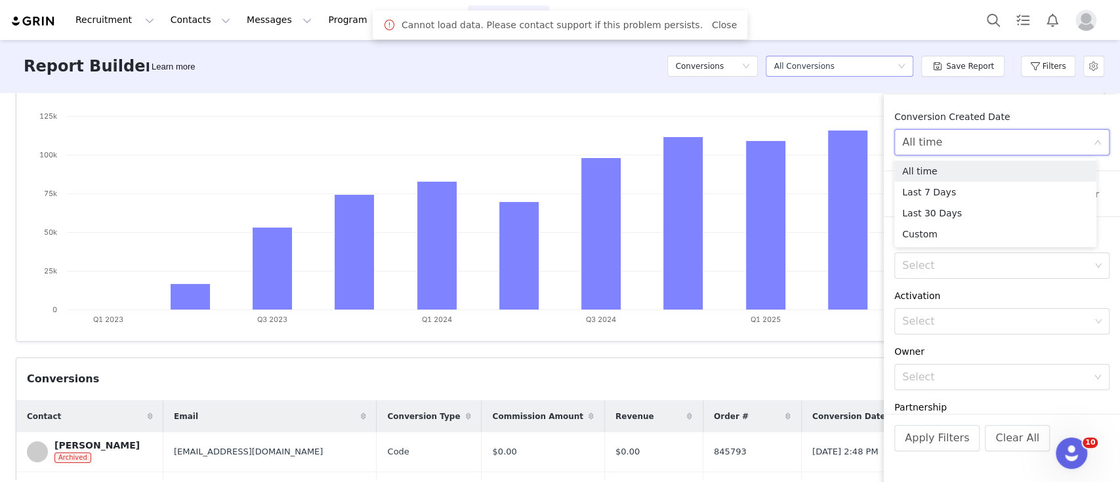
scroll to position [181, 0]
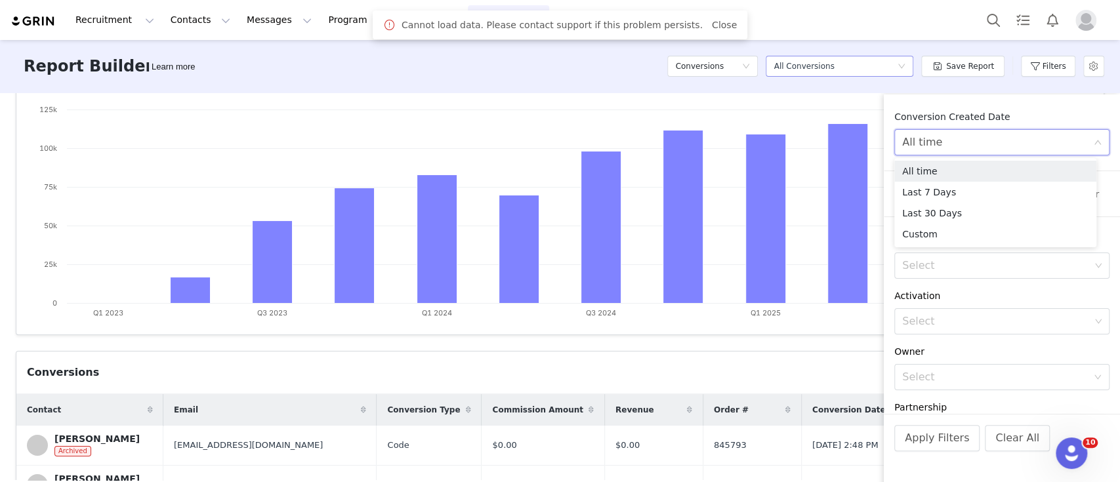
click at [821, 75] on div "All Conversions" at bounding box center [804, 66] width 60 height 20
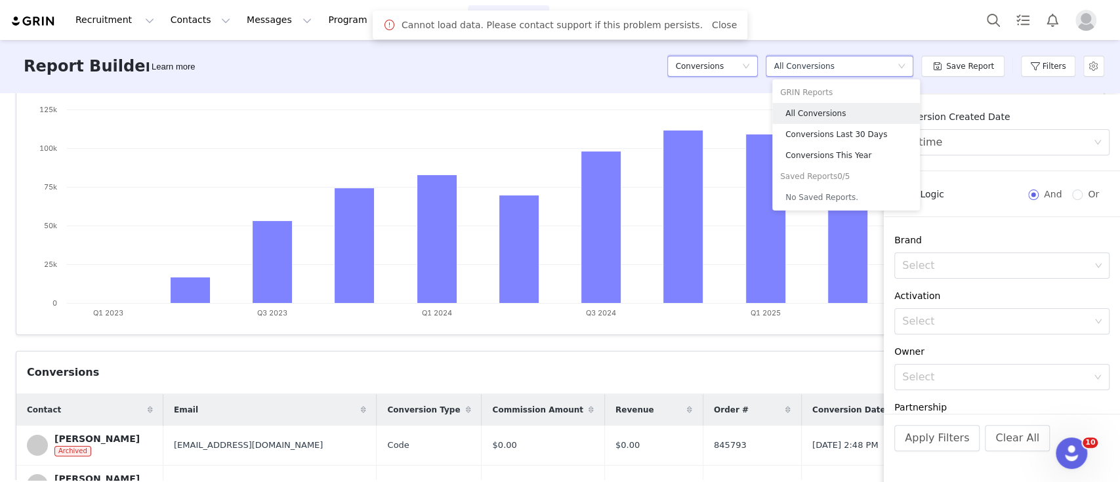
click at [721, 60] on h5 "Conversions" at bounding box center [699, 66] width 49 height 20
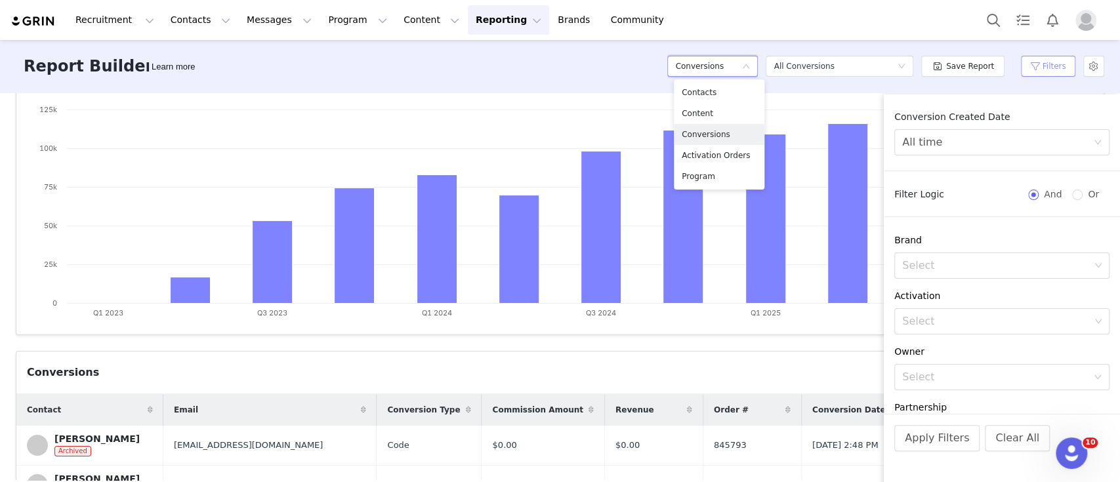
click at [1051, 62] on button "Filters" at bounding box center [1048, 66] width 54 height 21
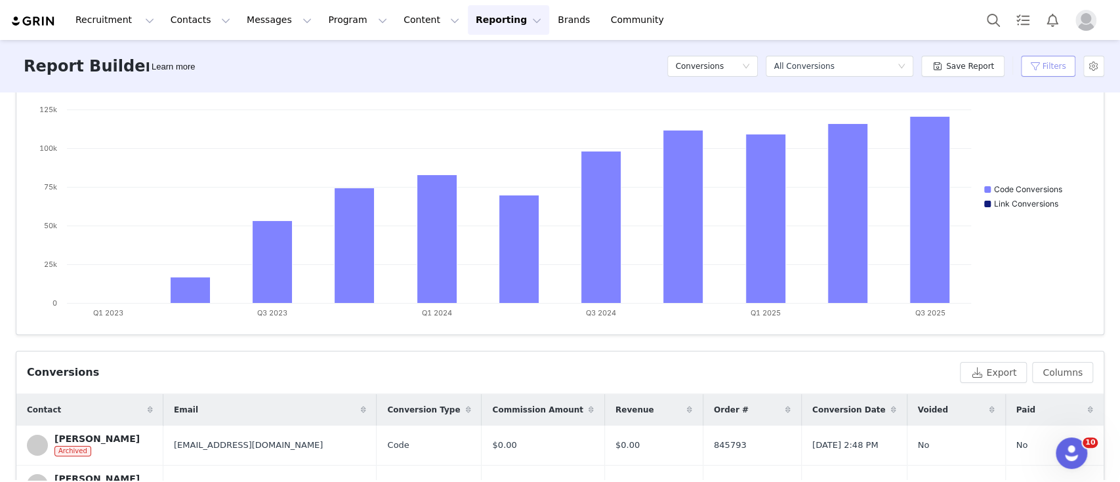
click at [1051, 62] on button "Filters" at bounding box center [1048, 66] width 54 height 21
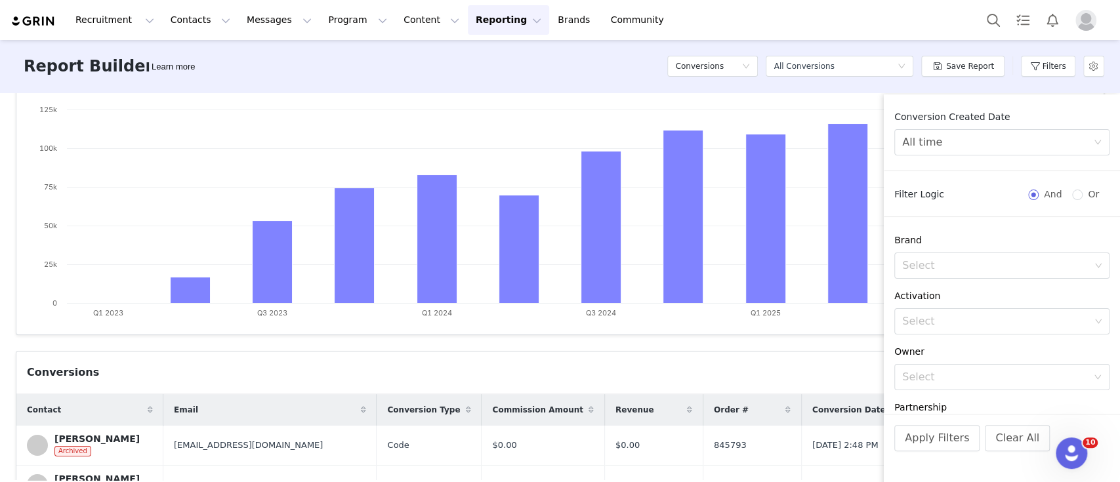
click at [665, 379] on div "Conversions" at bounding box center [491, 373] width 928 height 16
click at [987, 142] on div "All time" at bounding box center [997, 142] width 191 height 25
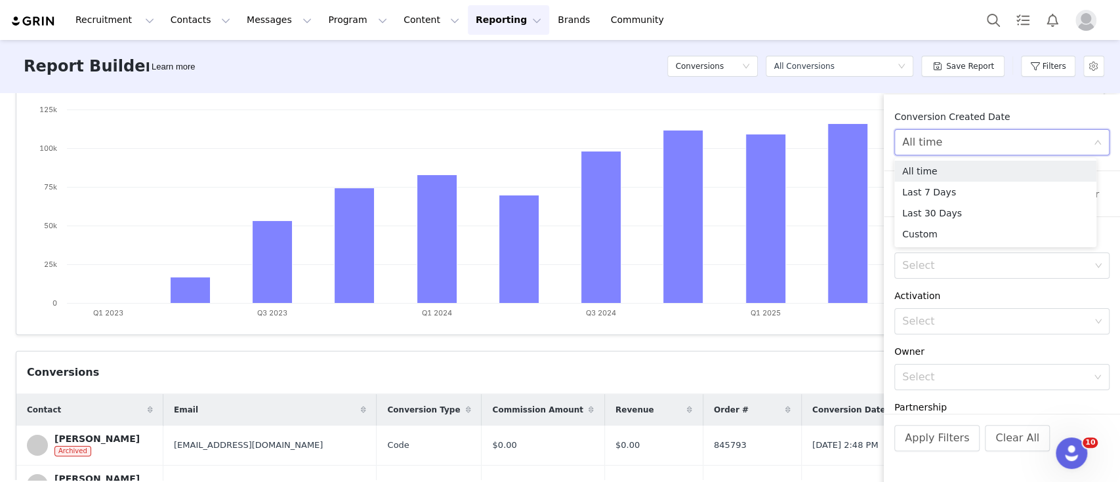
click at [985, 135] on div "All time" at bounding box center [997, 142] width 191 height 25
click at [959, 139] on div "All time" at bounding box center [997, 142] width 191 height 25
click at [961, 236] on li "Custom" at bounding box center [995, 234] width 202 height 21
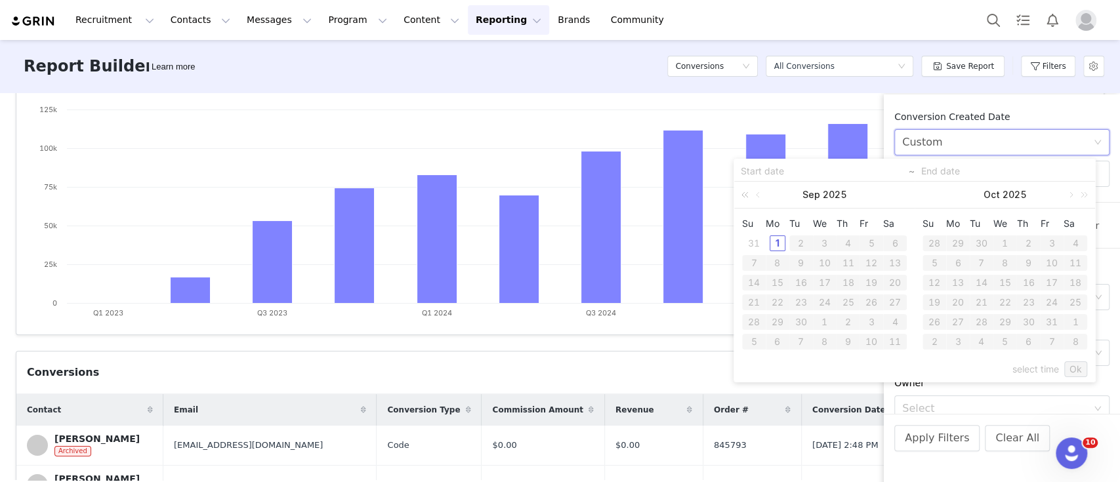
click at [745, 196] on link at bounding box center [747, 195] width 17 height 26
click at [906, 196] on link at bounding box center [901, 195] width 17 height 26
click at [759, 195] on link at bounding box center [759, 195] width 12 height 26
click at [871, 241] on div "1" at bounding box center [872, 244] width 16 height 16
click at [756, 334] on div "31" at bounding box center [754, 342] width 16 height 16
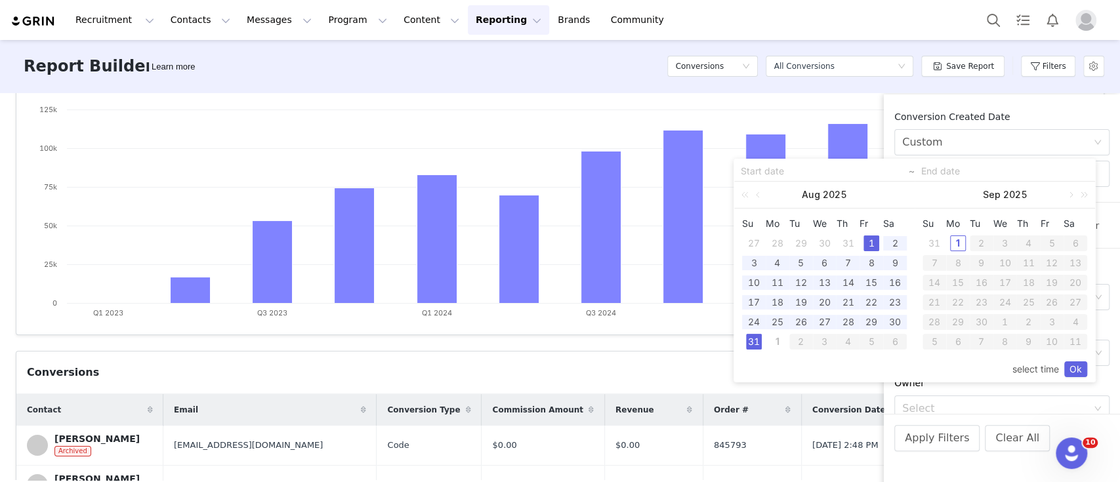
click at [1081, 370] on link "Ok" at bounding box center [1075, 370] width 23 height 16
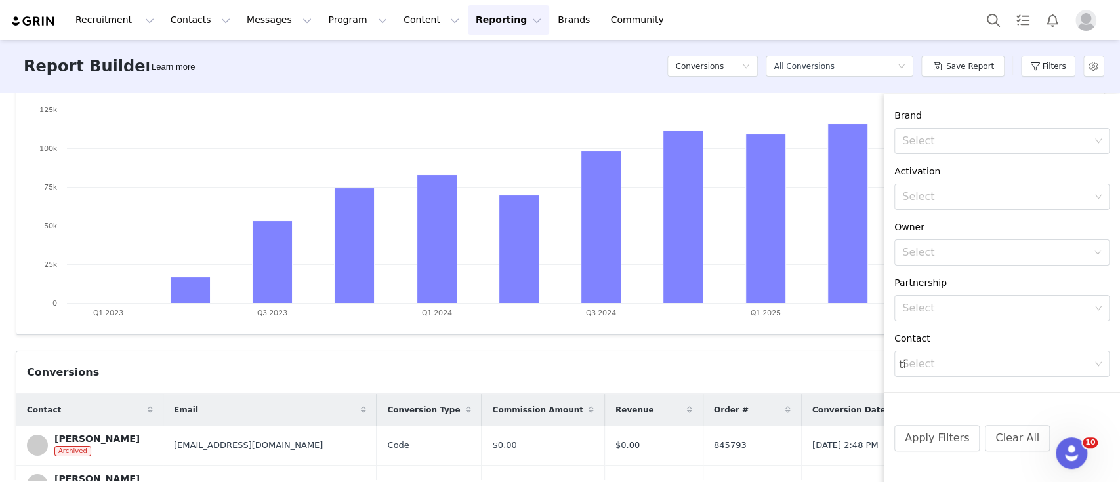
scroll to position [173, 0]
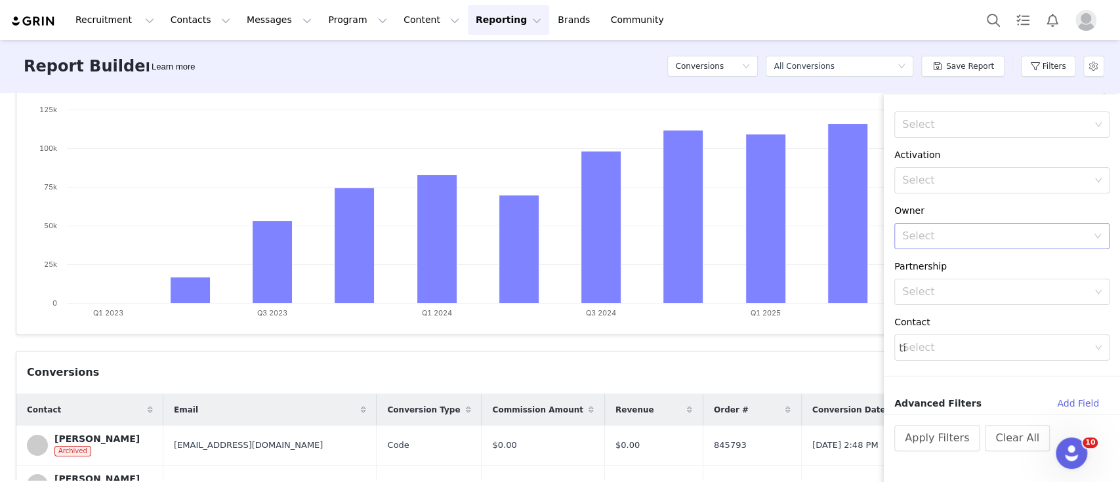
click at [982, 240] on div "Select" at bounding box center [994, 236] width 185 height 13
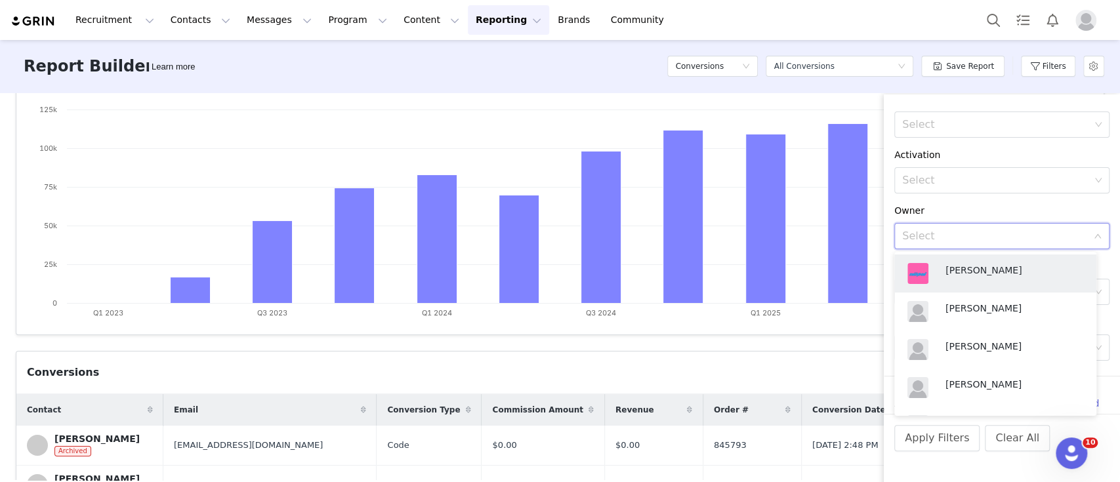
click at [982, 240] on div "Select" at bounding box center [994, 236] width 185 height 13
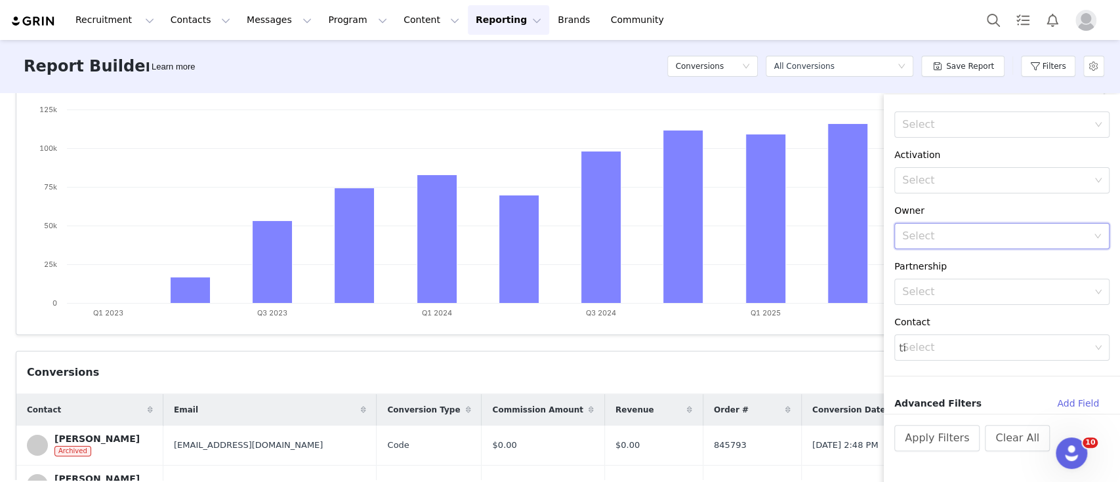
click at [998, 313] on div "Conversion Created Date Custom ~ Filter Logic And Or Brand Select Activation Se…" at bounding box center [1002, 262] width 236 height 304
click at [1064, 406] on button "Add Field" at bounding box center [1078, 403] width 63 height 21
click at [1016, 385] on div "Select" at bounding box center [994, 390] width 185 height 13
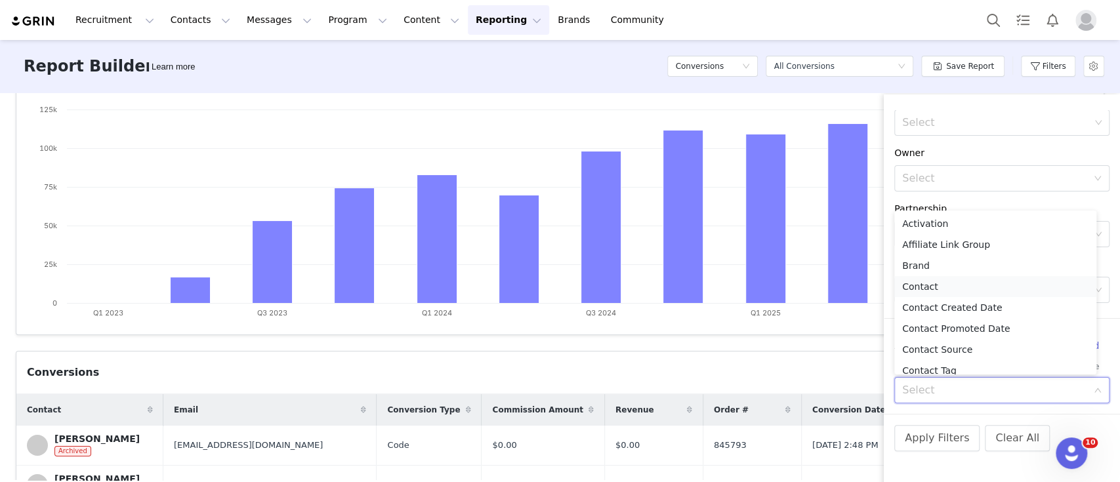
scroll to position [177, 0]
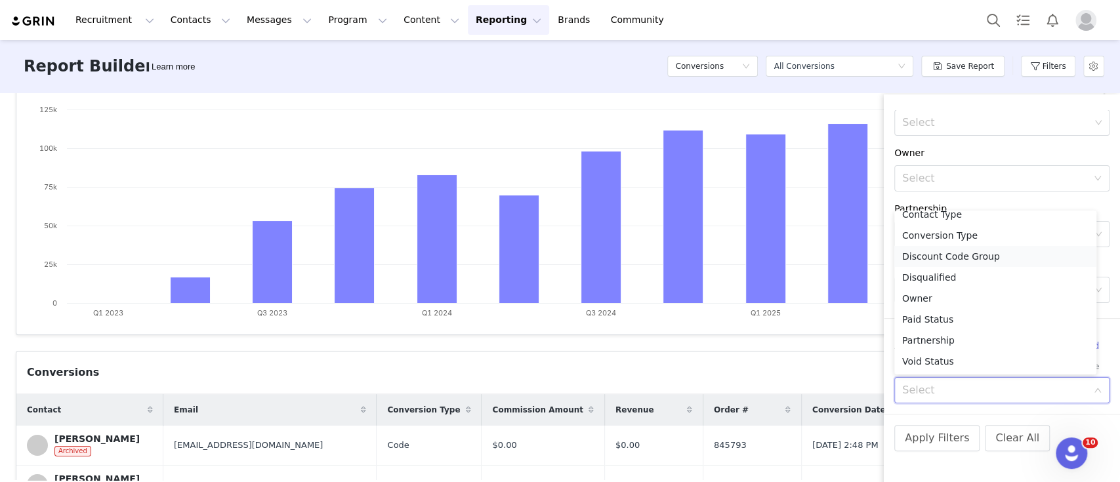
click at [945, 257] on li "Discount Code Group" at bounding box center [995, 256] width 202 height 21
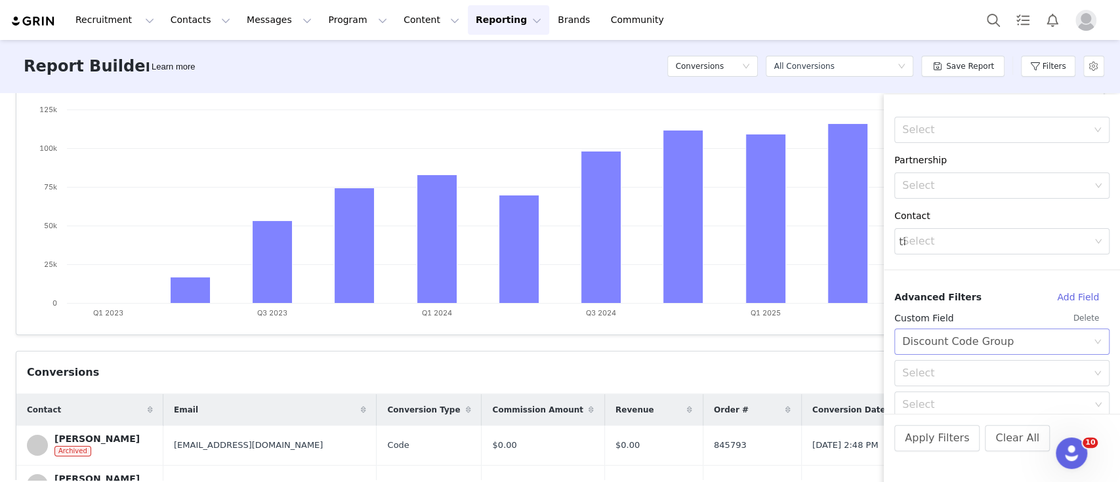
scroll to position [293, 0]
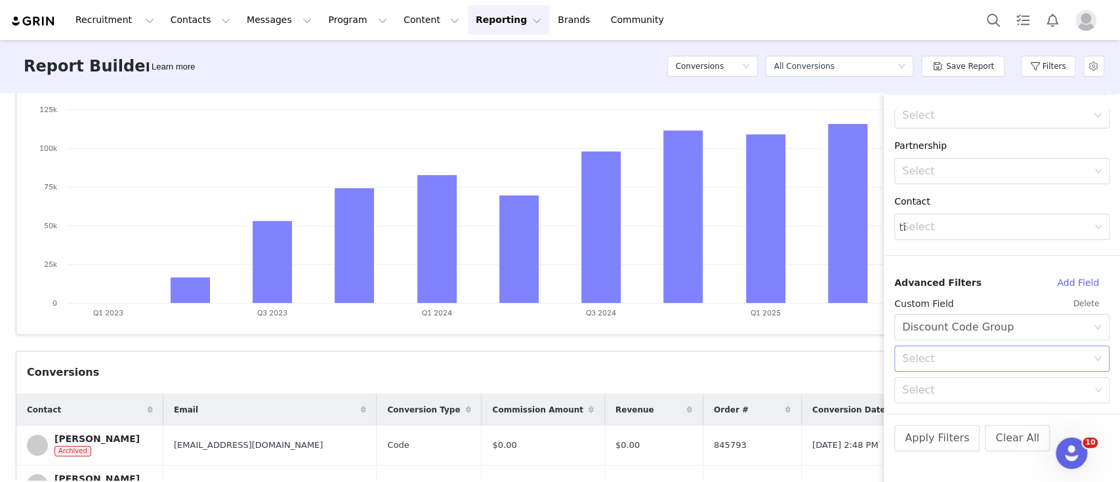
click at [963, 357] on div "Select" at bounding box center [994, 358] width 185 height 13
click at [957, 384] on li "In" at bounding box center [995, 387] width 202 height 21
click at [958, 384] on div "Select" at bounding box center [996, 390] width 188 height 13
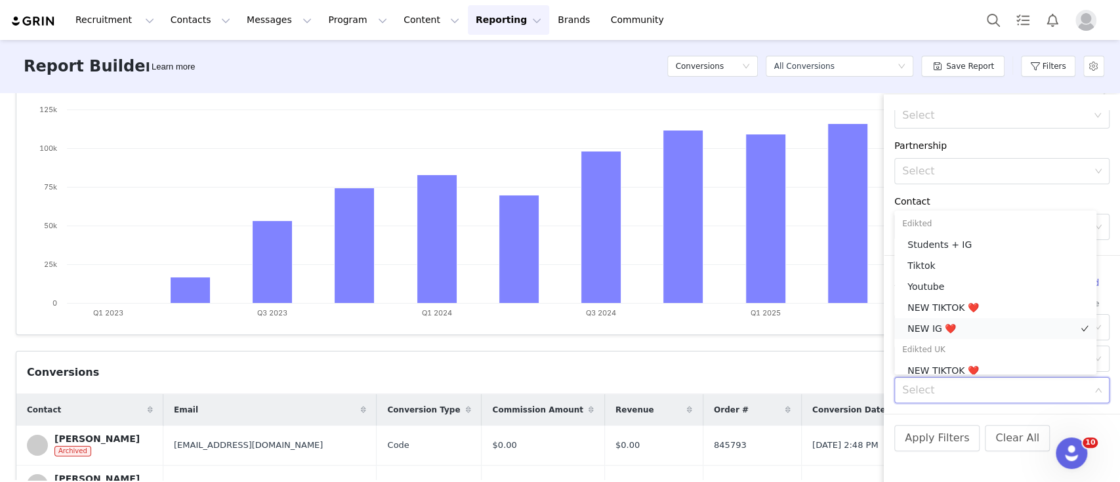
scroll to position [6, 0]
click at [965, 364] on span "NEW TIKTOK ❤️" at bounding box center [944, 365] width 72 height 10
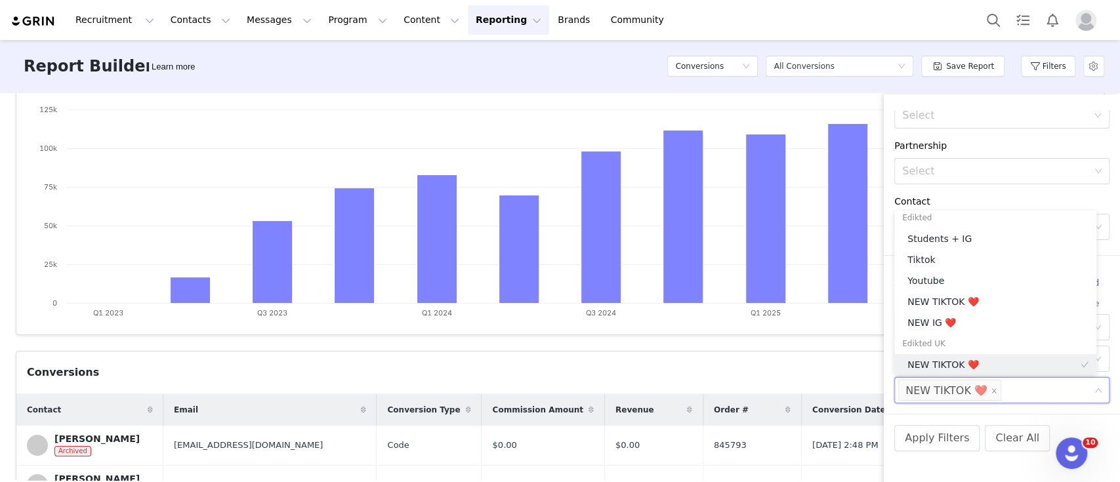
click at [1018, 416] on div "Apply Filters Clear All" at bounding box center [1002, 456] width 236 height 84
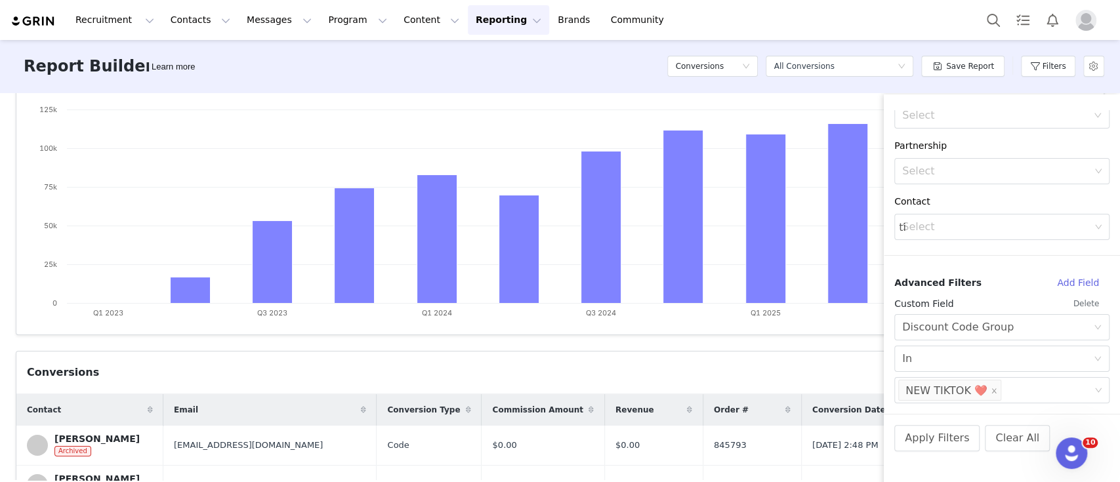
click at [1036, 411] on div "Conversion Created Date Custom ~ Filter Logic And Or Brand Select Activation Se…" at bounding box center [1002, 262] width 236 height 304
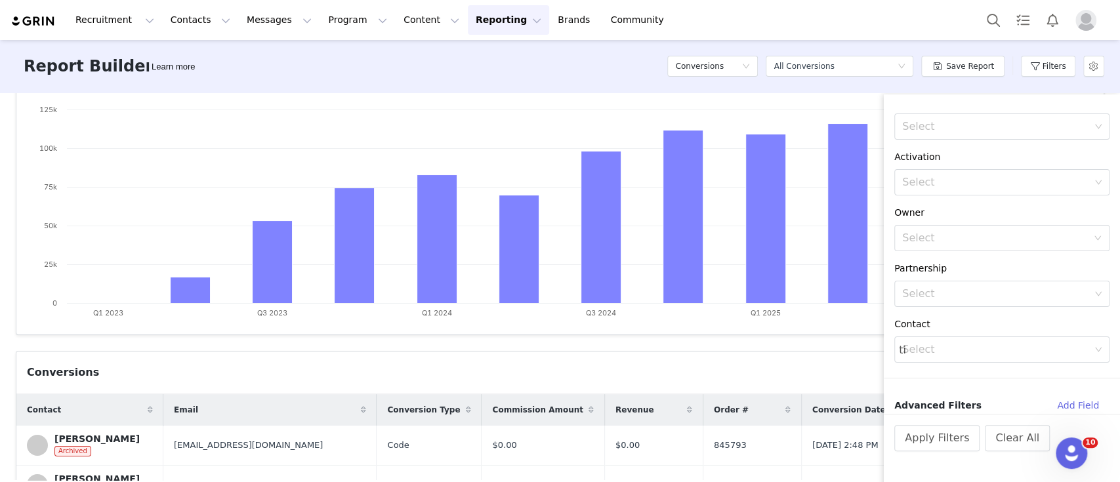
scroll to position [293, 0]
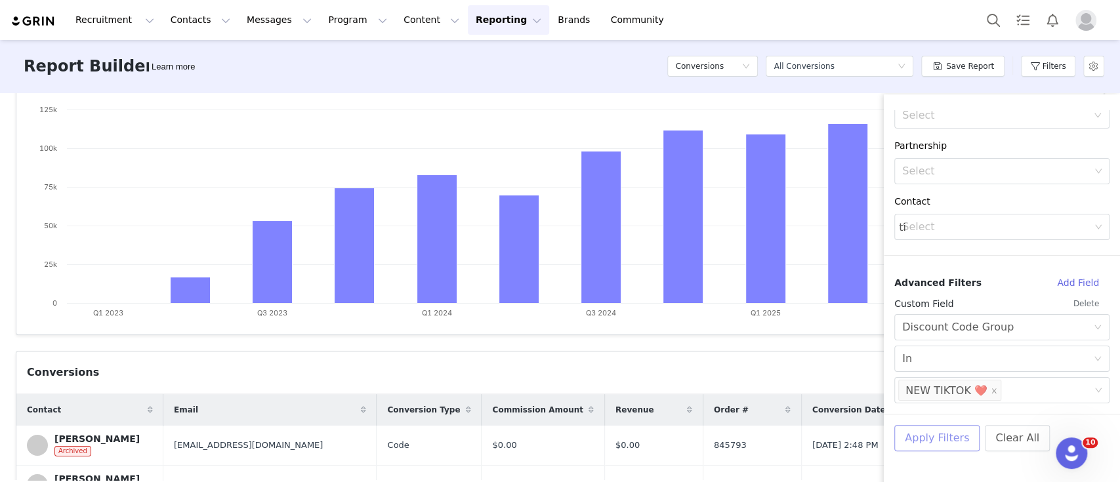
click at [940, 444] on button "Apply Filters" at bounding box center [936, 438] width 85 height 26
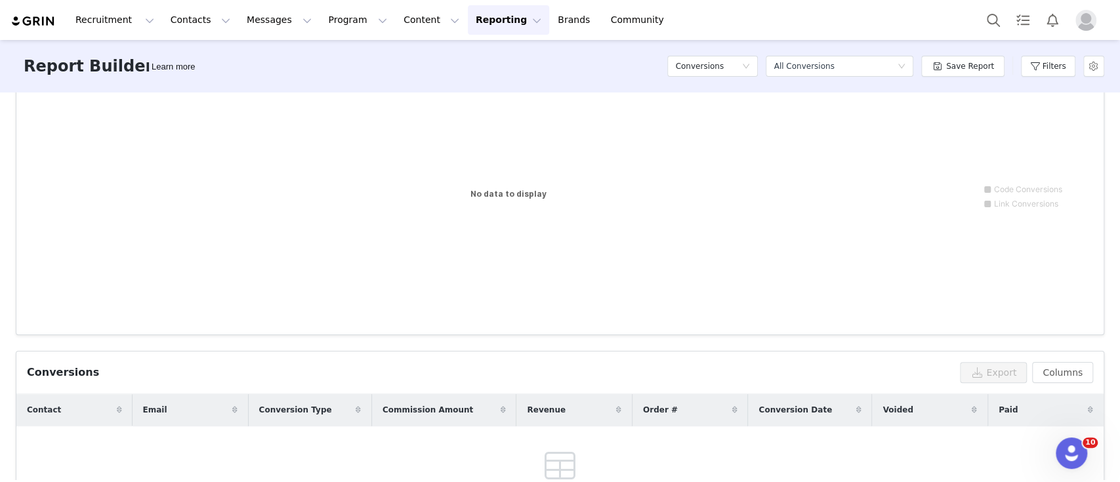
scroll to position [0, 0]
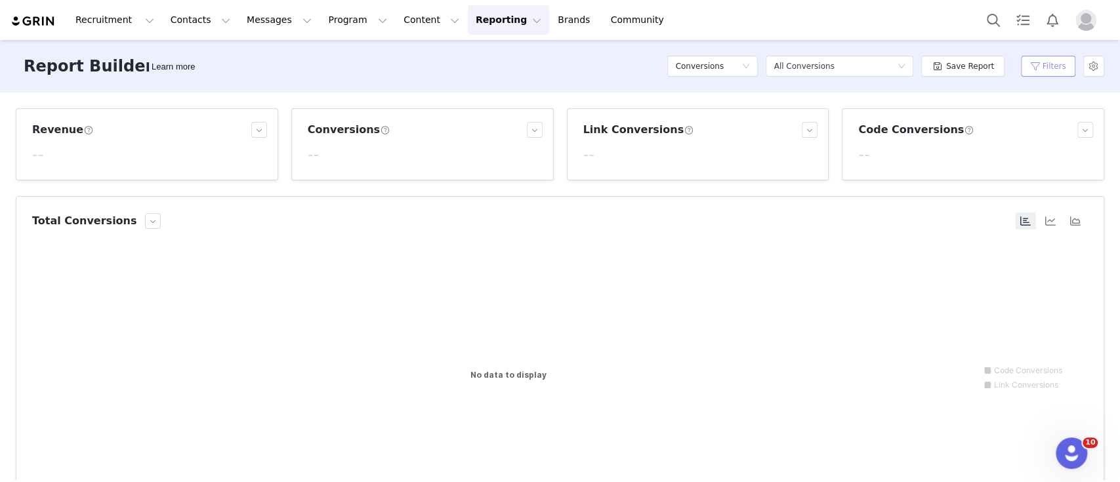
click at [1055, 70] on button "Filters" at bounding box center [1048, 66] width 54 height 21
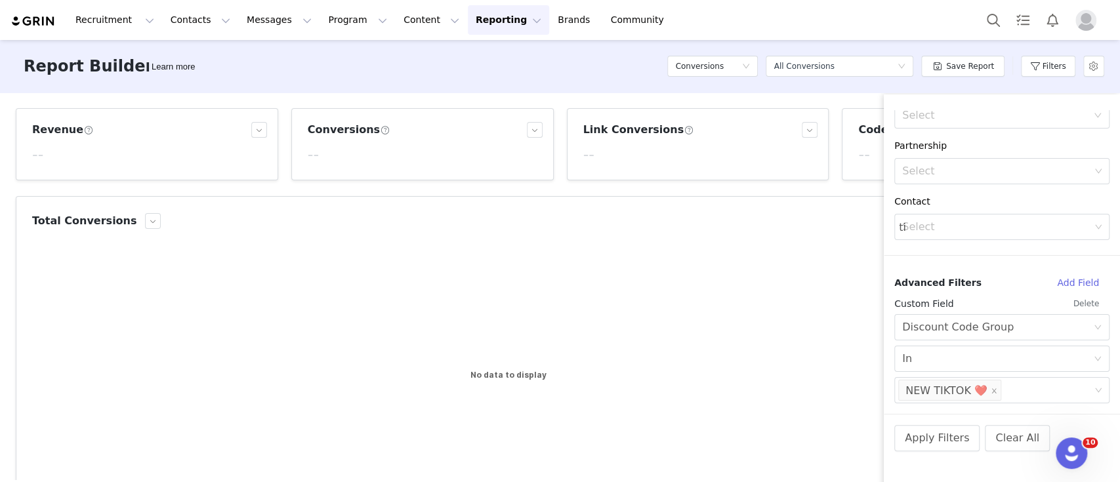
click at [1082, 303] on button "Delete" at bounding box center [1086, 303] width 47 height 21
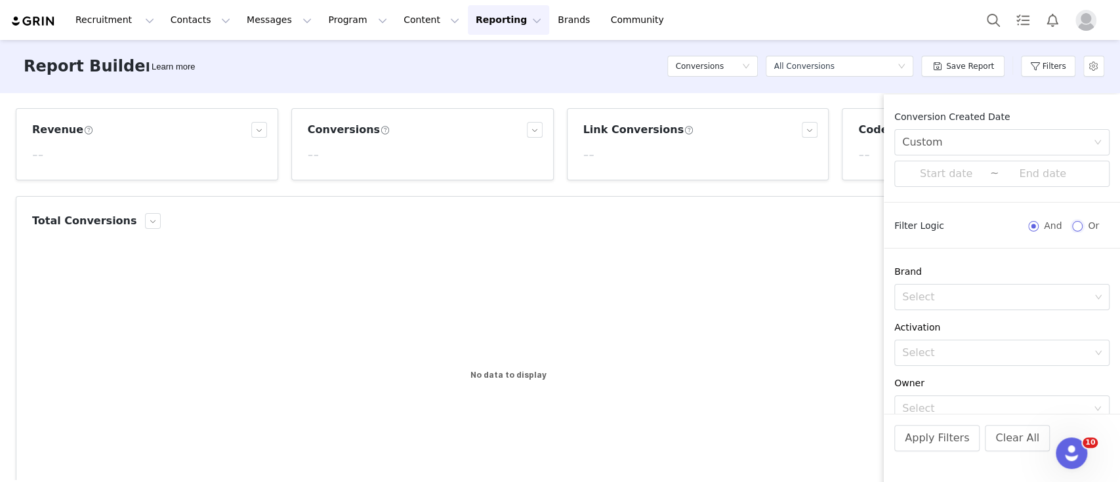
click at [1072, 228] on input "Or" at bounding box center [1077, 226] width 10 height 10
radio input "true"
click at [1028, 229] on input "And" at bounding box center [1033, 226] width 10 height 10
radio input "true"
click at [959, 294] on div "Select" at bounding box center [996, 297] width 188 height 13
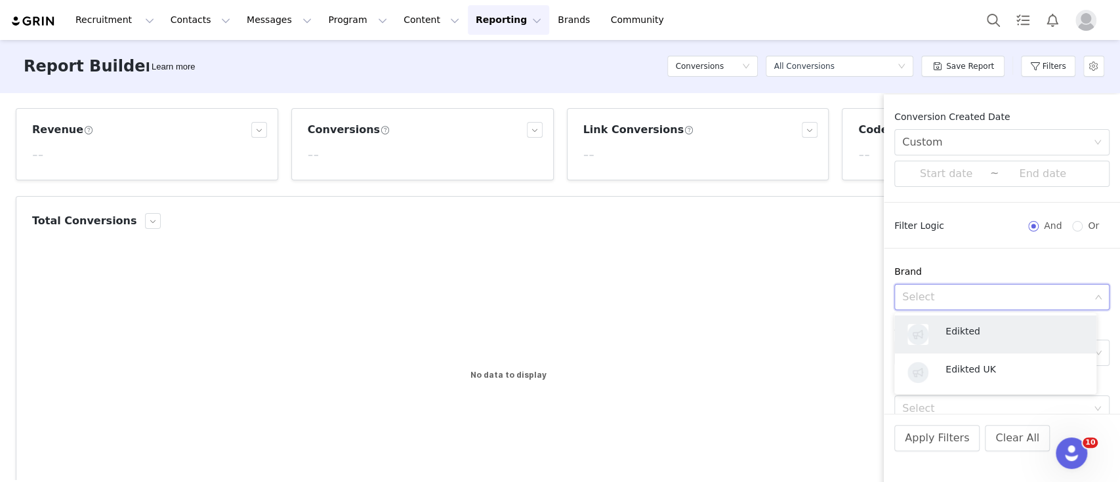
click at [959, 294] on div "Select" at bounding box center [996, 297] width 188 height 13
click at [938, 243] on div "Conversion Created Date Custom ~ Filter Logic And Or Brand Select Activation Se…" at bounding box center [1002, 262] width 236 height 304
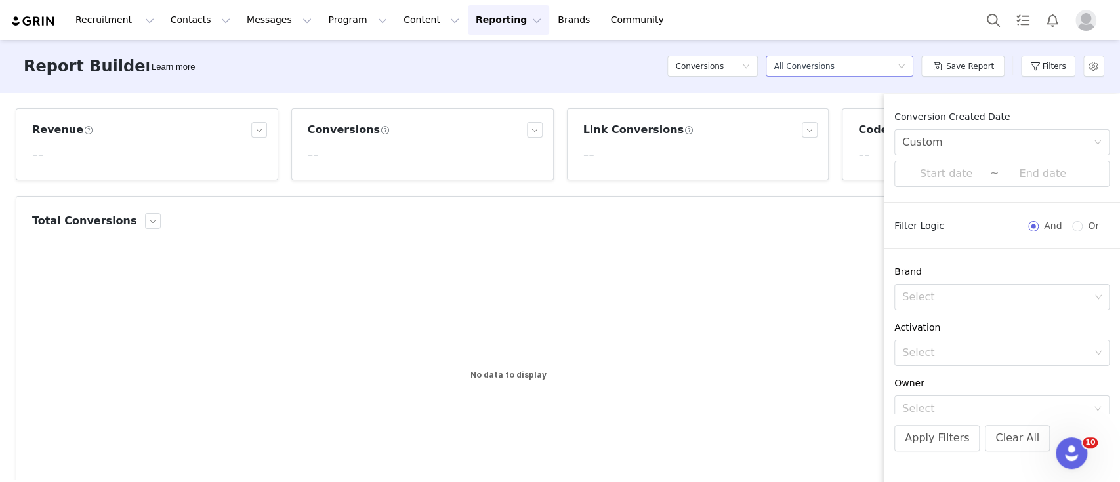
click at [835, 62] on div "Select a report All Conversions" at bounding box center [835, 66] width 123 height 20
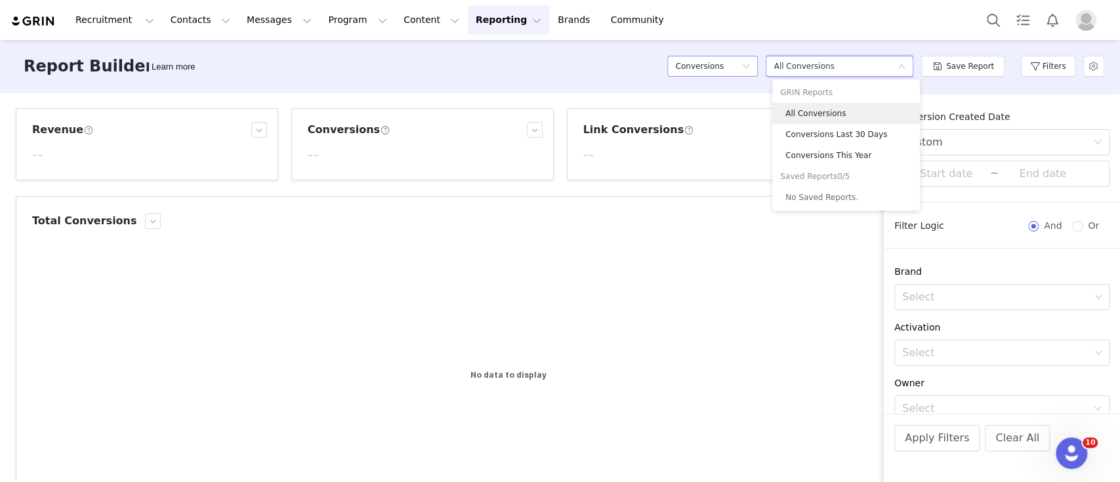
click at [749, 66] on icon "icon: down" at bounding box center [746, 66] width 7 height 5
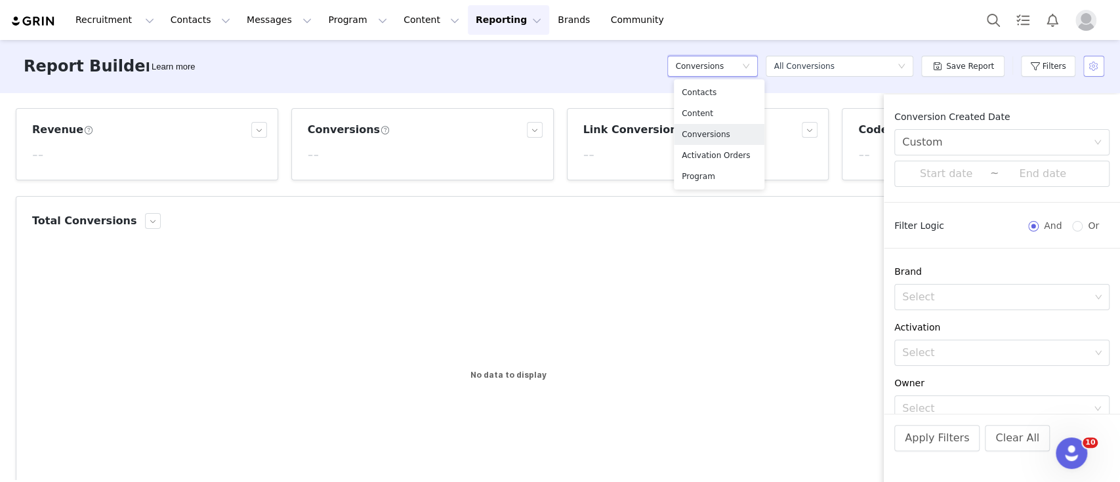
click at [1093, 66] on button "button" at bounding box center [1093, 66] width 21 height 21
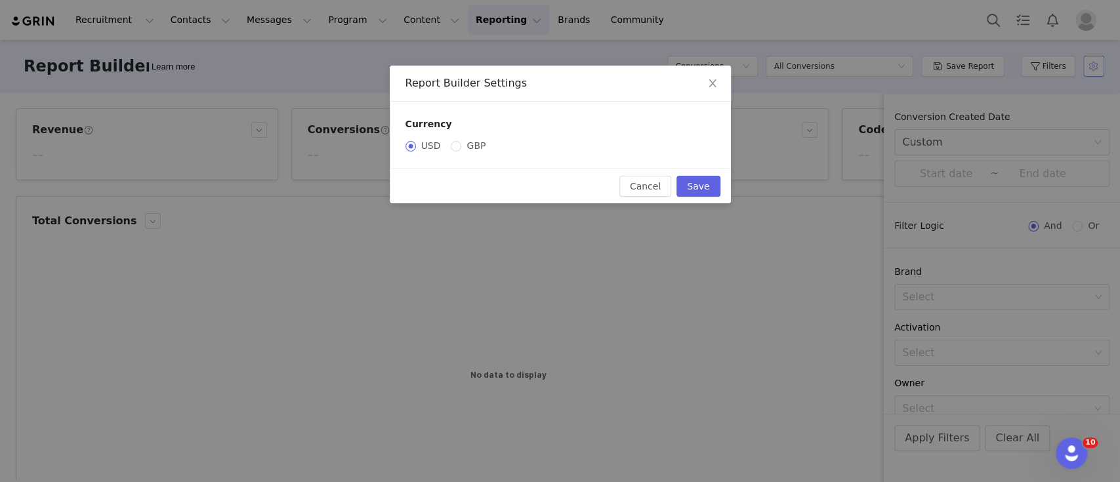
click at [1093, 66] on div "Report Builder Settings Currency USD GBP Cancel Save" at bounding box center [560, 241] width 1120 height 482
click at [721, 83] on span "Close" at bounding box center [712, 84] width 37 height 37
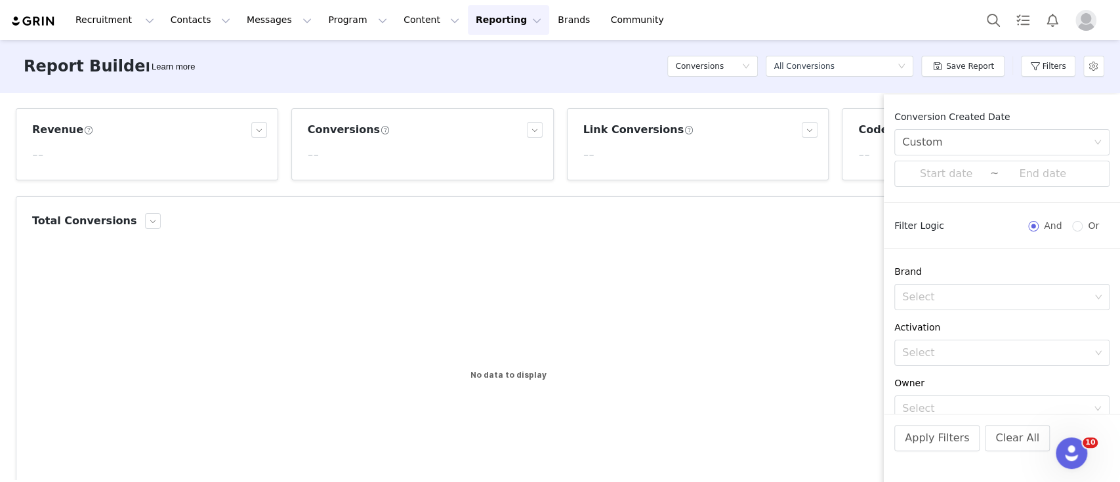
drag, startPoint x: 425, startPoint y: 18, endPoint x: 425, endPoint y: 31, distance: 12.5
click at [468, 18] on button "Reporting Reporting" at bounding box center [508, 20] width 81 height 30
click at [396, 22] on button "Content Content" at bounding box center [432, 20] width 72 height 30
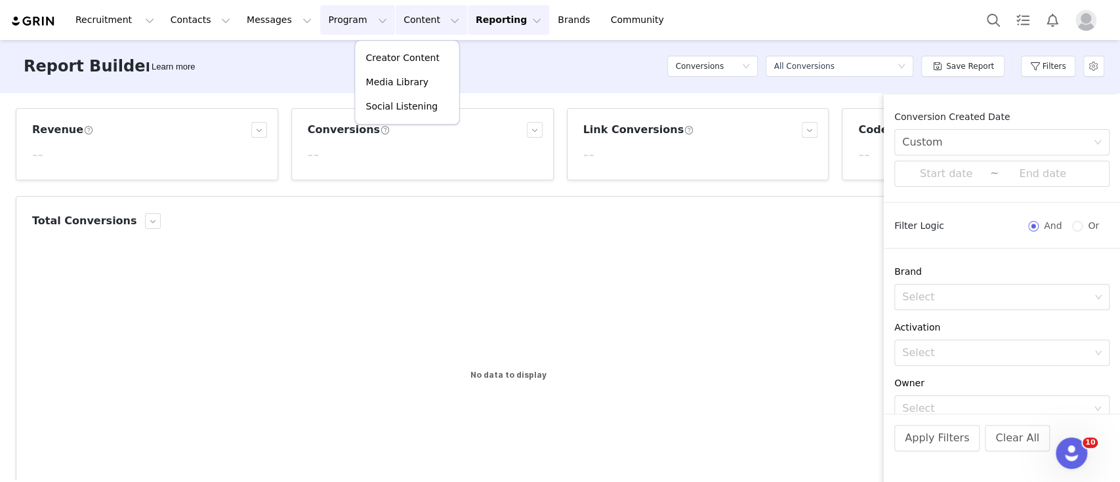
click at [320, 13] on button "Program Program" at bounding box center [357, 20] width 75 height 30
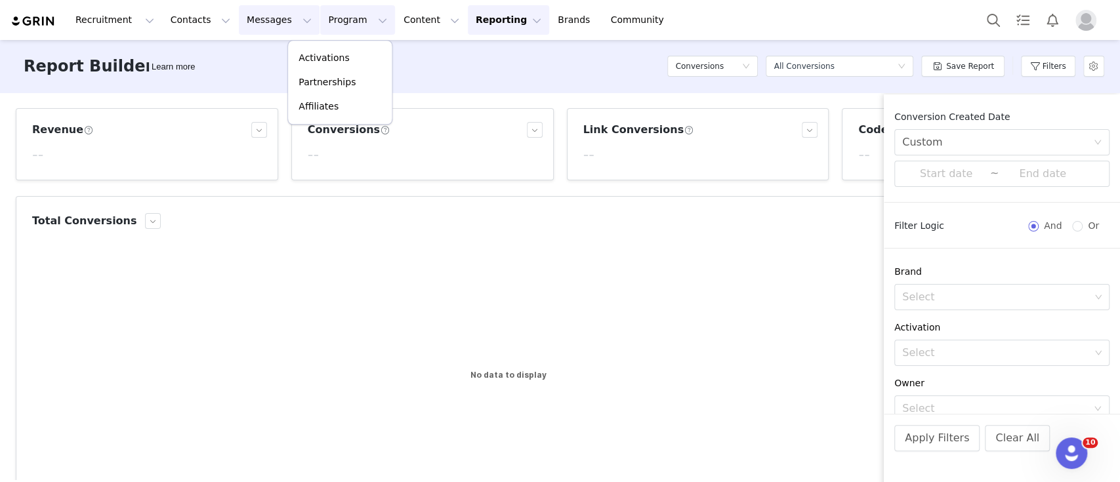
click at [244, 22] on button "Messages Messages" at bounding box center [279, 20] width 81 height 30
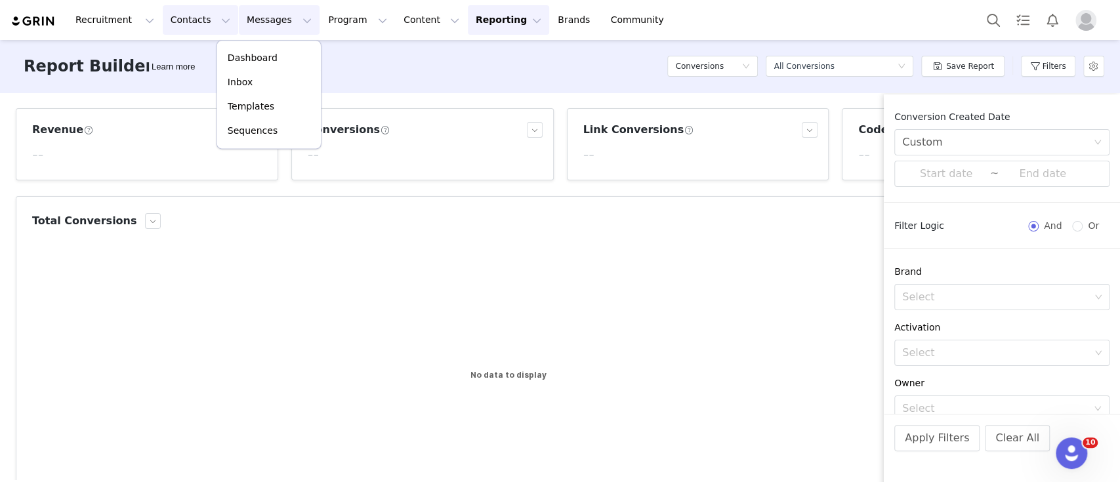
click at [205, 22] on button "Contacts Contacts" at bounding box center [200, 20] width 75 height 30
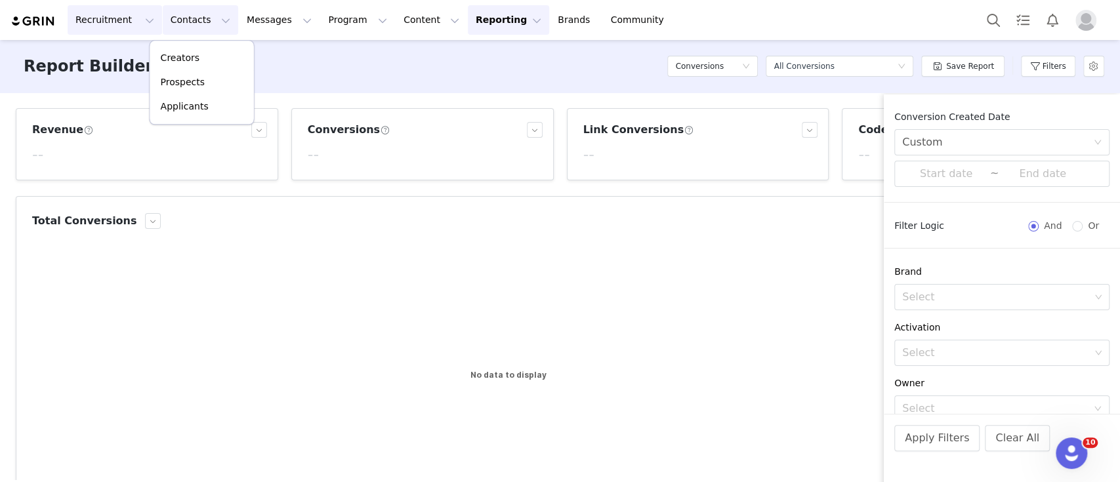
click at [136, 18] on button "Recruitment Recruitment" at bounding box center [115, 20] width 94 height 30
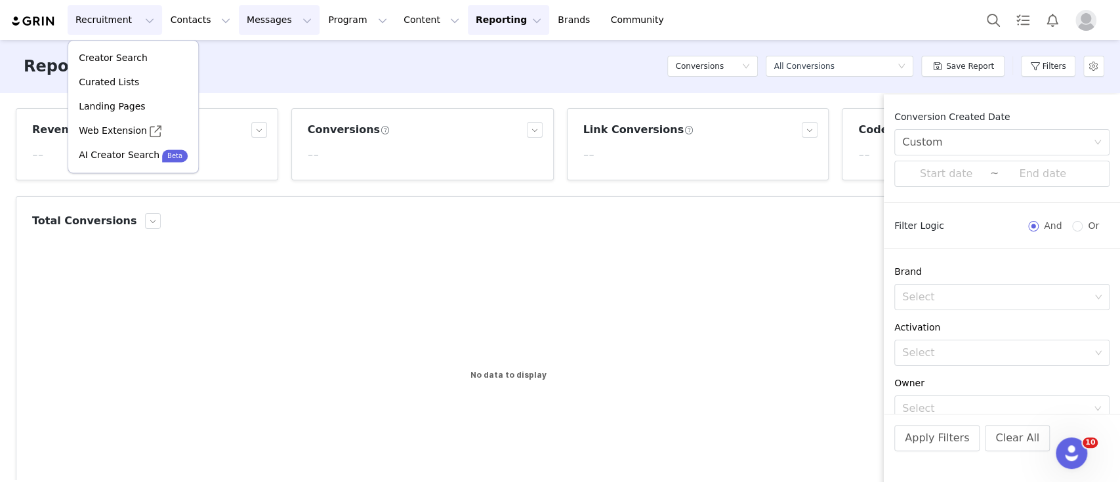
click at [239, 24] on button "Messages Messages" at bounding box center [279, 20] width 81 height 30
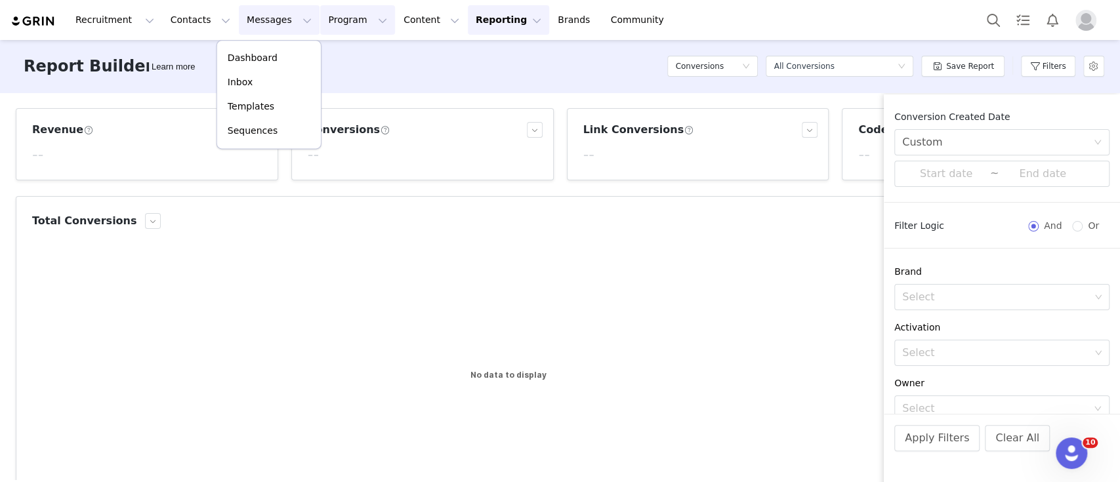
click at [320, 26] on button "Program Program" at bounding box center [357, 20] width 75 height 30
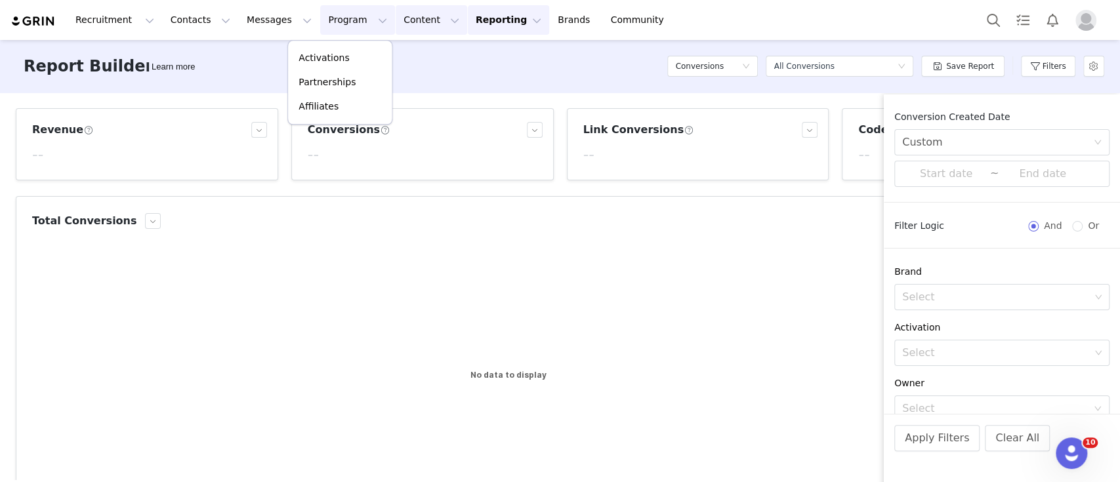
click at [396, 24] on button "Content Content" at bounding box center [432, 20] width 72 height 30
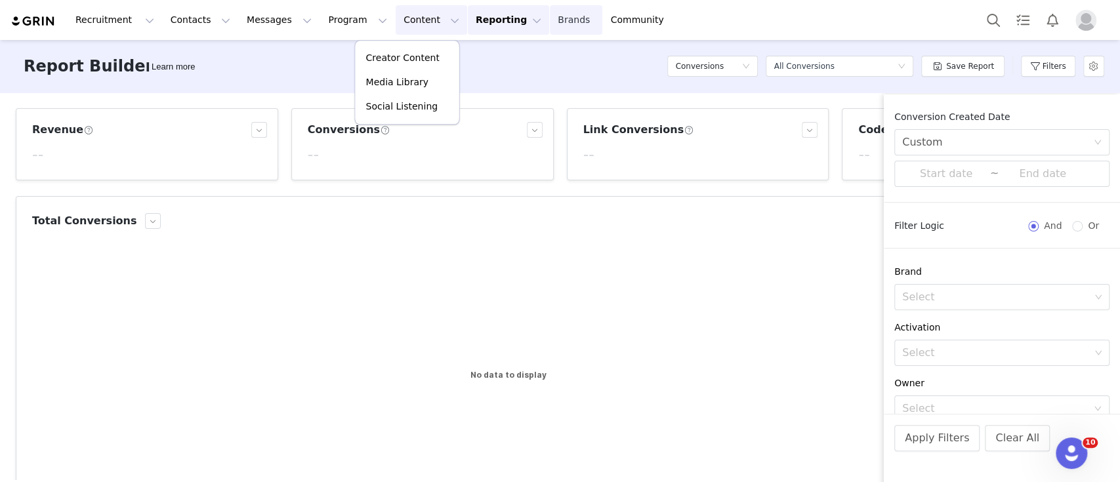
click at [550, 24] on link "Brands Brands" at bounding box center [576, 20] width 52 height 30
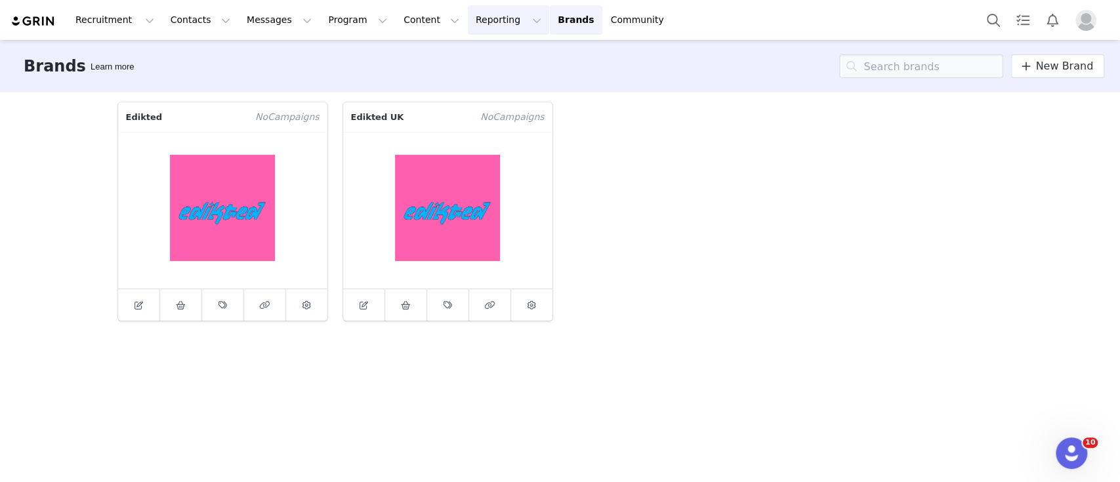
click at [468, 18] on button "Reporting Reporting" at bounding box center [508, 20] width 81 height 30
click at [472, 64] on p "Dashboard" at bounding box center [455, 58] width 50 height 14
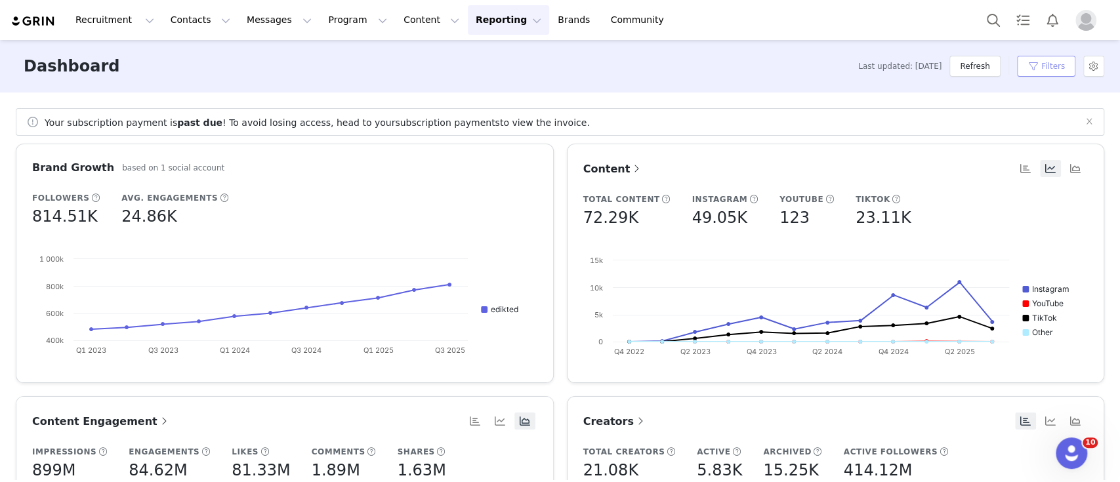
click at [1021, 73] on button "Filters" at bounding box center [1046, 66] width 58 height 21
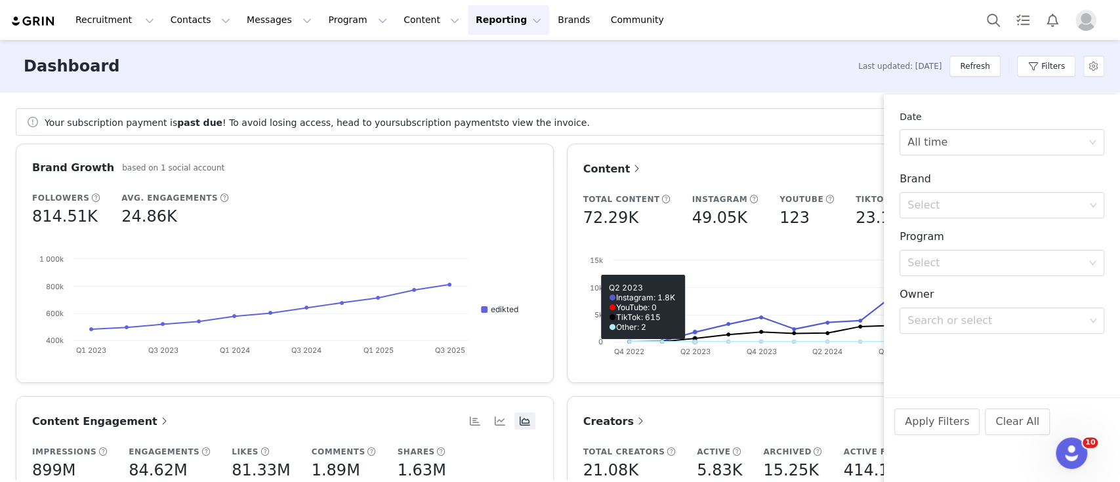
click at [596, 127] on div "Your subscription payment is past due ! To avoid losing access, head to your su…" at bounding box center [560, 122] width 1089 height 28
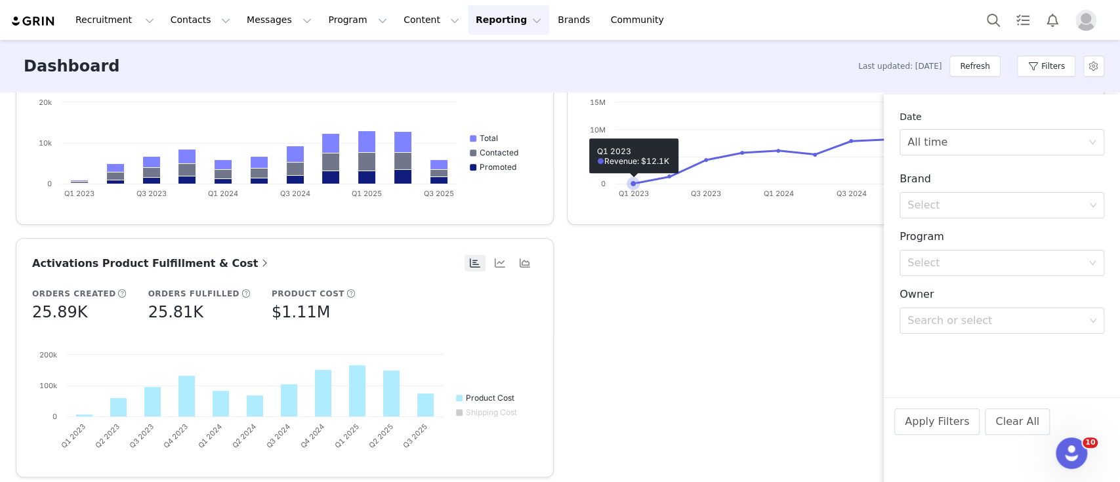
scroll to position [689, 0]
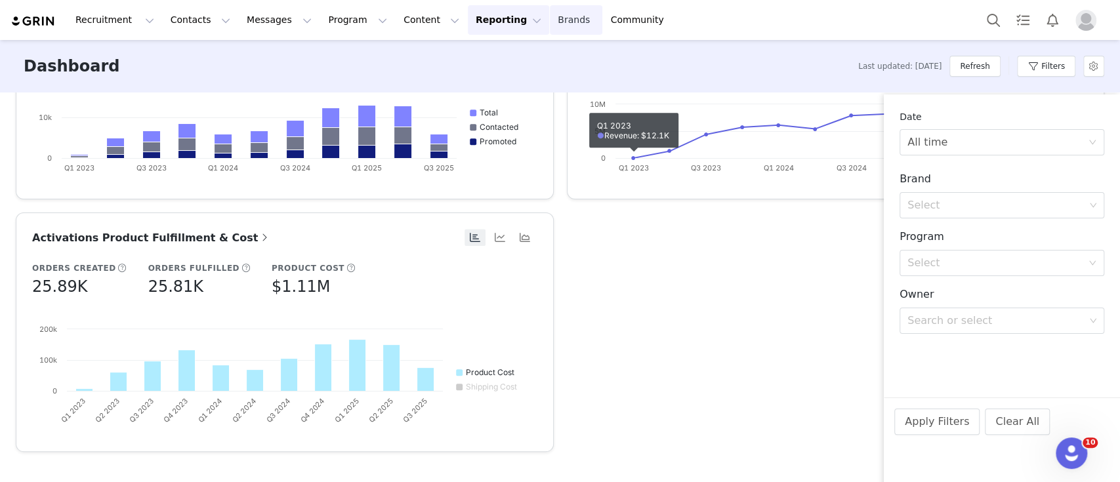
click at [550, 24] on link "Brands Brands" at bounding box center [576, 20] width 52 height 30
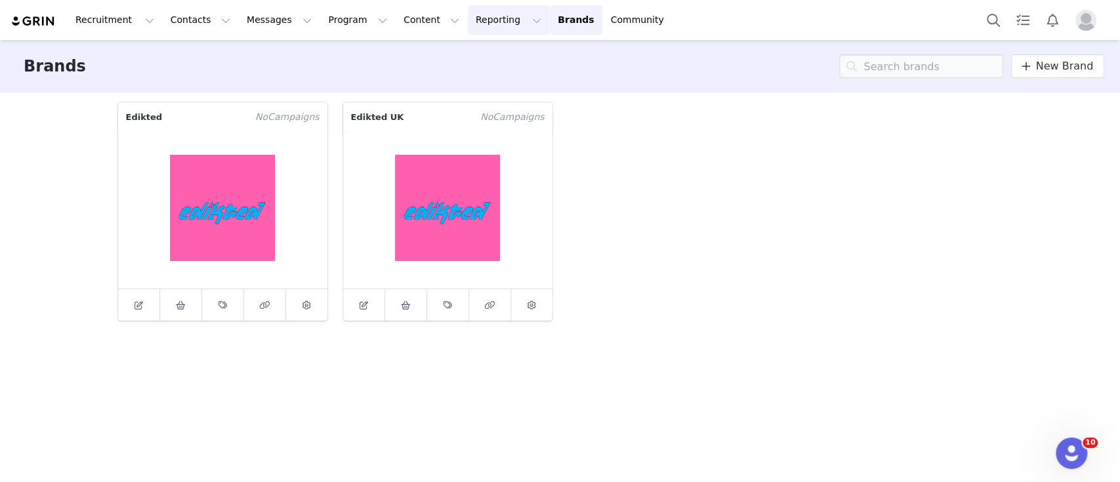
click at [468, 20] on button "Reporting Reporting" at bounding box center [508, 20] width 81 height 30
click at [480, 80] on p "Report Builder" at bounding box center [463, 82] width 66 height 14
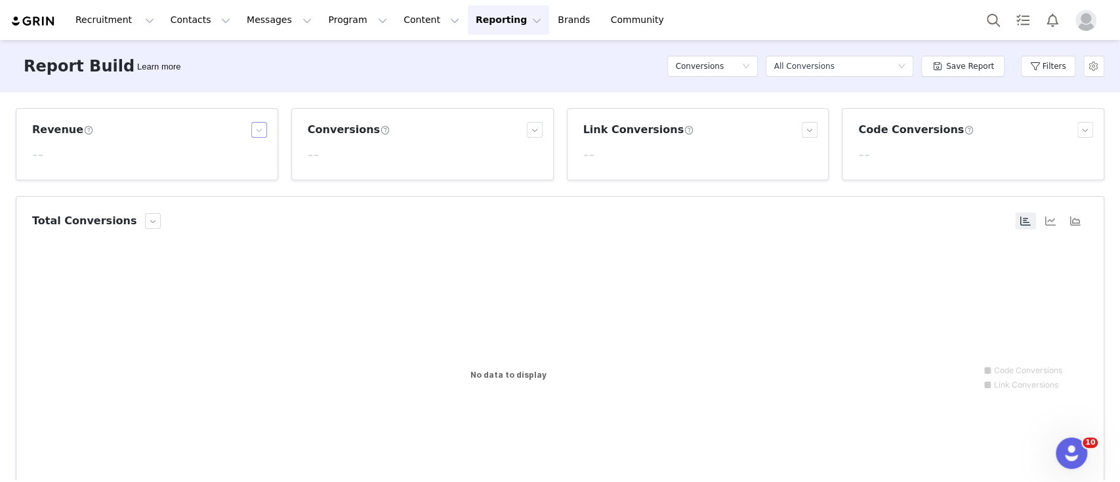
click at [252, 129] on button "button" at bounding box center [259, 130] width 16 height 16
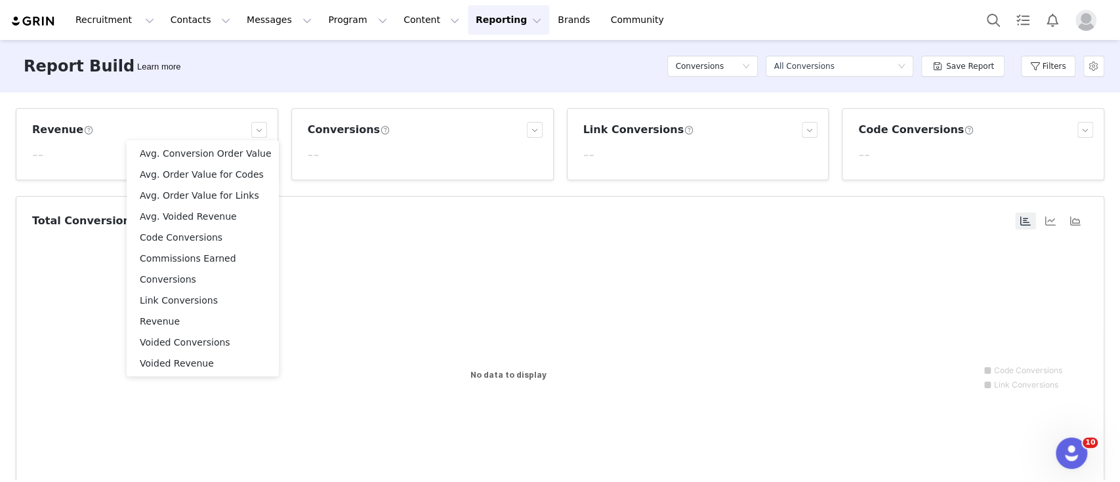
click at [326, 213] on div "Total Conversions" at bounding box center [522, 221] width 981 height 16
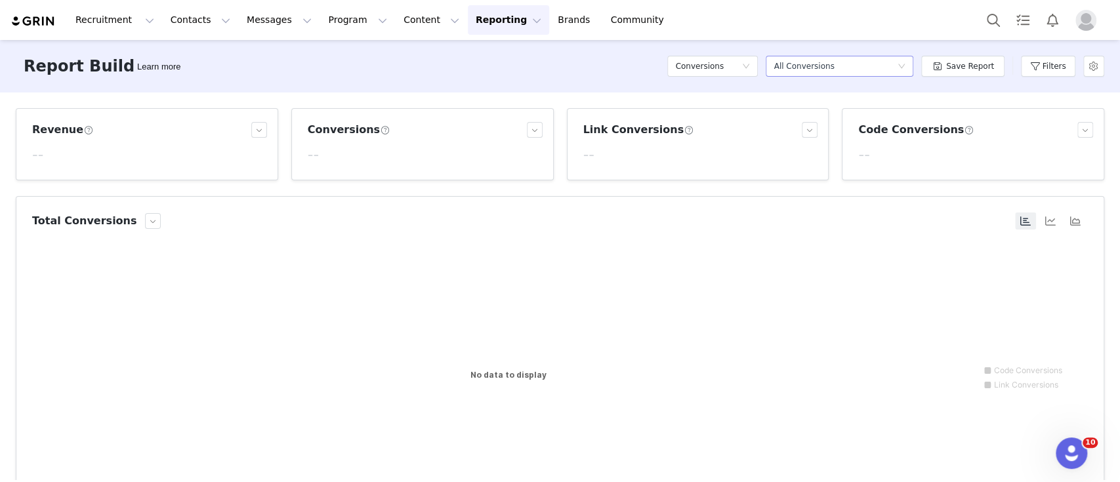
click at [883, 70] on div "Select a report All Conversions" at bounding box center [835, 66] width 123 height 20
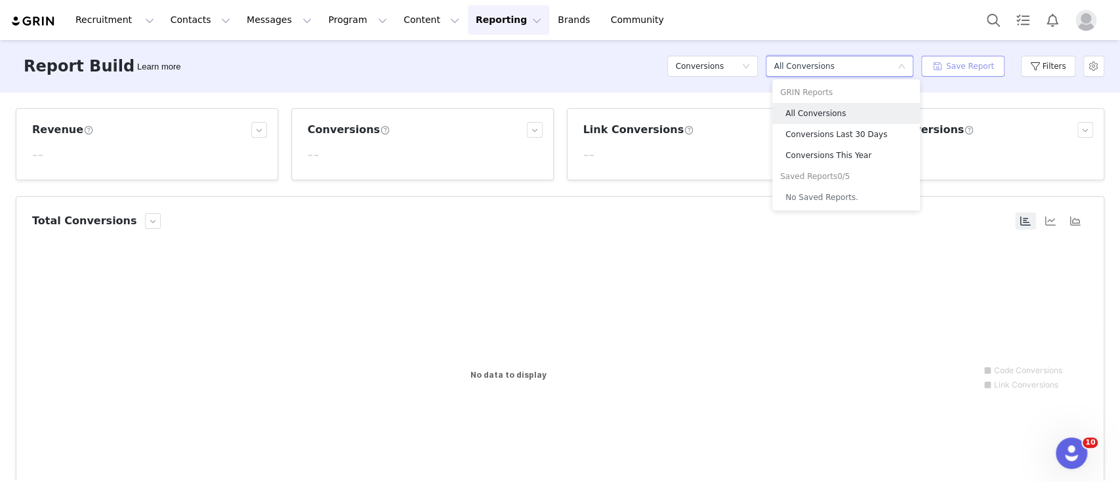
click at [992, 73] on button "Save Report" at bounding box center [962, 66] width 83 height 21
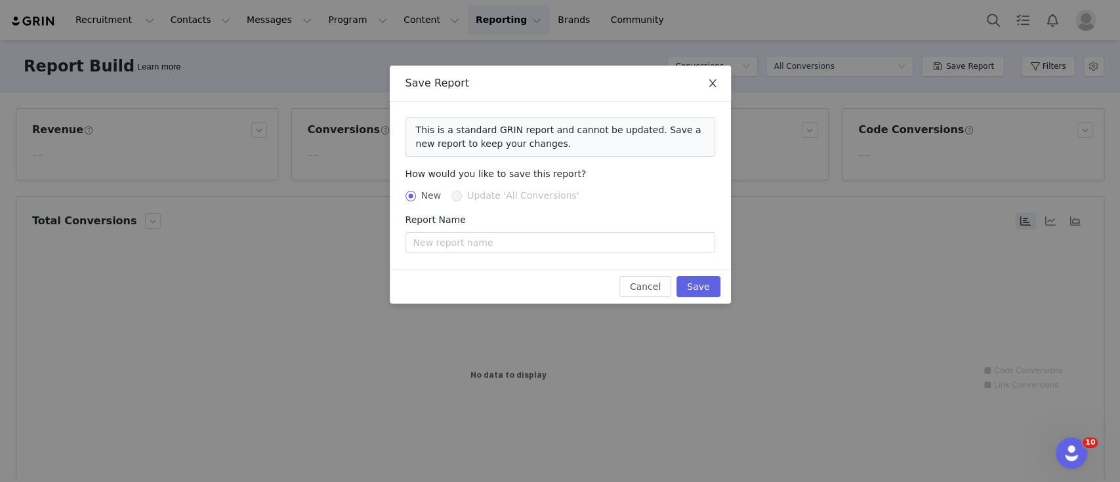
drag, startPoint x: 711, startPoint y: 84, endPoint x: 778, endPoint y: 87, distance: 67.0
click at [711, 85] on icon "icon: close" at bounding box center [712, 83] width 10 height 10
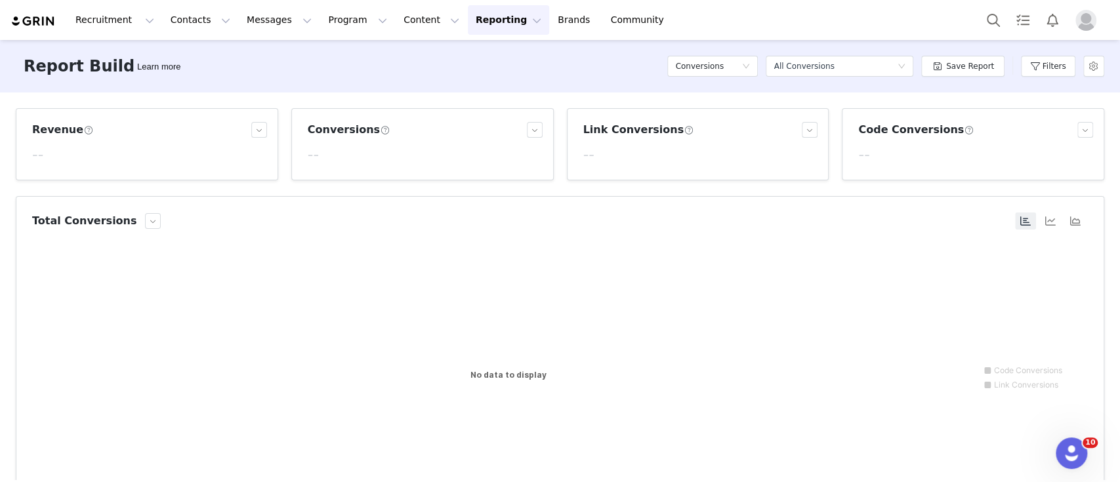
click at [1081, 69] on div "Conversions Select a report All Conversions Save Report Filters" at bounding box center [885, 66] width 437 height 39
click at [1057, 73] on button "Filters" at bounding box center [1048, 66] width 54 height 21
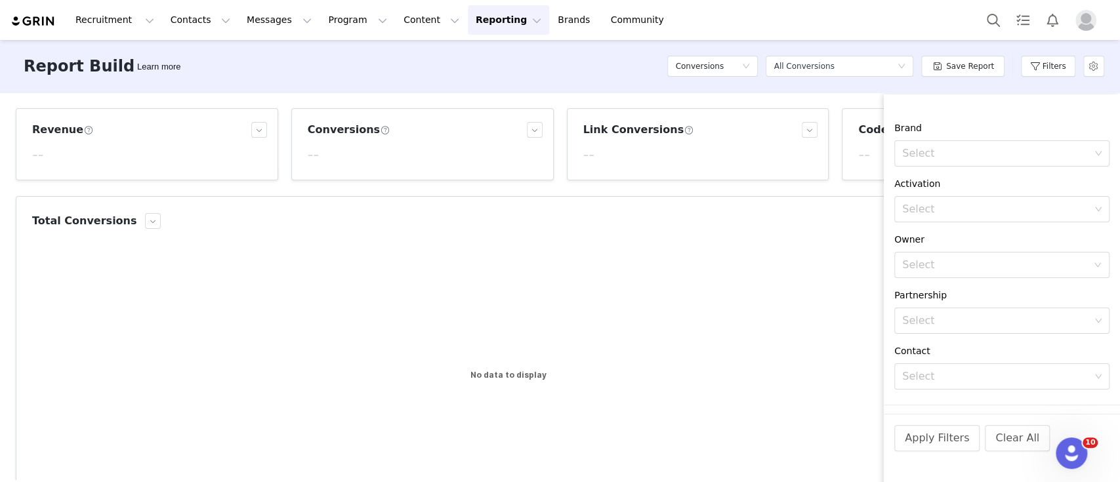
scroll to position [293, 0]
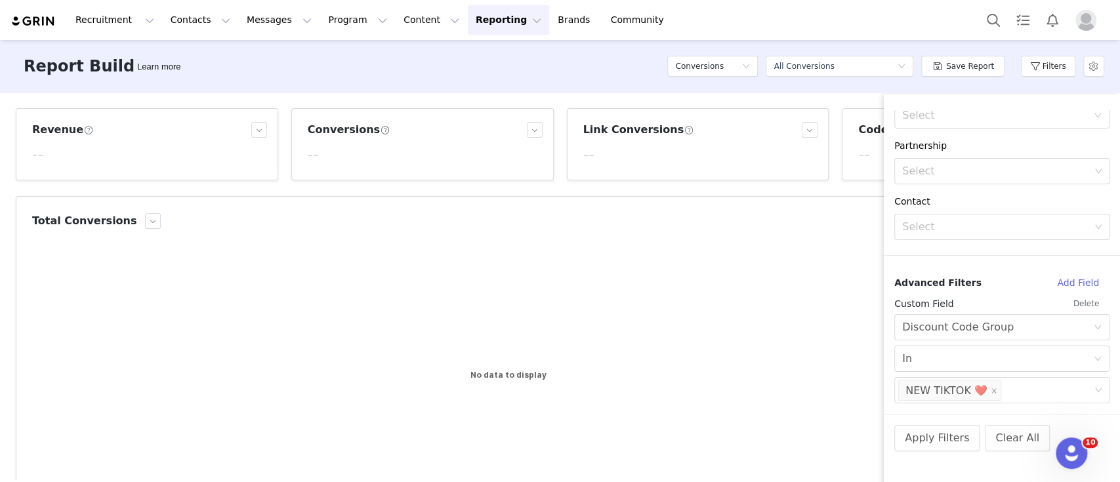
click at [1076, 304] on button "Delete" at bounding box center [1086, 303] width 47 height 21
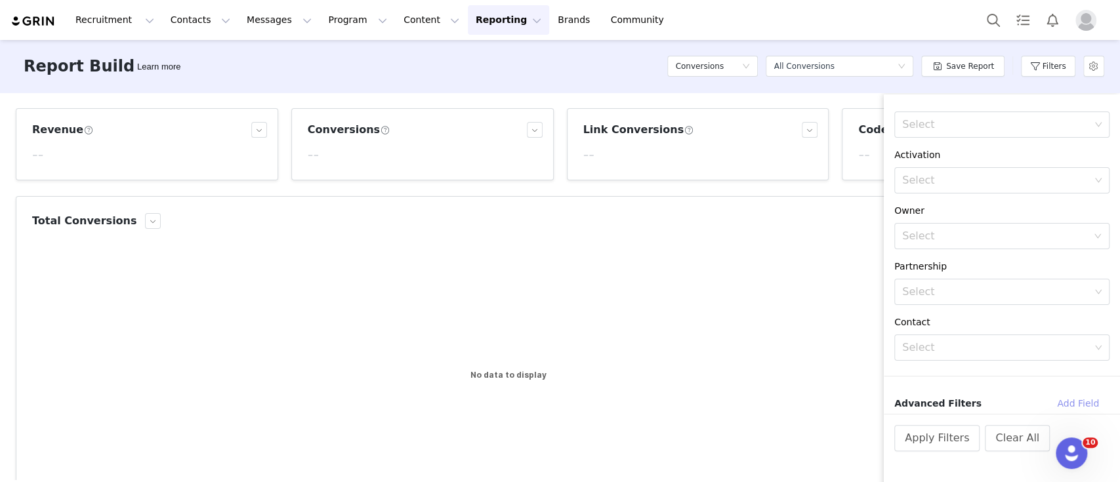
click at [1070, 408] on button "Add Field" at bounding box center [1078, 403] width 63 height 21
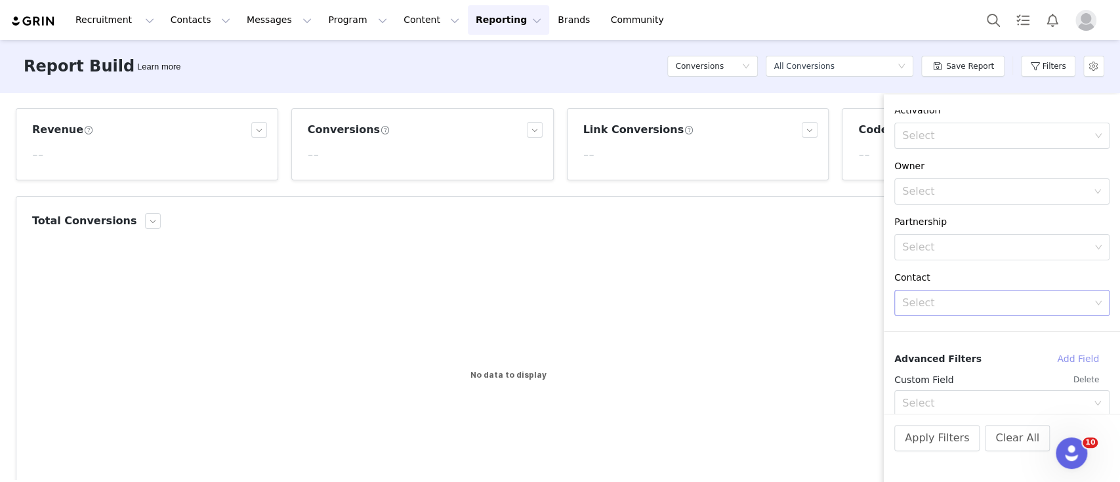
scroll to position [230, 0]
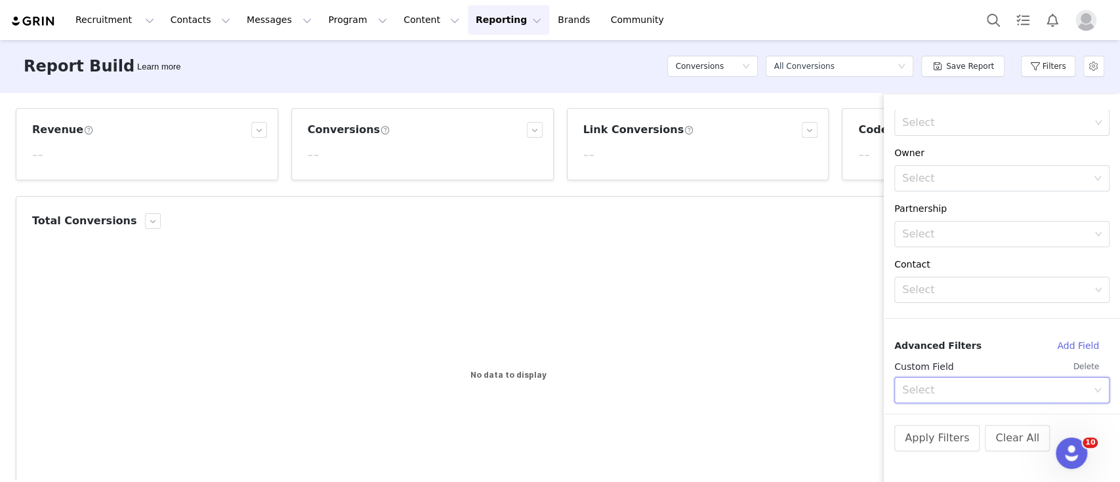
click at [1007, 382] on div "Select" at bounding box center [997, 390] width 191 height 25
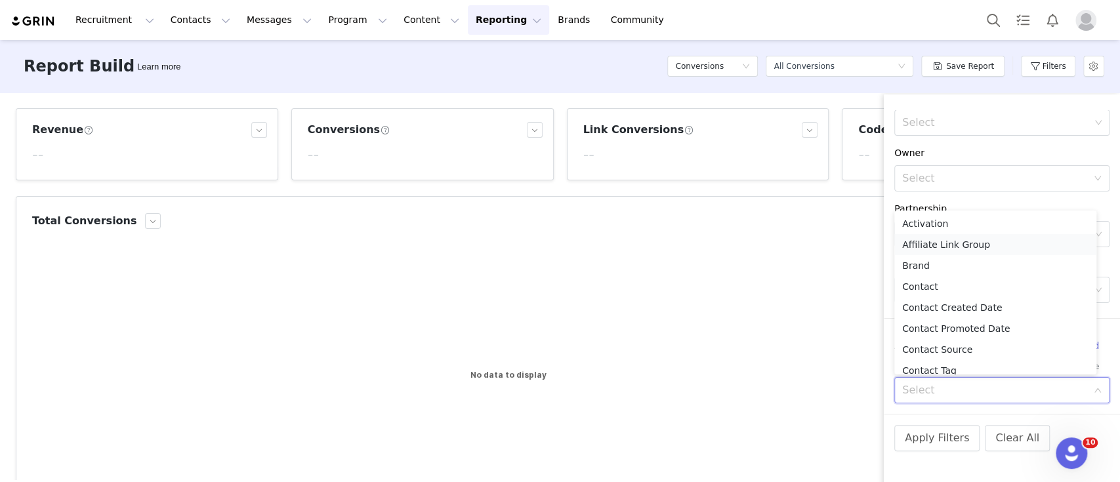
scroll to position [0, 0]
click at [970, 243] on li "Affiliate Link Group" at bounding box center [995, 244] width 202 height 21
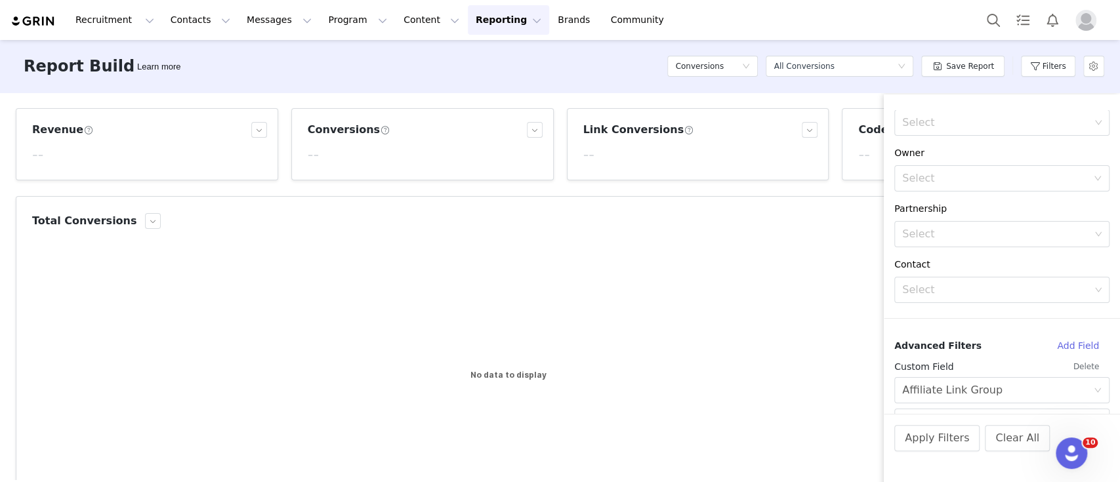
scroll to position [293, 0]
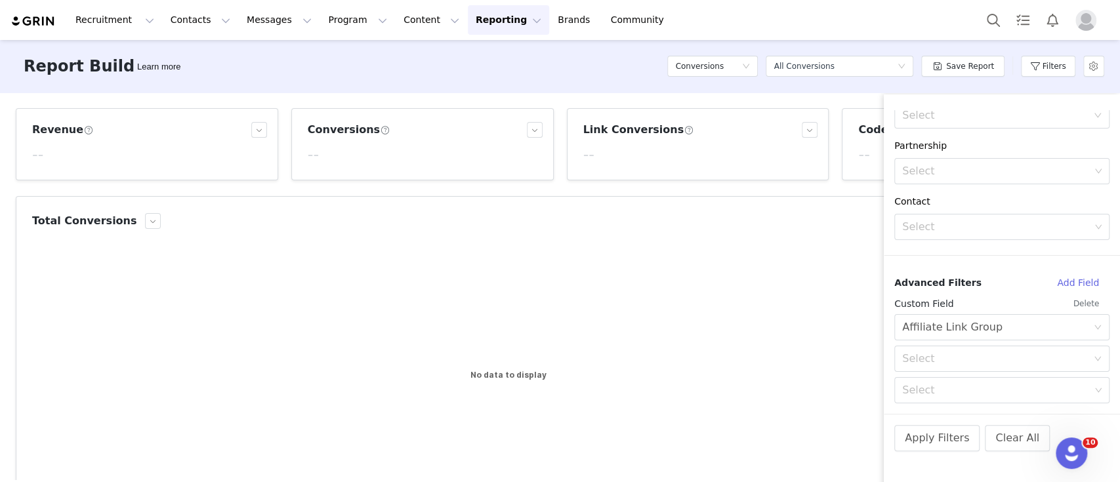
click at [974, 345] on div "Select Affiliate Link Group Select Select" at bounding box center [1001, 358] width 215 height 89
click at [976, 365] on div "Select" at bounding box center [994, 358] width 185 height 13
click at [975, 357] on div "Select" at bounding box center [994, 358] width 185 height 13
click at [982, 394] on div "Select" at bounding box center [996, 390] width 188 height 13
type input "tik"
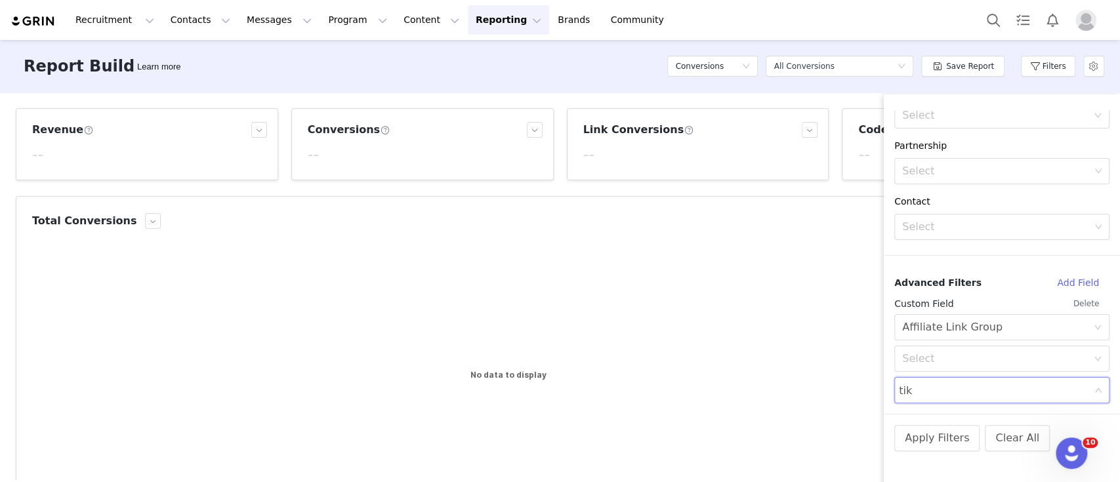
click at [1081, 301] on button "Delete" at bounding box center [1086, 303] width 47 height 21
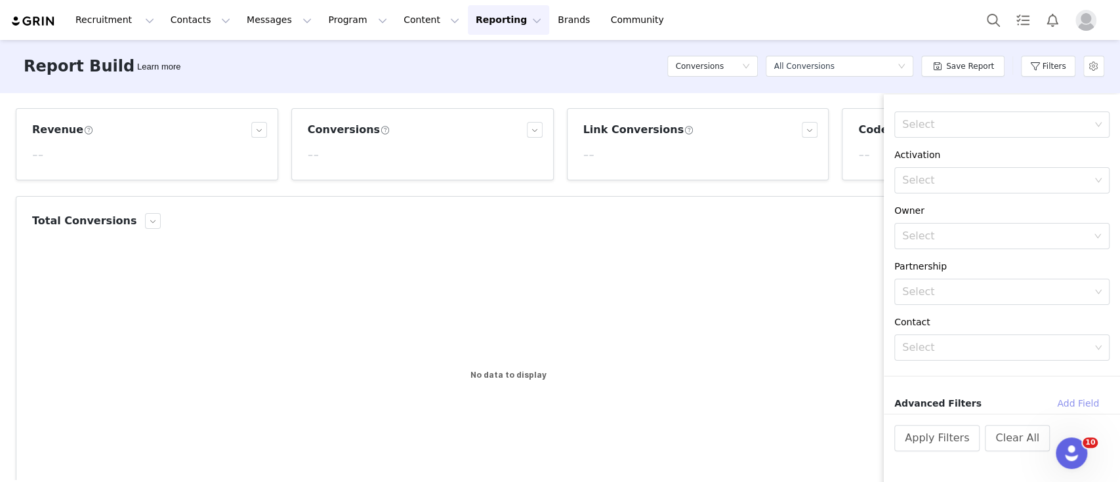
click at [1087, 403] on button "Add Field" at bounding box center [1078, 403] width 63 height 21
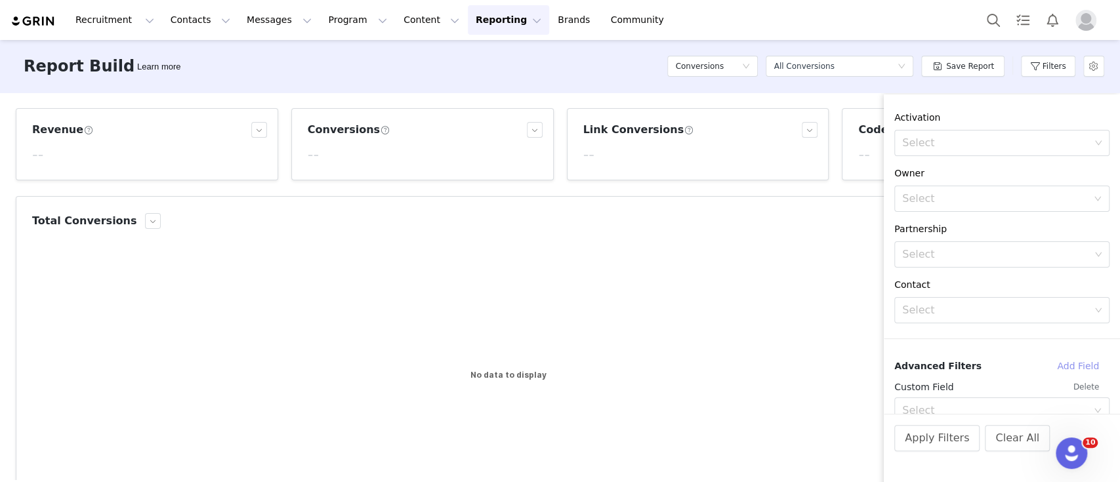
scroll to position [230, 0]
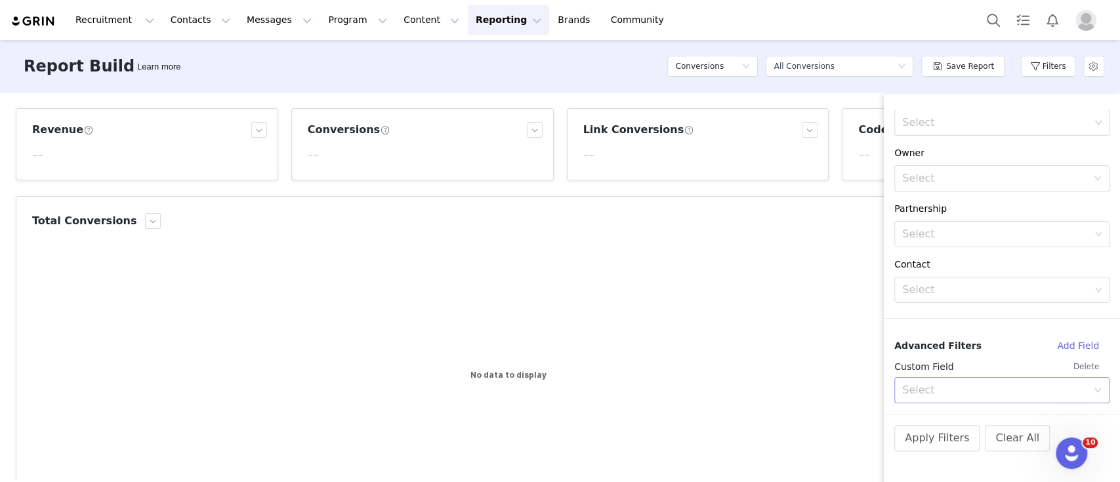
click at [996, 402] on div "Select" at bounding box center [1001, 390] width 215 height 26
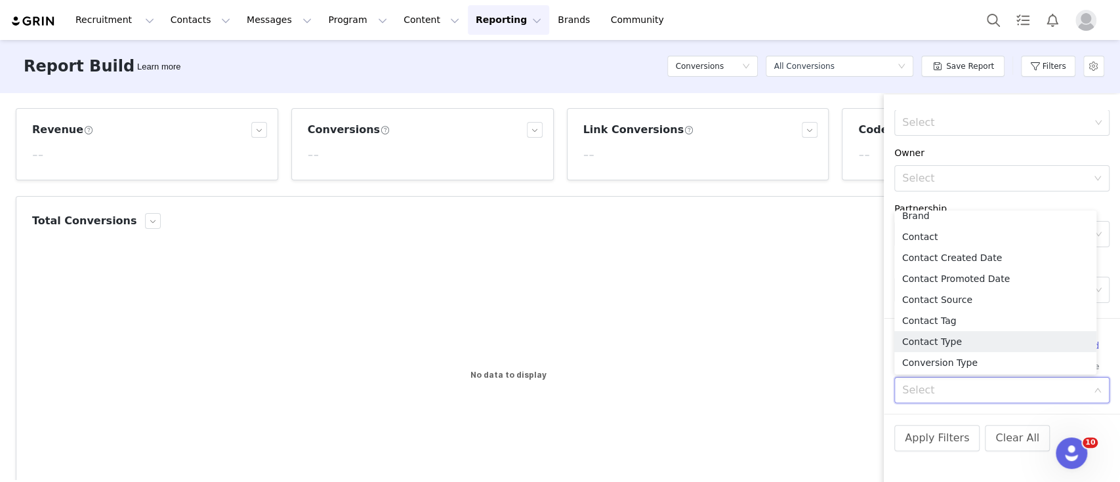
scroll to position [114, 0]
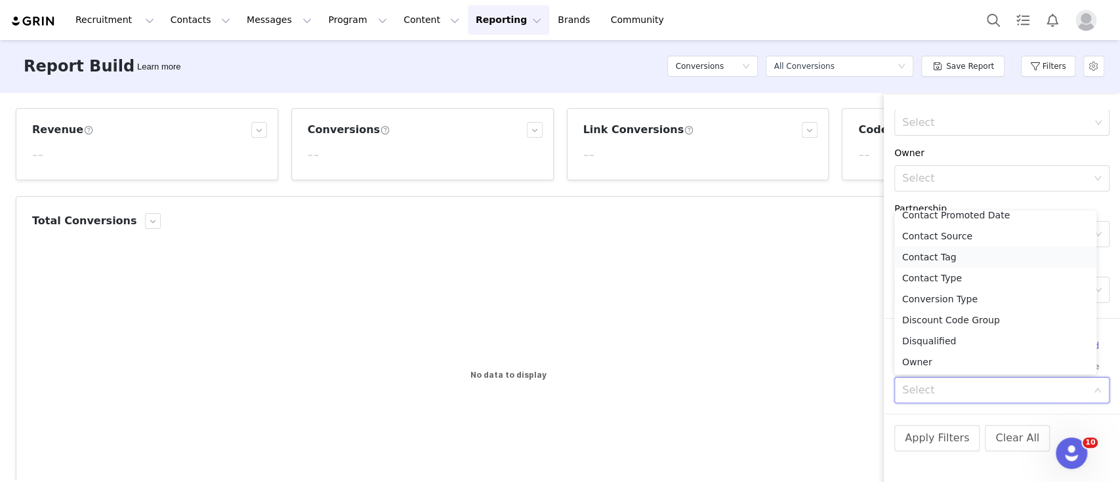
click at [950, 257] on li "Contact Tag" at bounding box center [995, 257] width 202 height 21
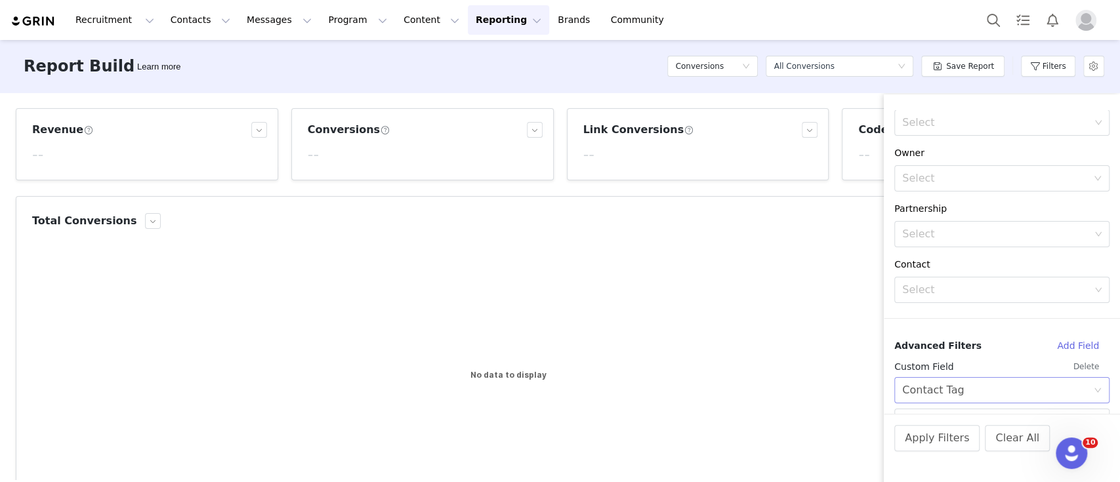
scroll to position [293, 0]
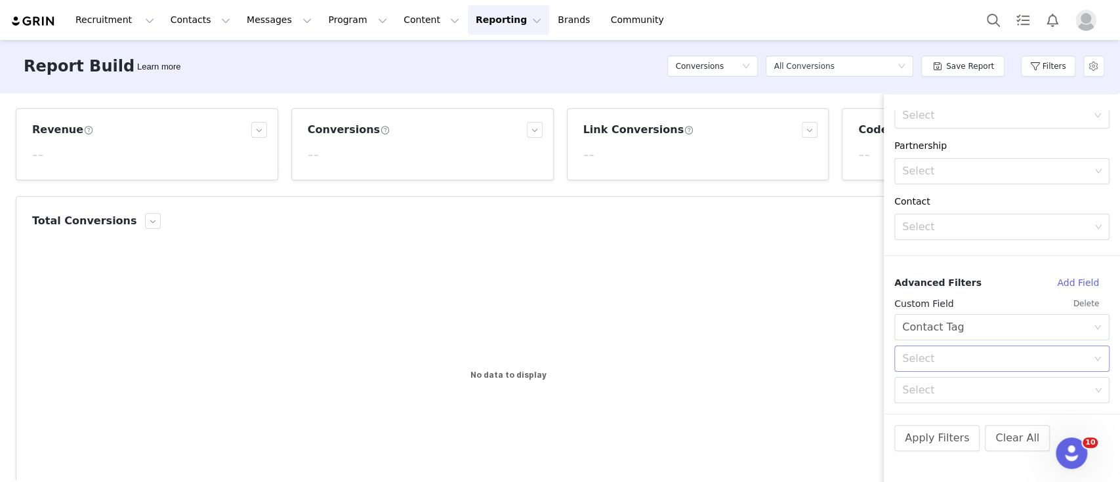
click at [944, 352] on div "Select" at bounding box center [994, 358] width 185 height 13
click at [933, 380] on li "Is" at bounding box center [995, 387] width 202 height 21
click at [936, 392] on div "Select" at bounding box center [996, 390] width 188 height 13
type input "tik"
click at [927, 272] on li "tiktok" at bounding box center [995, 277] width 202 height 21
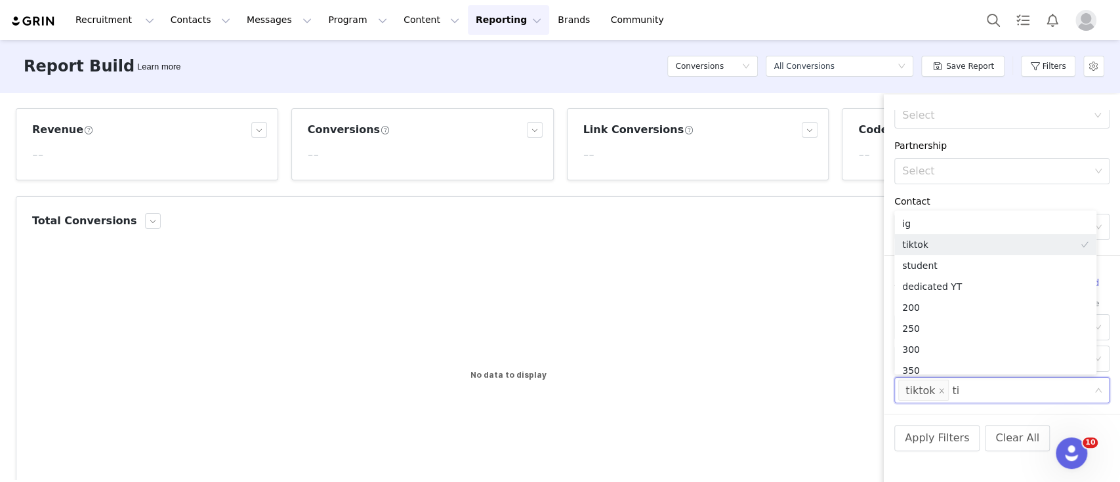
scroll to position [6, 0]
click at [1074, 411] on div "Conversion Created Date Custom [DATE] ~ [DATE] Filter Logic And Or Brand Select…" at bounding box center [1002, 262] width 236 height 304
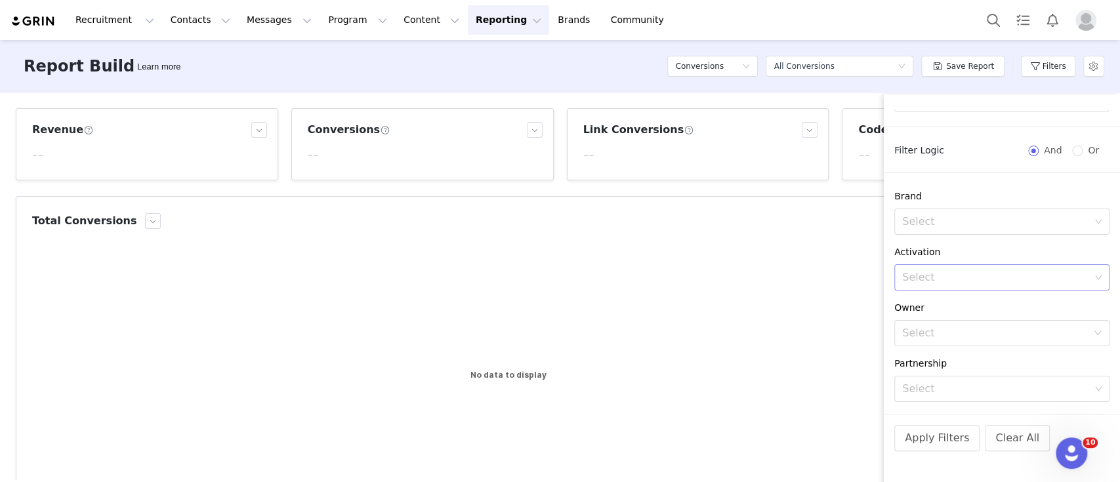
scroll to position [0, 0]
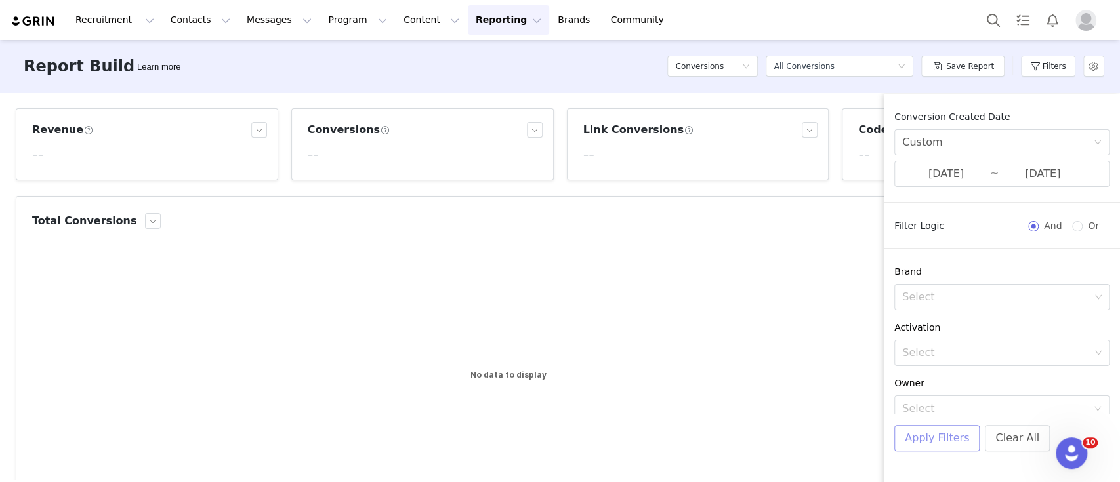
click at [938, 436] on button "Apply Filters" at bounding box center [936, 438] width 85 height 26
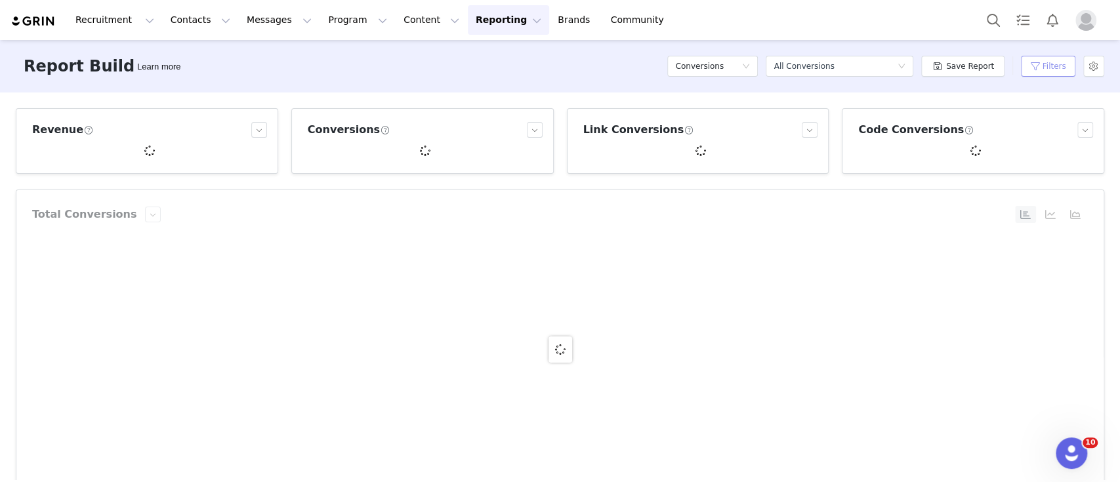
click at [1026, 66] on button "Filters" at bounding box center [1048, 66] width 54 height 21
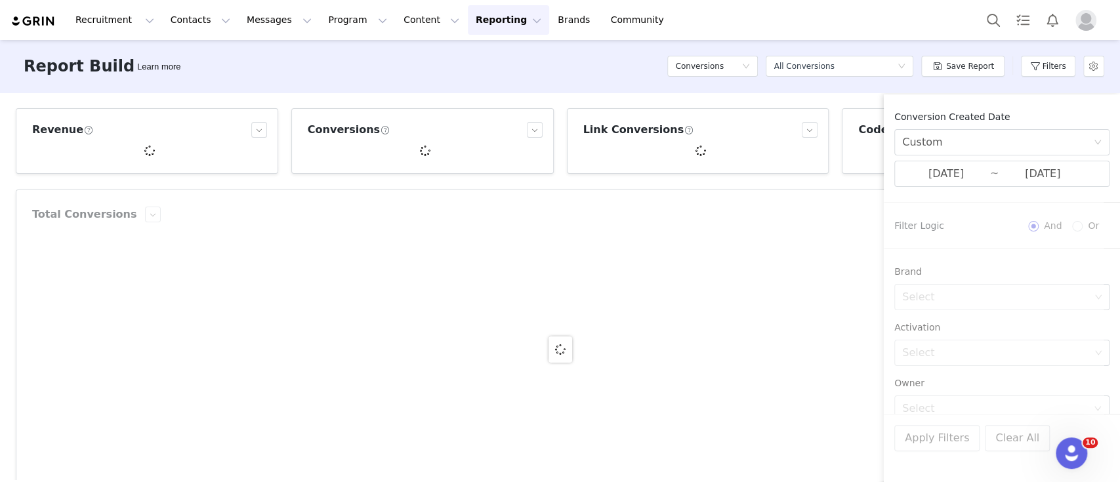
click at [618, 78] on div "Report Builder Learn more Conversions Select a report All Conversions Save Repo…" at bounding box center [560, 66] width 1120 height 52
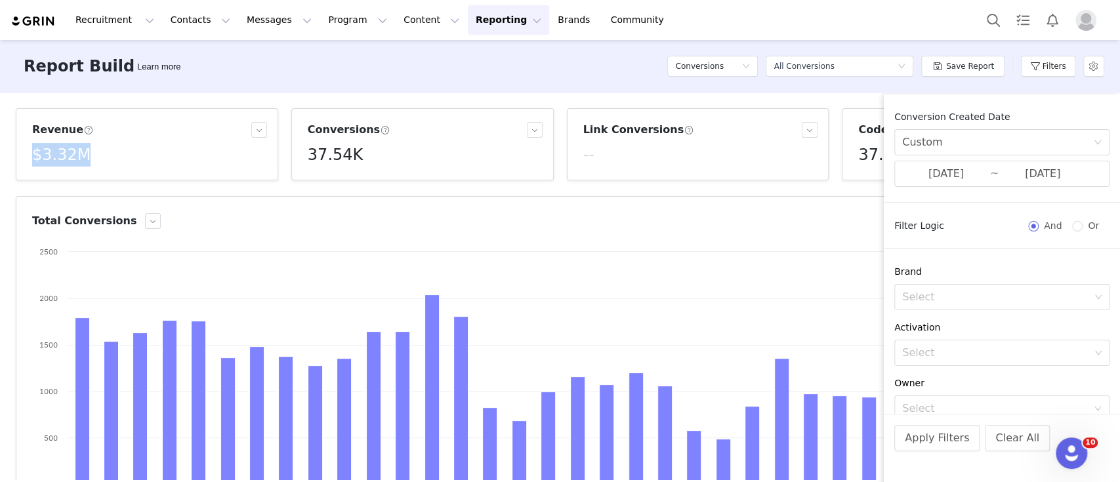
drag, startPoint x: 27, startPoint y: 157, endPoint x: 93, endPoint y: 161, distance: 65.7
click at [93, 161] on div "Revenue $3.32M" at bounding box center [147, 144] width 240 height 45
click at [266, 18] on button "Messages Messages" at bounding box center [279, 20] width 81 height 30
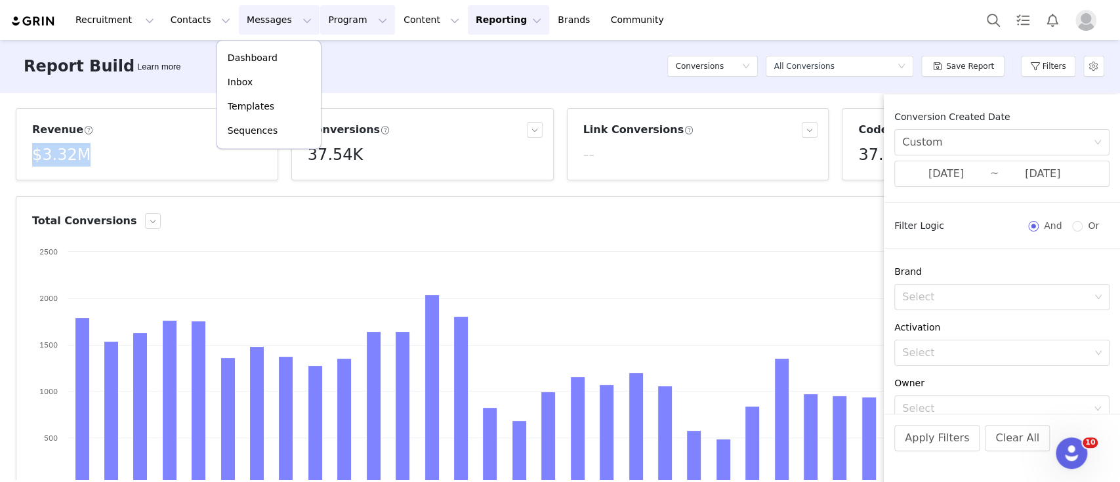
click at [320, 24] on button "Program Program" at bounding box center [357, 20] width 75 height 30
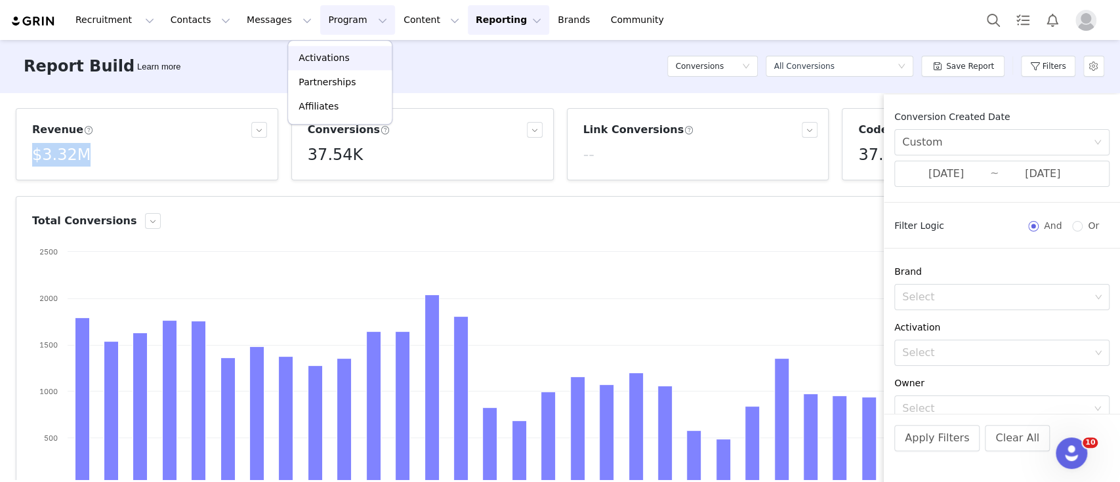
click at [299, 60] on p "Activations" at bounding box center [324, 58] width 51 height 14
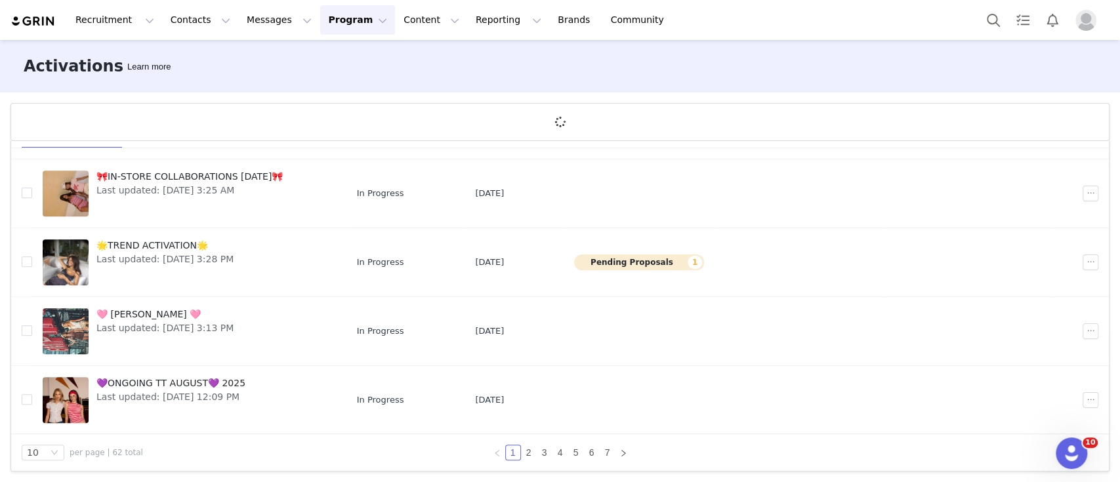
scroll to position [48, 0]
click at [522, 444] on link "2" at bounding box center [529, 451] width 14 height 14
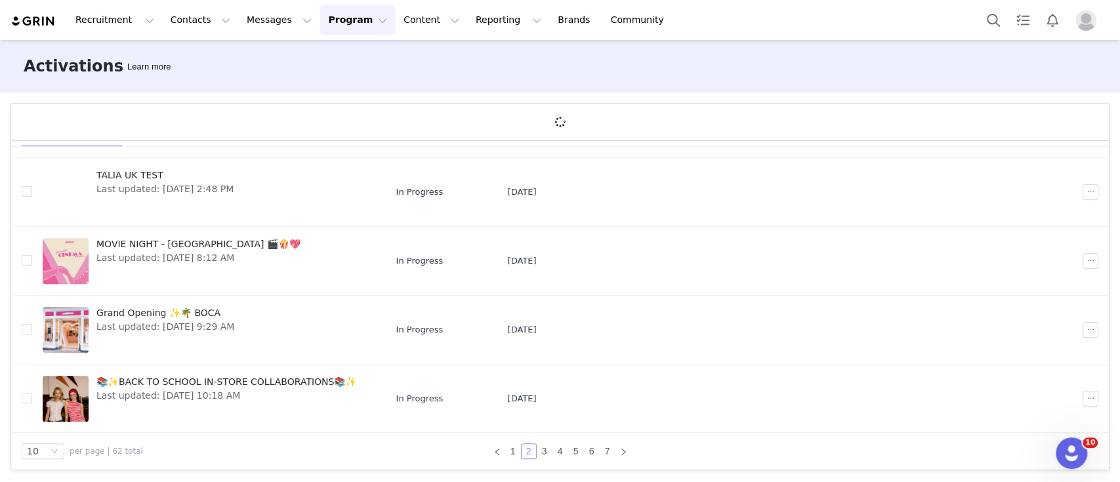
scroll to position [172, 0]
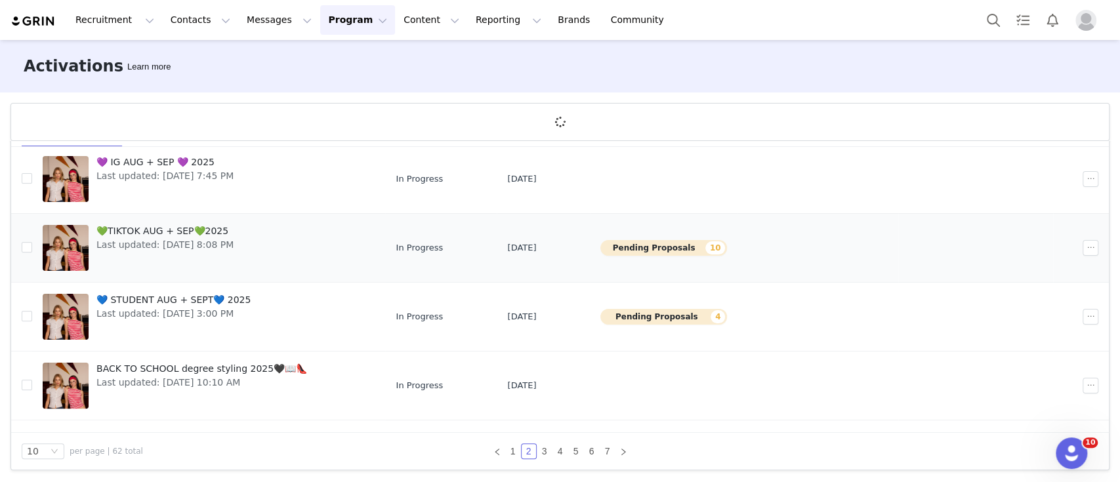
click at [156, 218] on td "💚TIKTOK AUG + SEP💚2025 Last updated: [DATE] 8:08 PM" at bounding box center [208, 248] width 353 height 69
click at [159, 235] on span "💚TIKTOK AUG + SEP💚2025" at bounding box center [164, 231] width 137 height 14
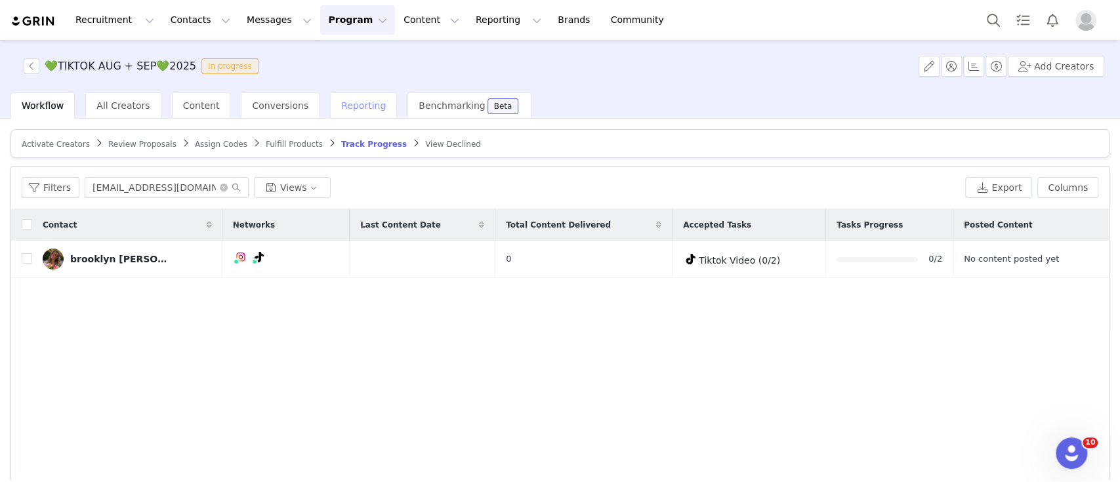
click at [330, 104] on div "Reporting" at bounding box center [363, 106] width 67 height 26
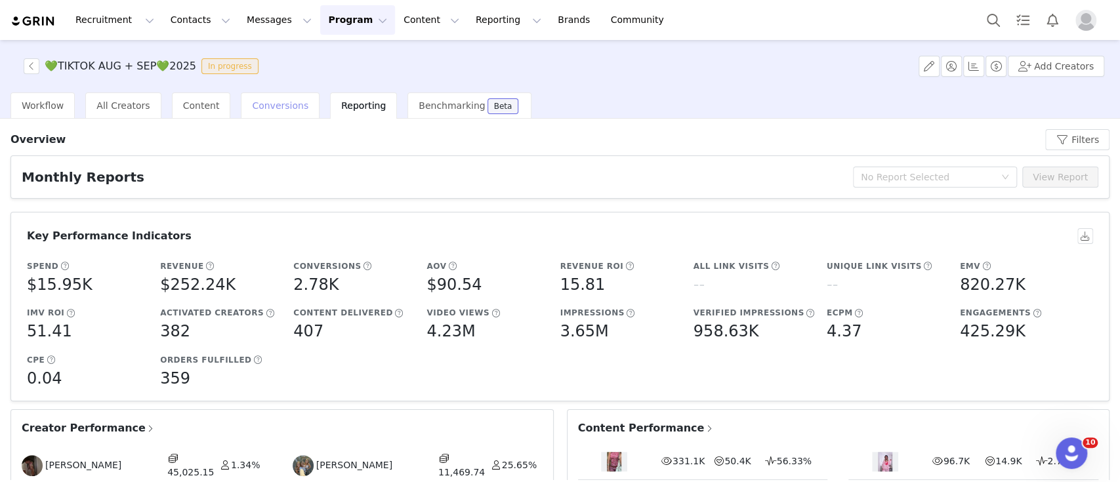
click at [277, 107] on span "Conversions" at bounding box center [280, 105] width 56 height 10
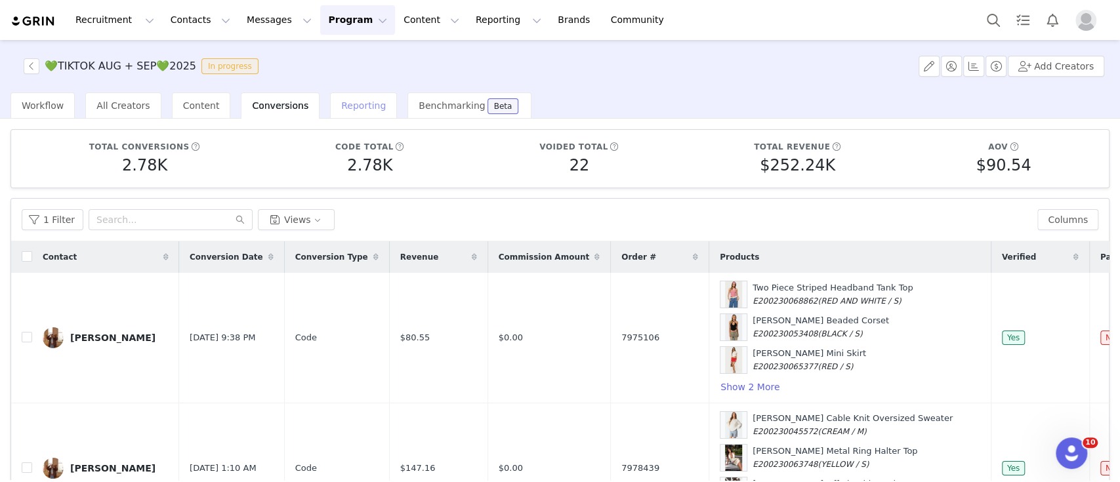
click at [348, 105] on span "Reporting" at bounding box center [363, 105] width 45 height 10
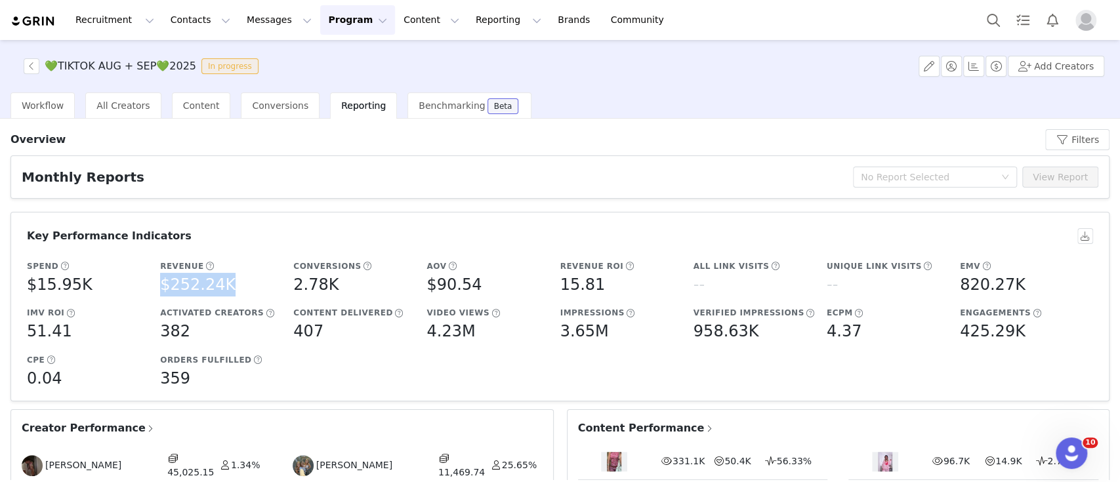
drag, startPoint x: 160, startPoint y: 287, endPoint x: 228, endPoint y: 286, distance: 68.3
click at [228, 286] on div "$252.24K" at bounding box center [223, 285] width 127 height 24
click at [249, 280] on div "$252.24K" at bounding box center [223, 285] width 127 height 24
